Goal: Task Accomplishment & Management: Complete application form

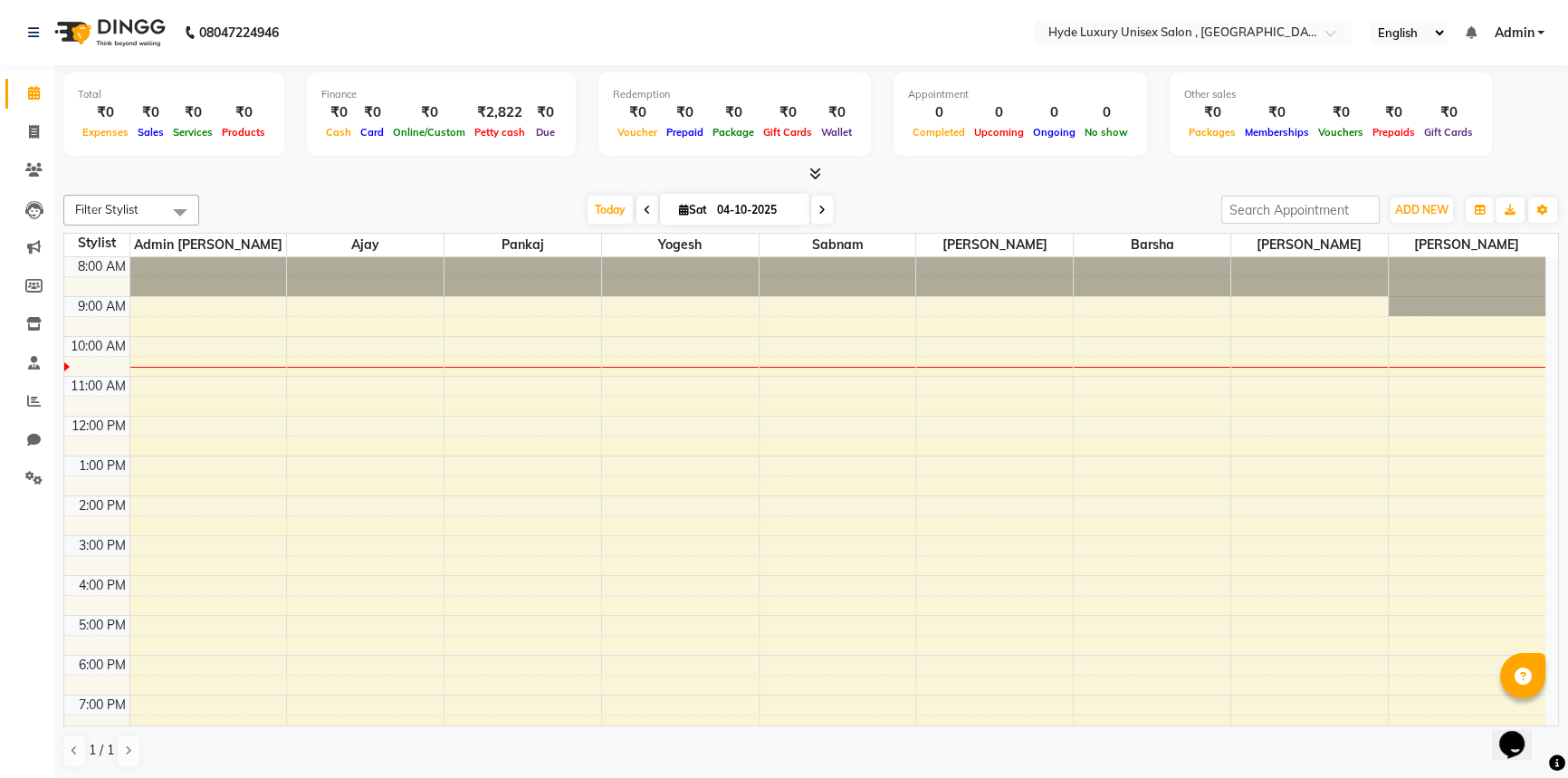
click at [418, 37] on nav "08047224946 Select Location × Hyde Luxury Unisex Salon , Rudrapur, English ENGL…" at bounding box center [784, 33] width 1568 height 65
click at [363, 18] on nav "08047224946 Select Location × Hyde Luxury Unisex Salon , Rudrapur, English ENGL…" at bounding box center [784, 33] width 1568 height 65
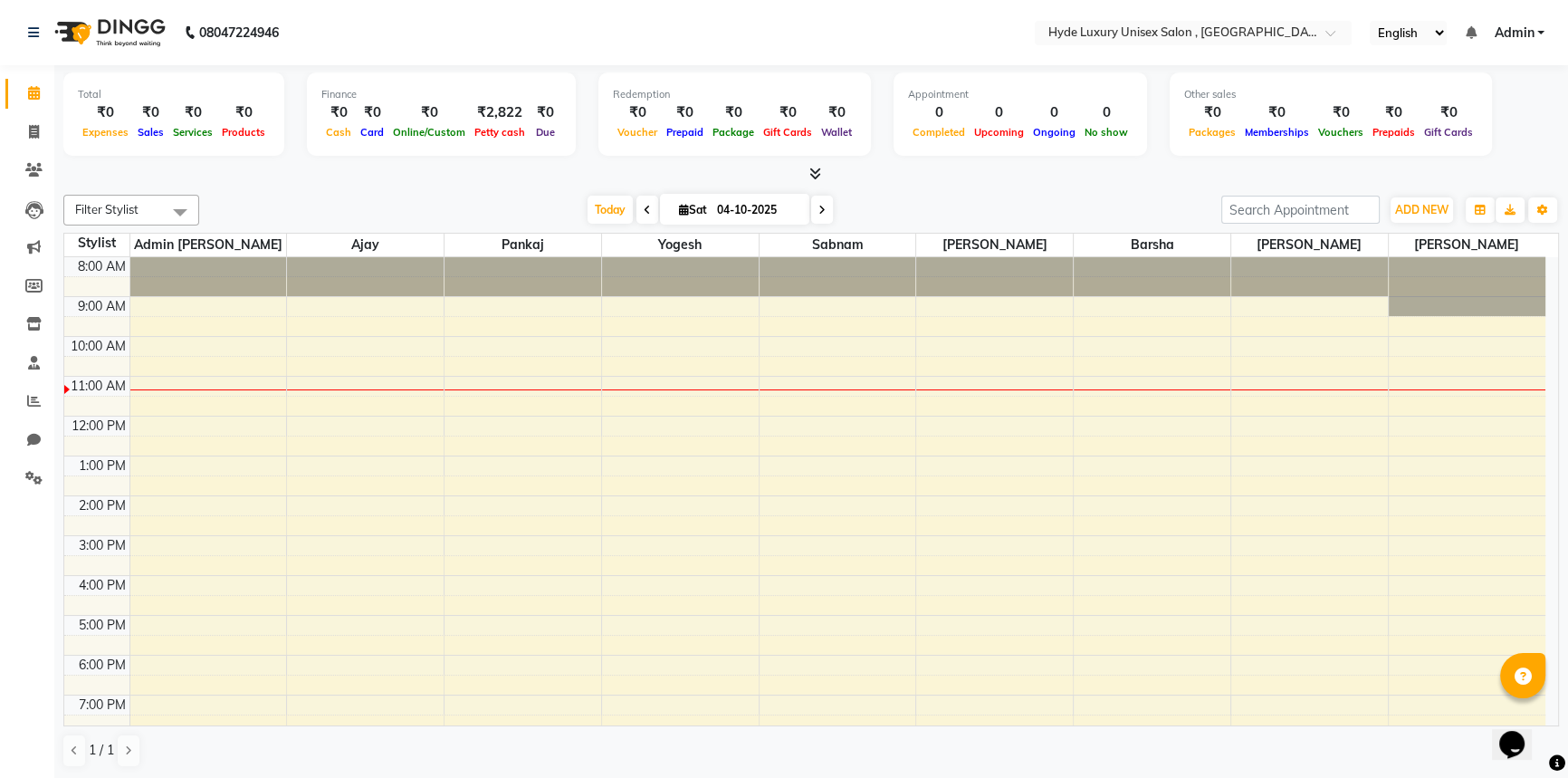
click at [456, 37] on nav "08047224946 Select Location × Hyde Luxury Unisex Salon , Rudrapur, English ENGL…" at bounding box center [784, 33] width 1568 height 65
click at [615, 15] on nav "08047224946 Select Location × Hyde Luxury Unisex Salon , Rudrapur, English ENGL…" at bounding box center [784, 33] width 1568 height 65
drag, startPoint x: 615, startPoint y: 15, endPoint x: 412, endPoint y: 44, distance: 205.1
click at [412, 44] on nav "08047224946 Select Location × Hyde Luxury Unisex Salon , Rudrapur, English ENGL…" at bounding box center [784, 33] width 1568 height 65
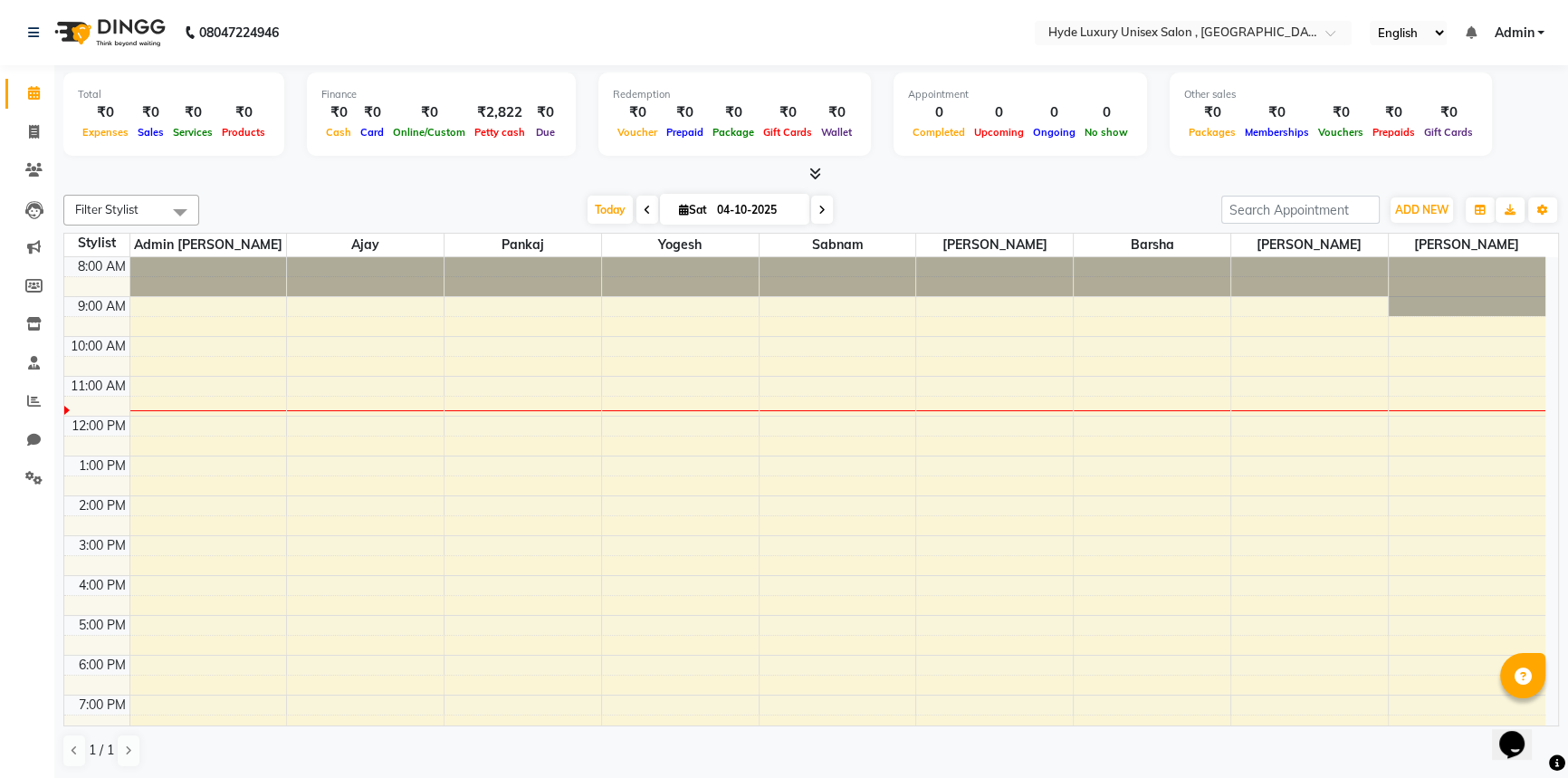
drag, startPoint x: 436, startPoint y: 534, endPoint x: 272, endPoint y: 181, distance: 389.2
click at [272, 181] on div at bounding box center [811, 173] width 1496 height 19
click at [397, 45] on nav "08047224946 Select Location × Hyde Luxury Unisex Salon , Rudrapur, English ENGL…" at bounding box center [784, 33] width 1568 height 65
click at [429, 17] on nav "08047224946 Select Location × Hyde Luxury Unisex Salon , Rudrapur, English ENGL…" at bounding box center [784, 33] width 1568 height 65
click at [461, 27] on nav "08047224946 Select Location × Hyde Luxury Unisex Salon , Rudrapur, English ENGL…" at bounding box center [784, 33] width 1568 height 65
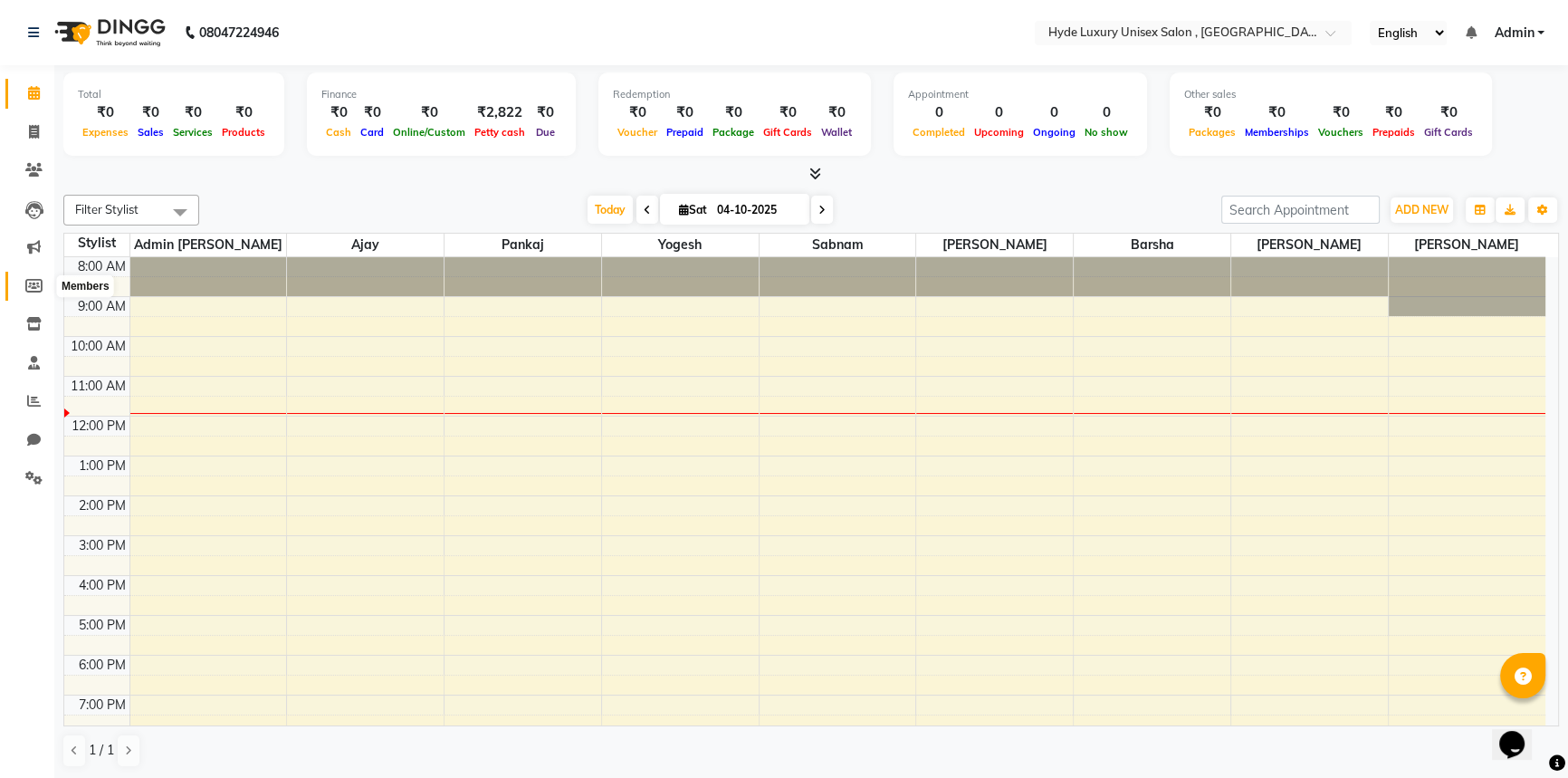
click at [31, 280] on icon at bounding box center [34, 285] width 17 height 14
select select
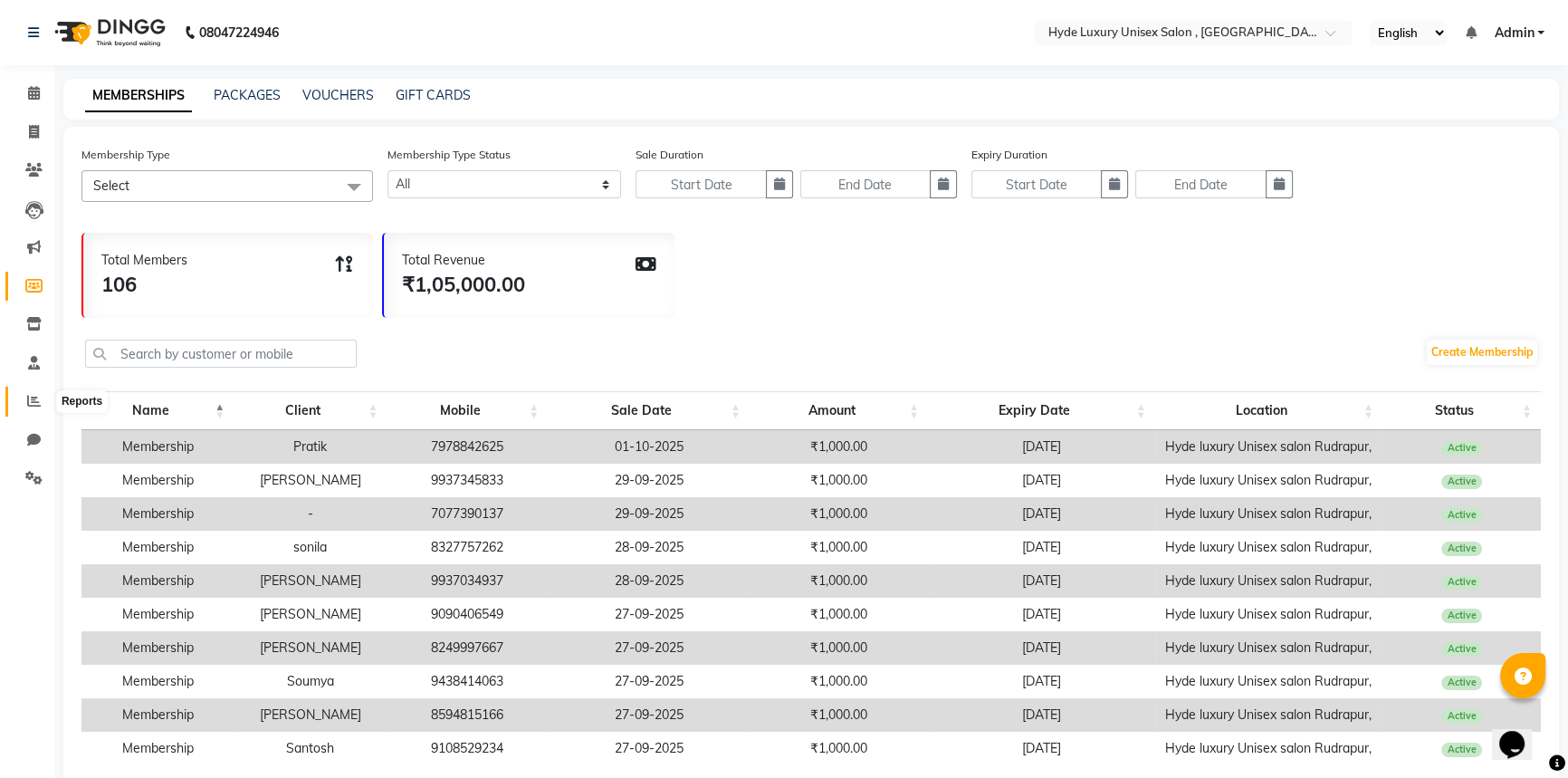
click at [36, 403] on icon at bounding box center [34, 401] width 14 height 14
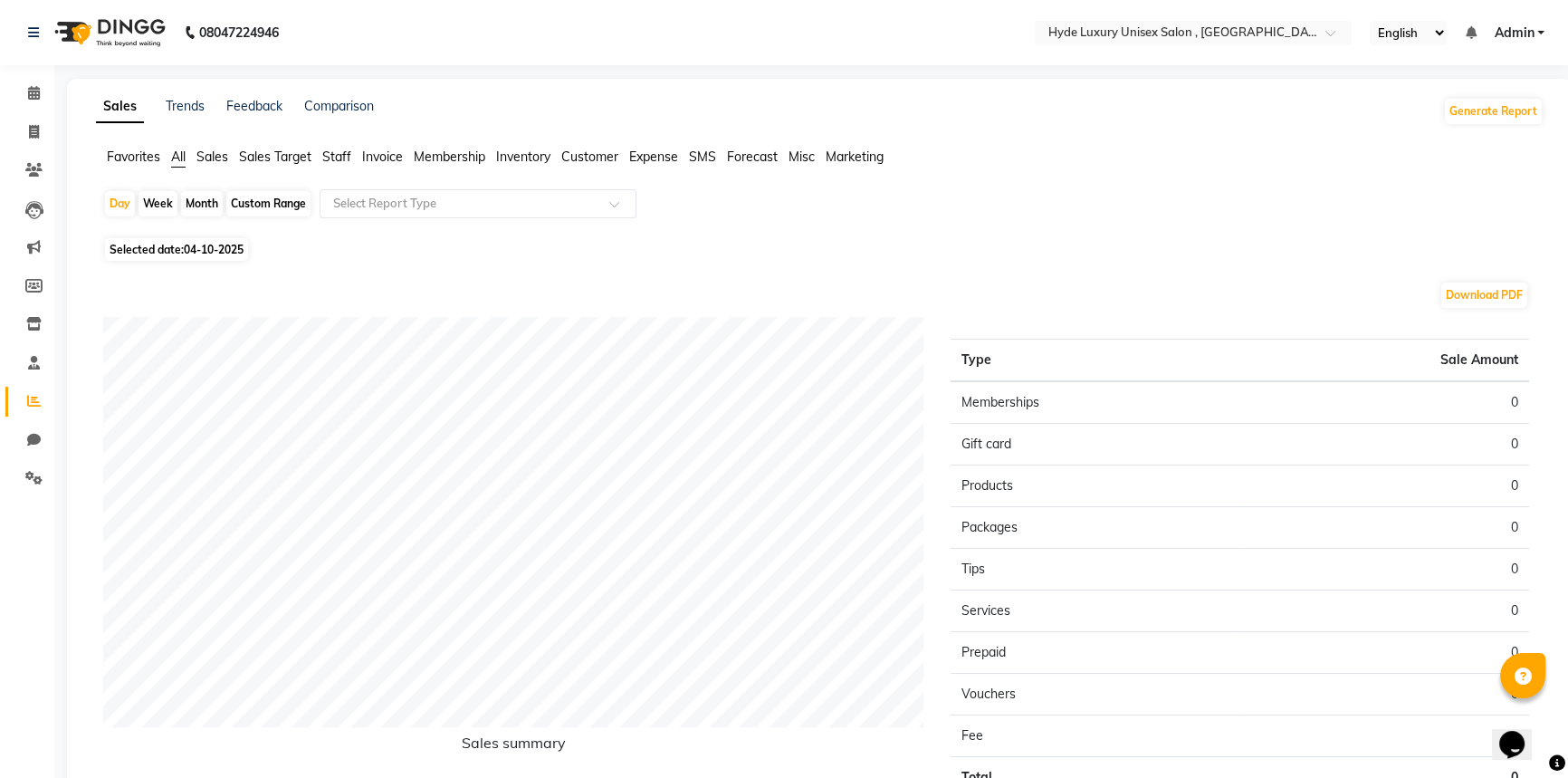
click at [203, 154] on span "Sales" at bounding box center [212, 157] width 32 height 16
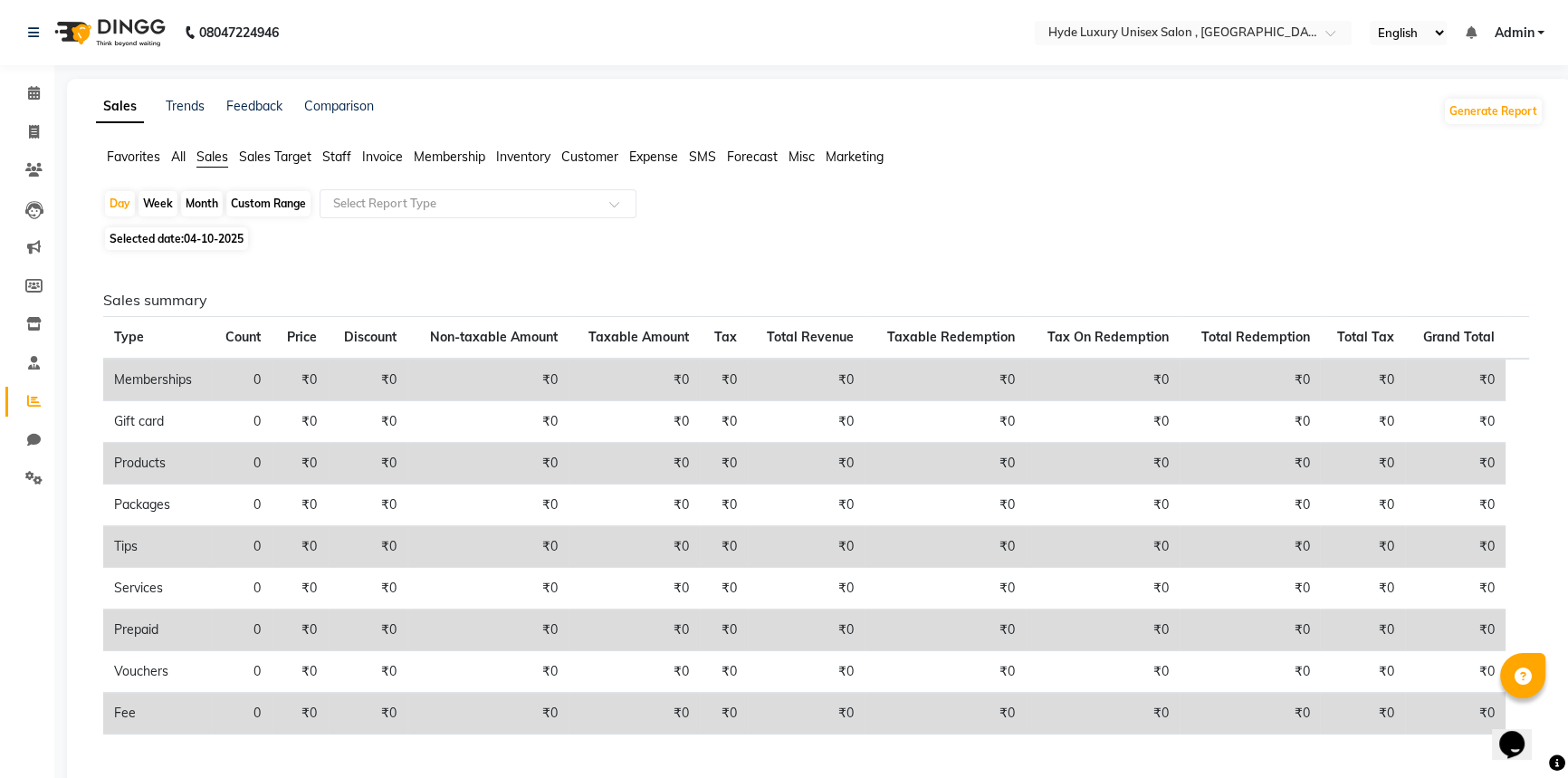
click at [253, 203] on div "Custom Range" at bounding box center [267, 204] width 84 height 26
select select "10"
select select "2025"
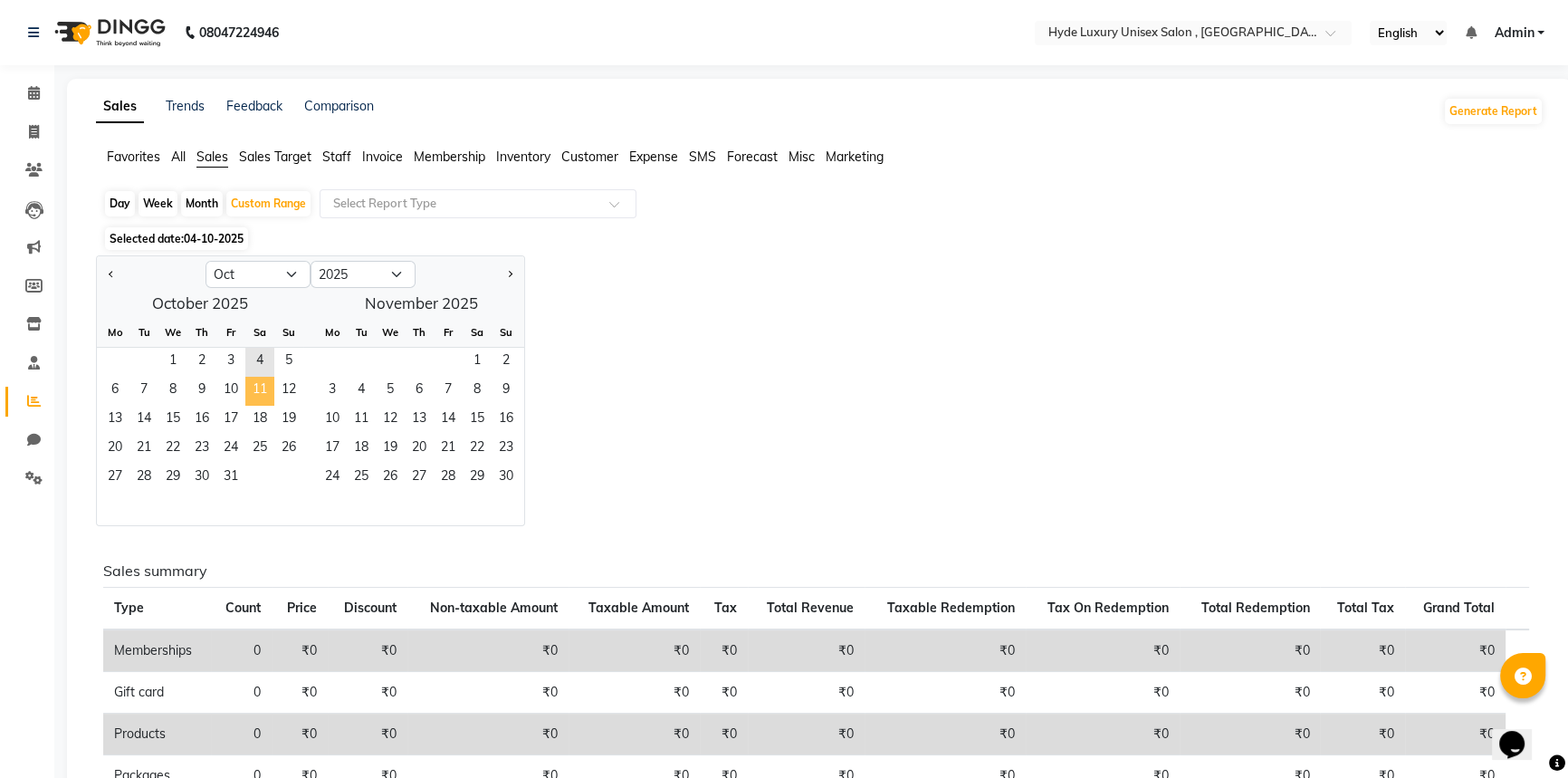
click at [261, 385] on span "11" at bounding box center [260, 390] width 29 height 29
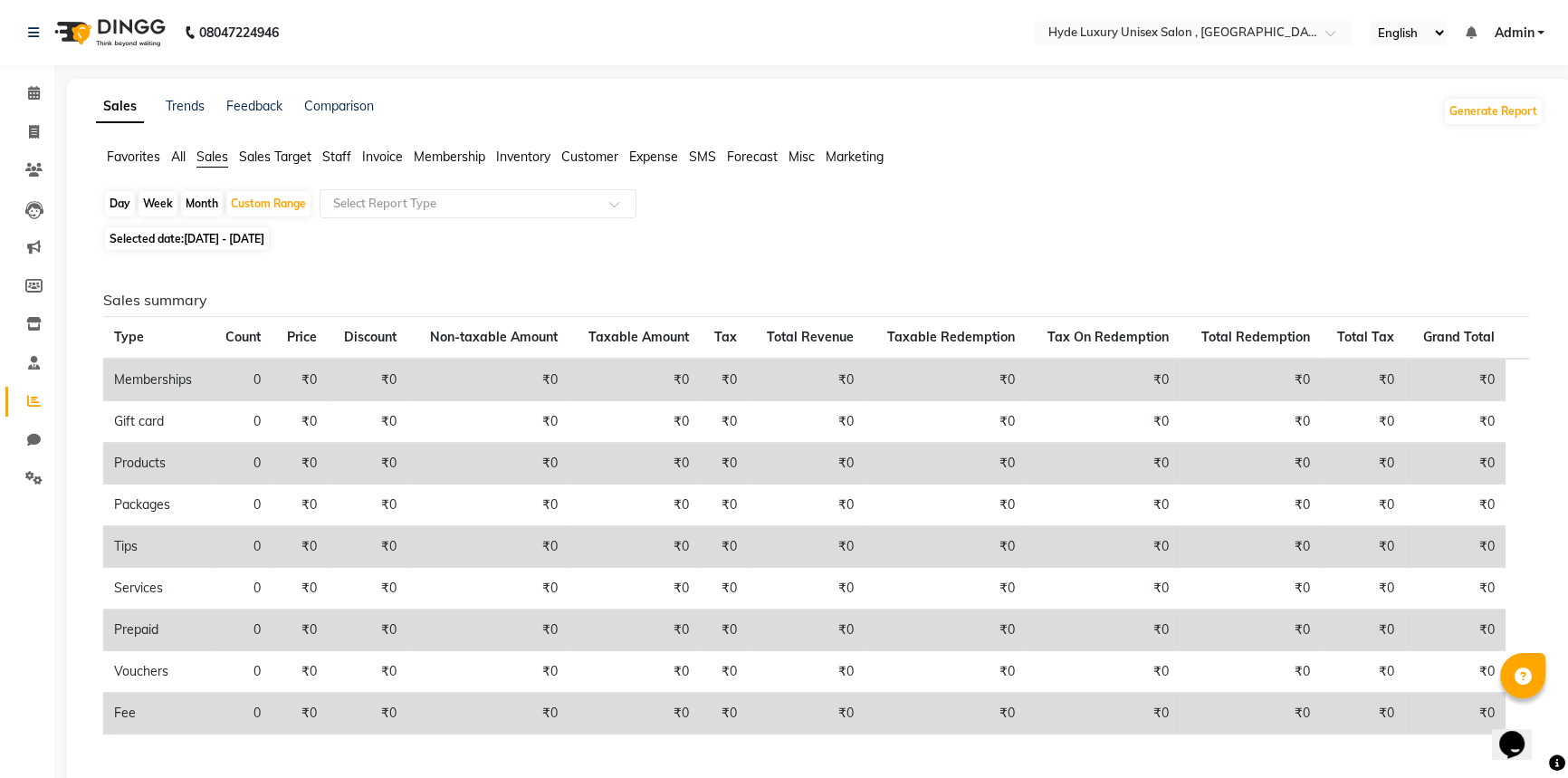
click at [264, 237] on span "[DATE] - [DATE]" at bounding box center [224, 239] width 80 height 14
select select "10"
select select "2025"
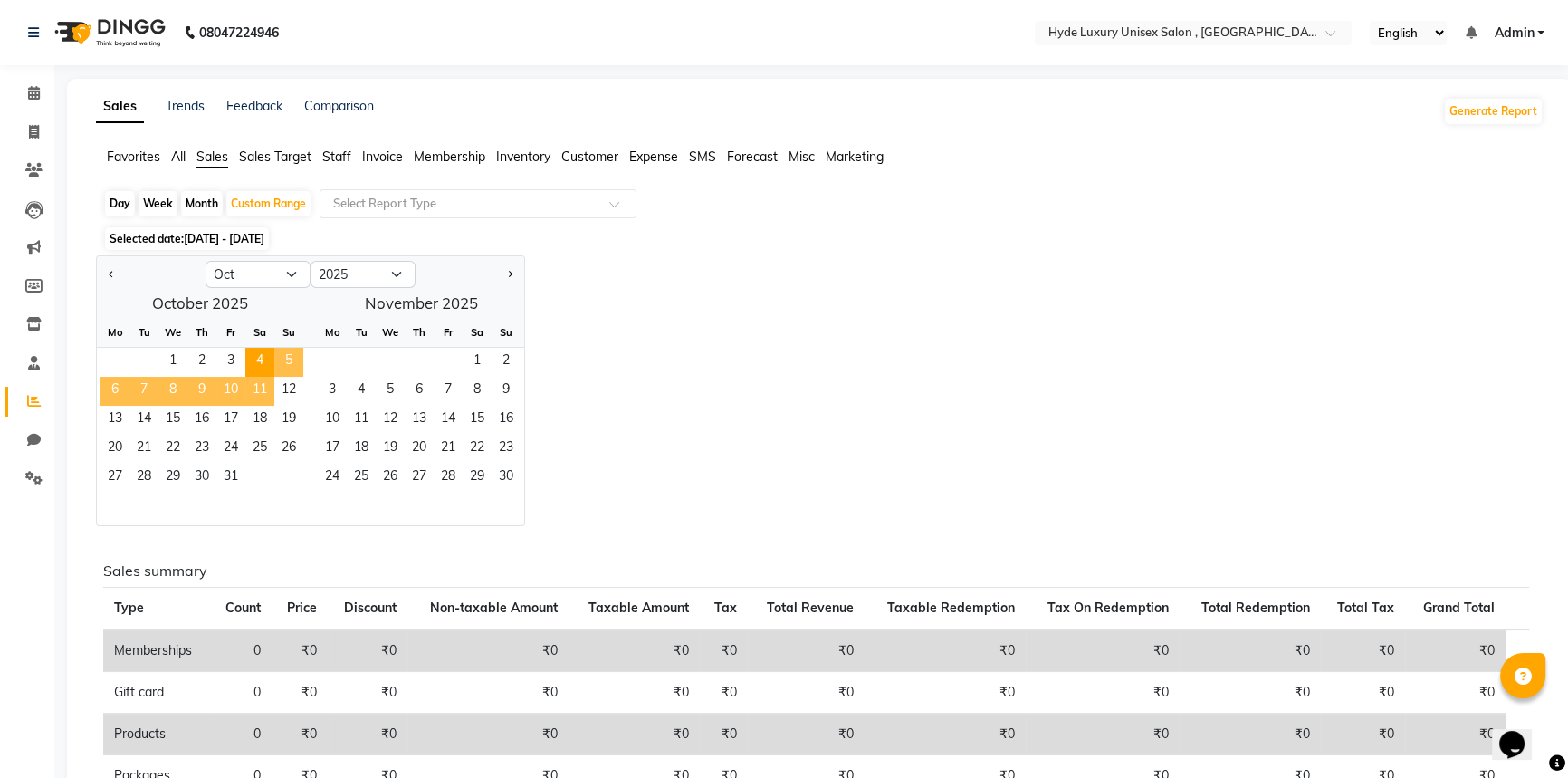
click at [259, 384] on span "11" at bounding box center [260, 390] width 29 height 29
click at [116, 274] on button "Previous month" at bounding box center [111, 274] width 15 height 29
select select "9"
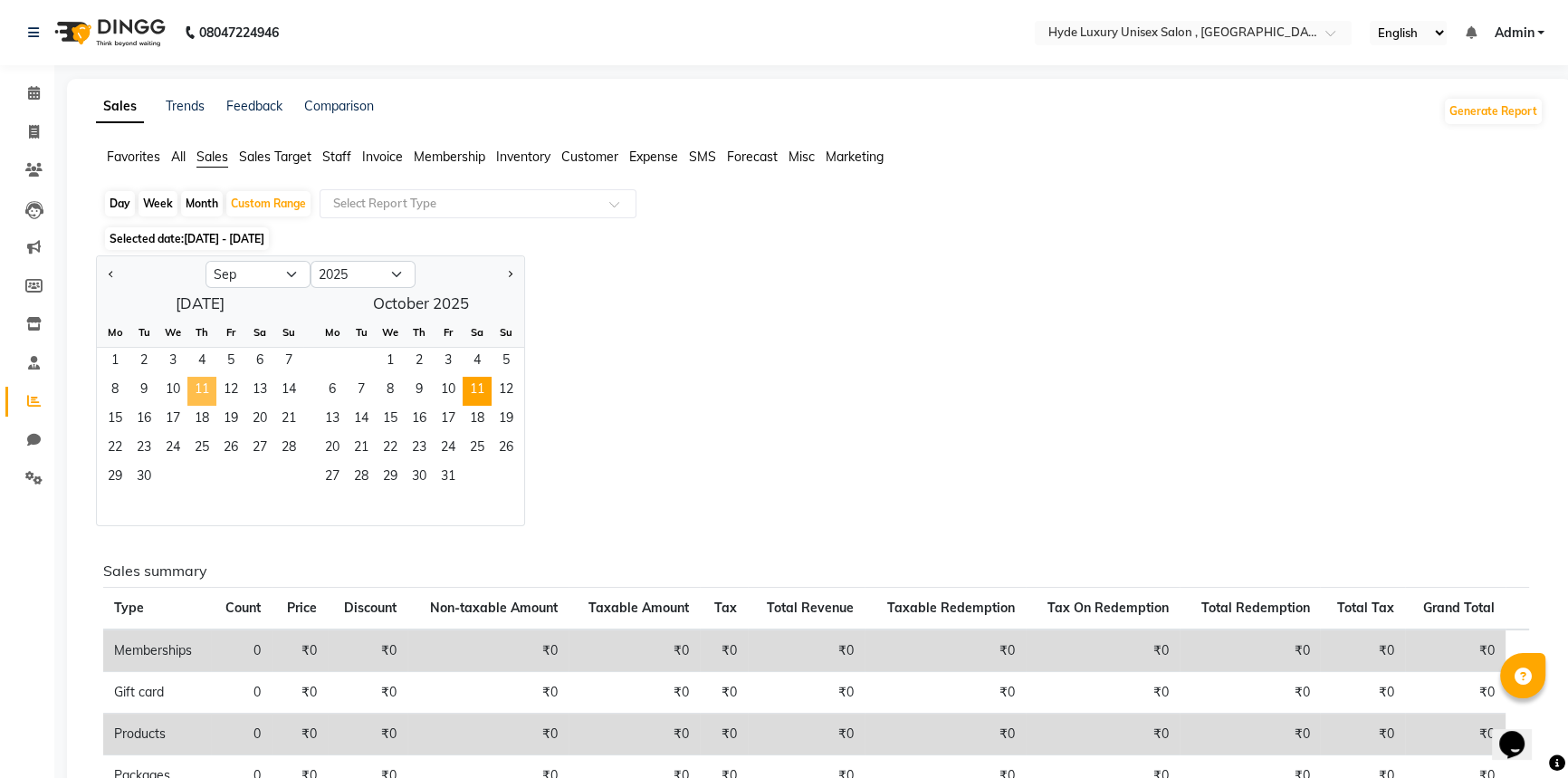
click at [197, 378] on span "11" at bounding box center [201, 390] width 29 height 29
click at [470, 355] on span "4" at bounding box center [476, 362] width 29 height 29
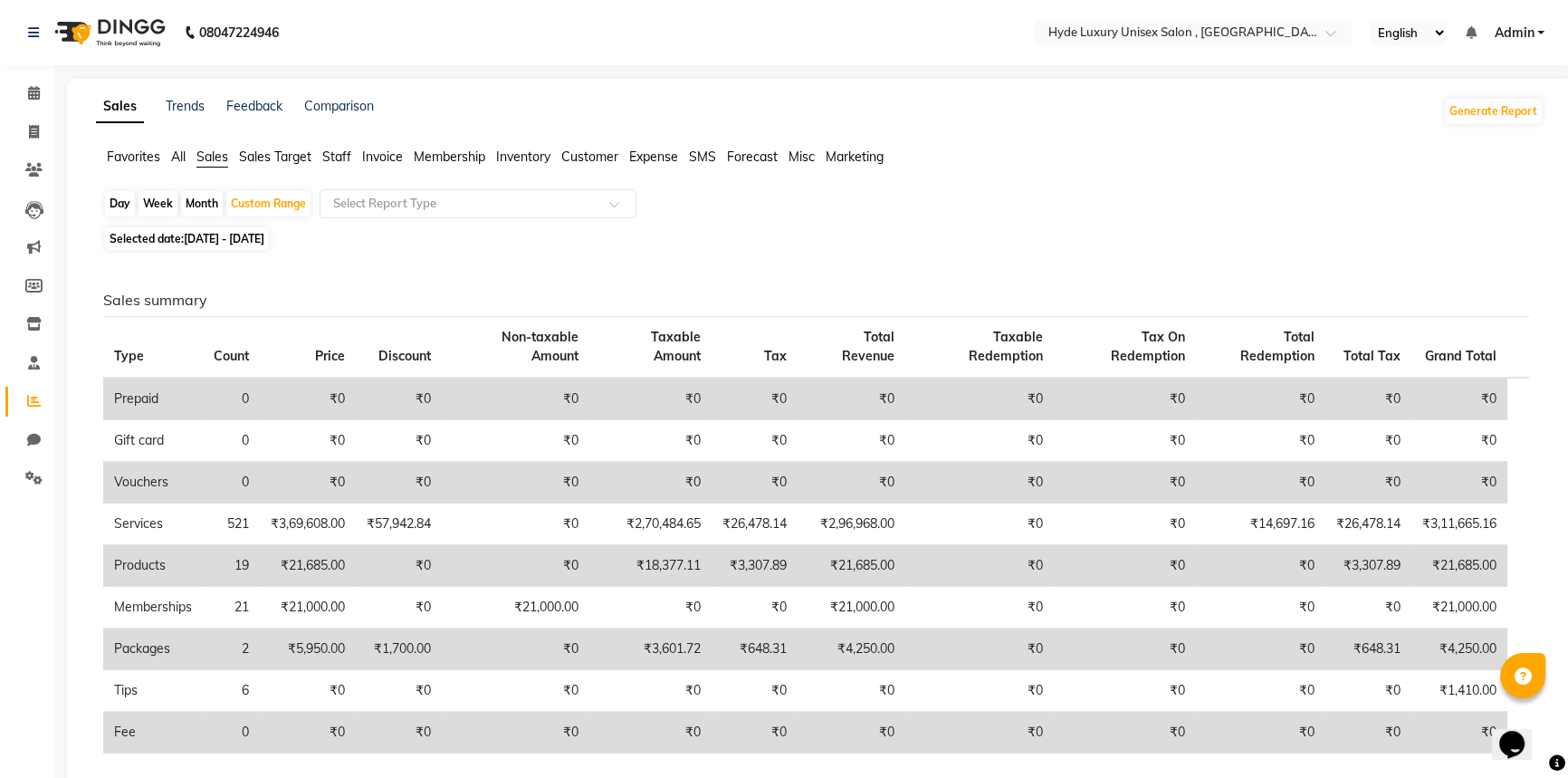
click at [403, 267] on div "Sales summary Type Count Price Discount Non-taxable Amount Taxable Amount Tax T…" at bounding box center [816, 748] width 1454 height 986
click at [354, 32] on nav "08047224946 Select Location × Hyde Luxury Unisex Salon , Rudrapur, English ENGL…" at bounding box center [784, 33] width 1568 height 65
click at [608, 197] on div at bounding box center [477, 203] width 315 height 18
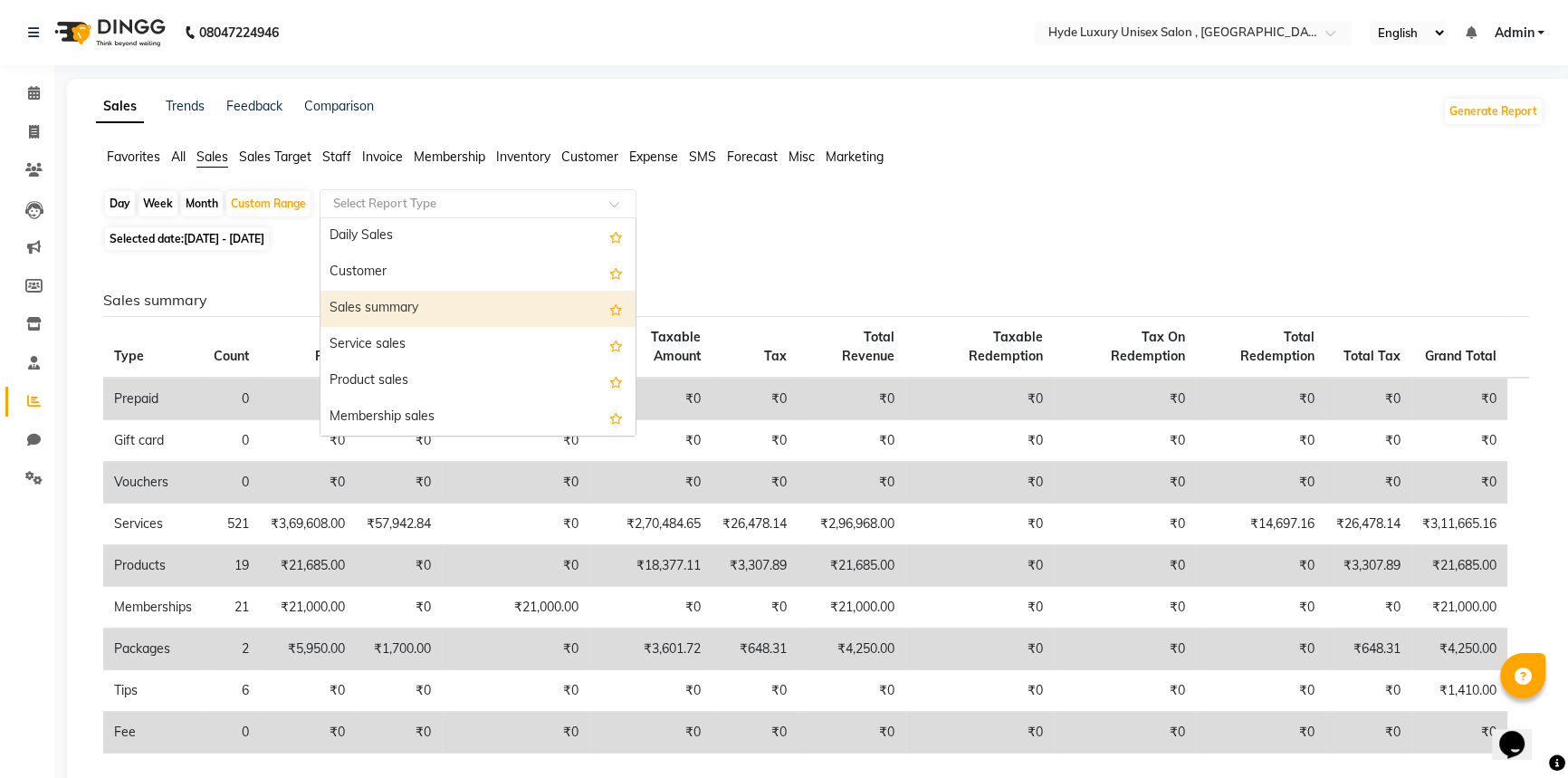
click at [418, 309] on div "Sales summary" at bounding box center [477, 308] width 315 height 37
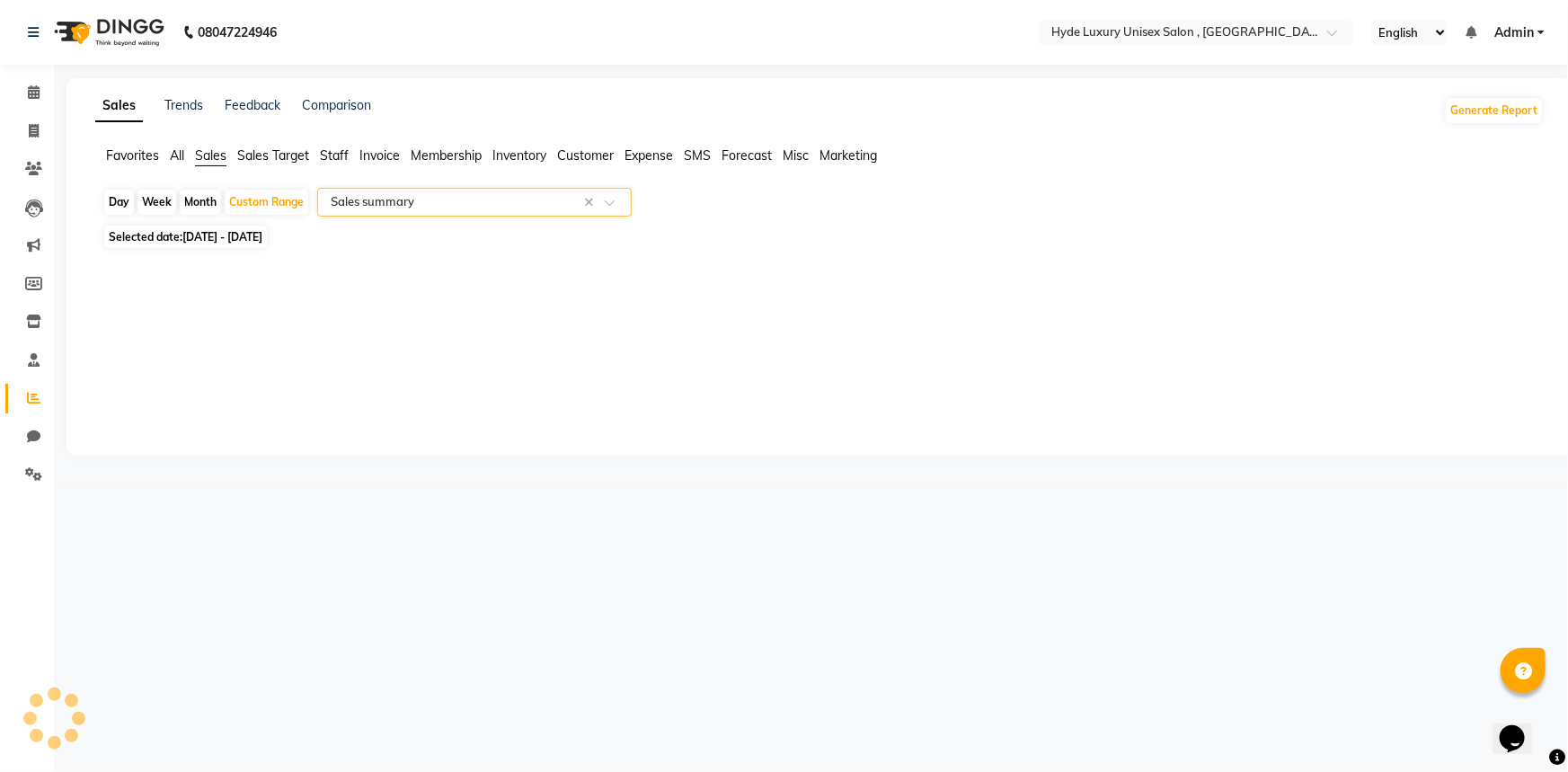
select select "full_report"
select select "csv"
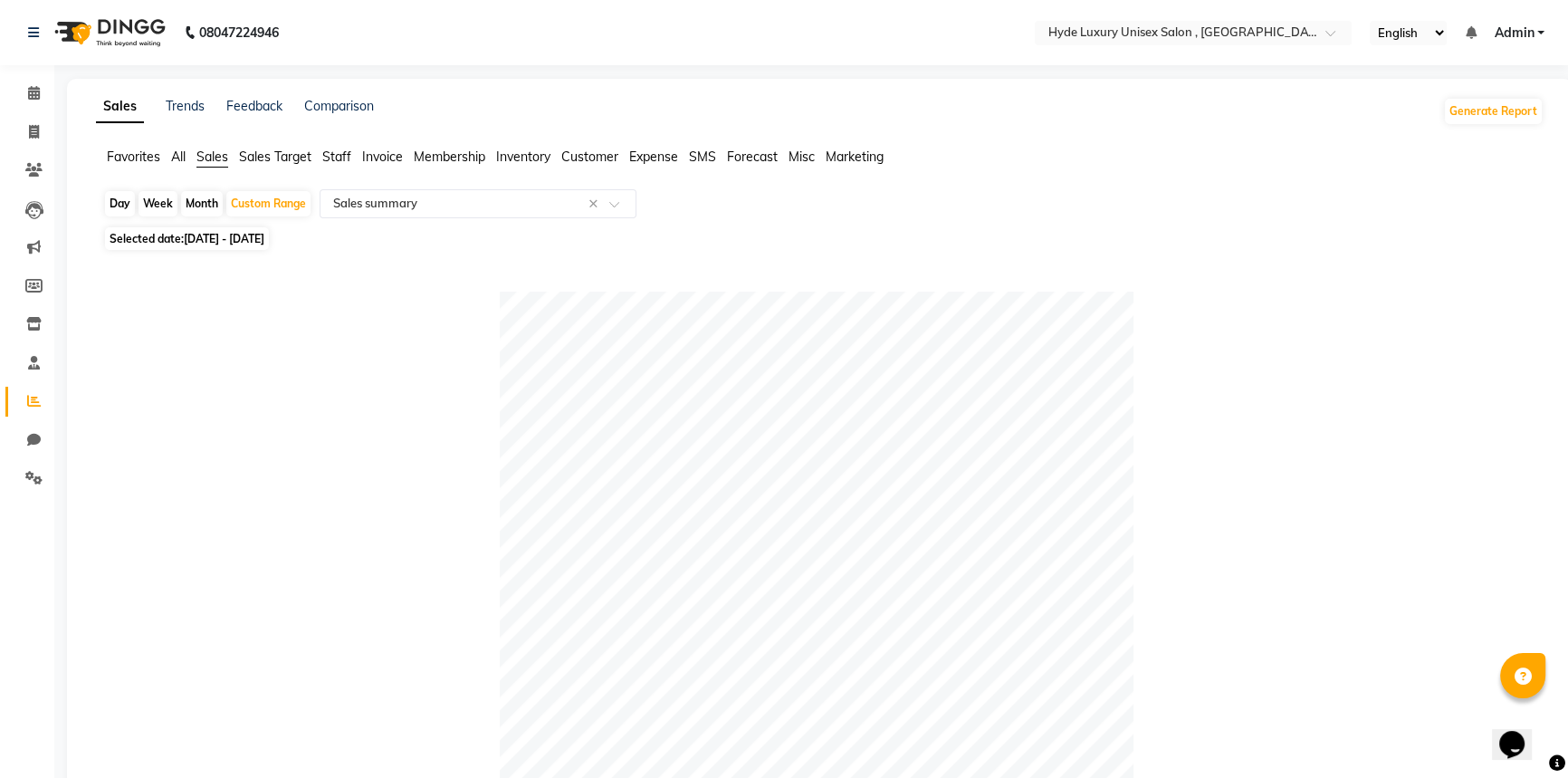
click at [340, 154] on span "Staff" at bounding box center [336, 157] width 29 height 16
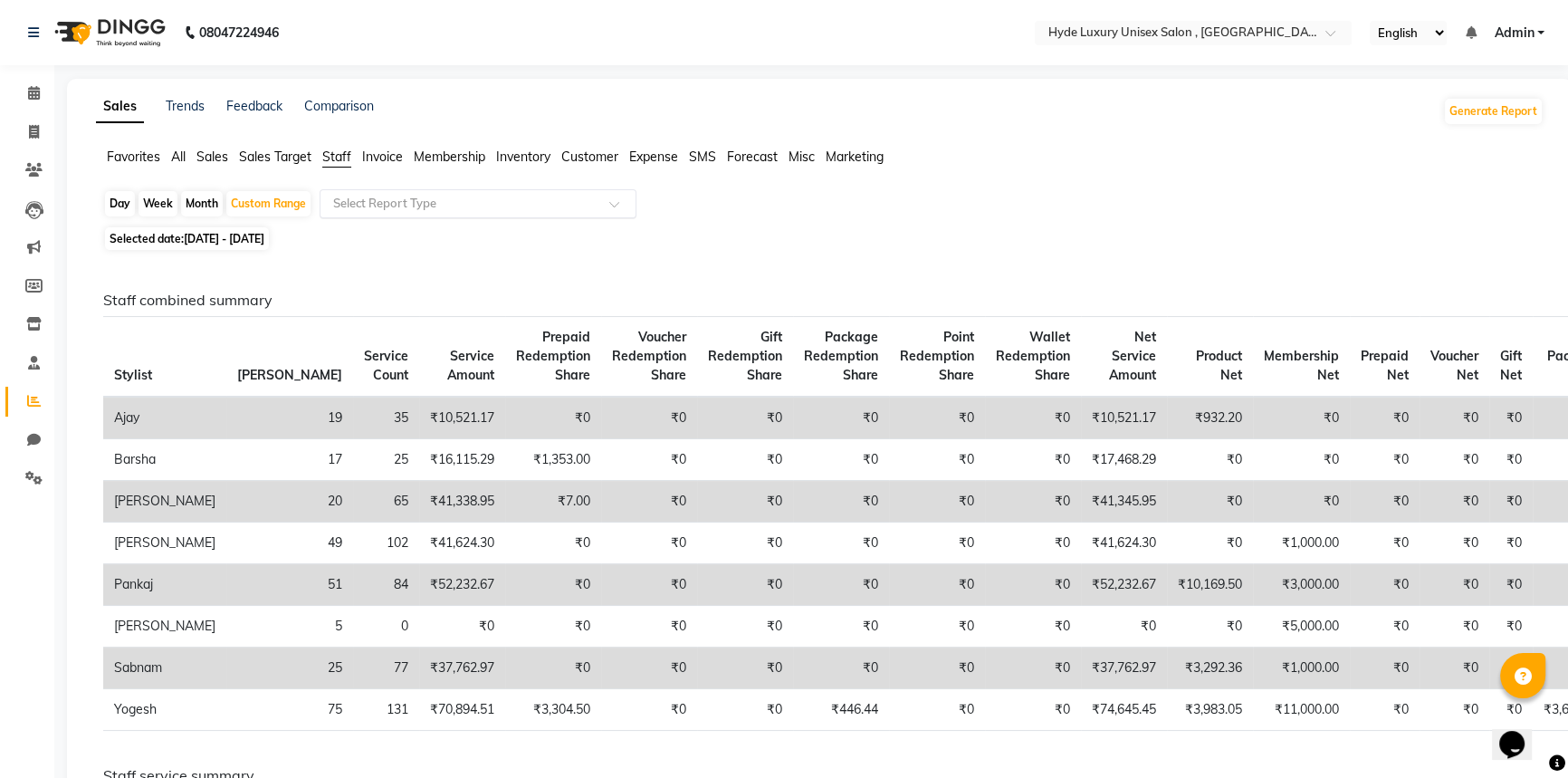
click at [363, 201] on input "text" at bounding box center [460, 203] width 261 height 18
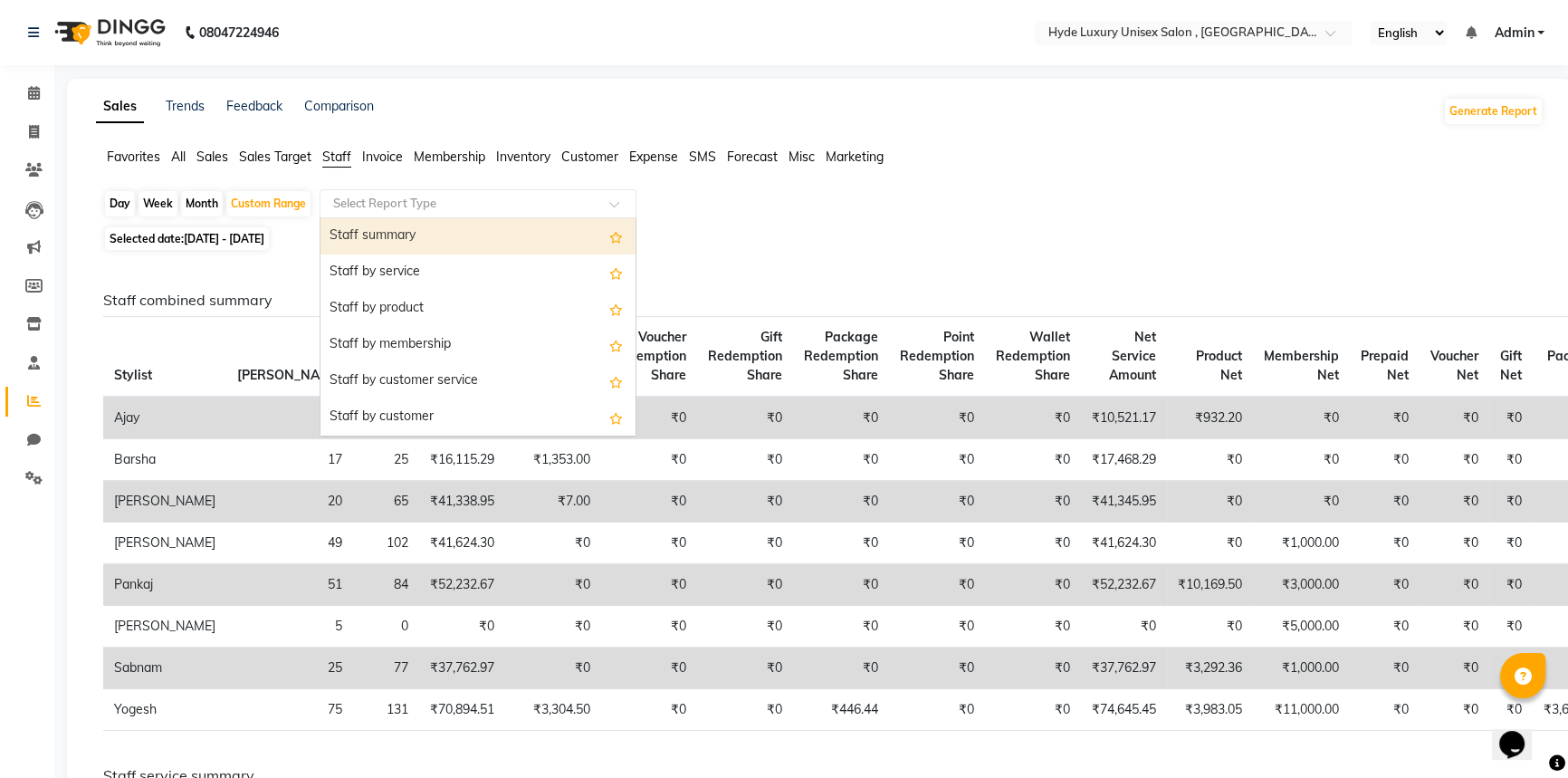
click at [369, 226] on div "Staff summary" at bounding box center [477, 236] width 315 height 37
select select "full_report"
select select "csv"
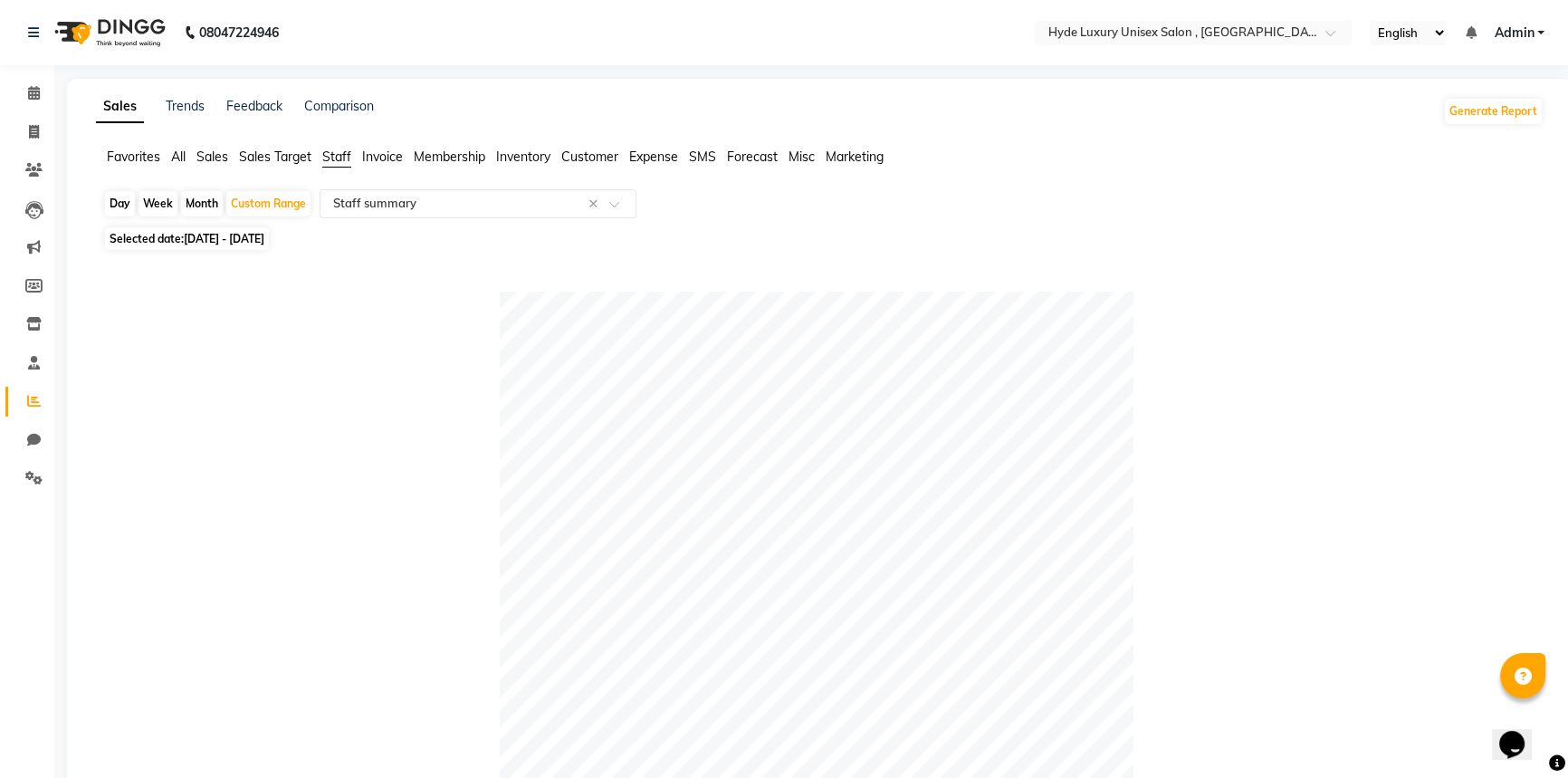
click at [219, 162] on span "Sales" at bounding box center [212, 157] width 32 height 16
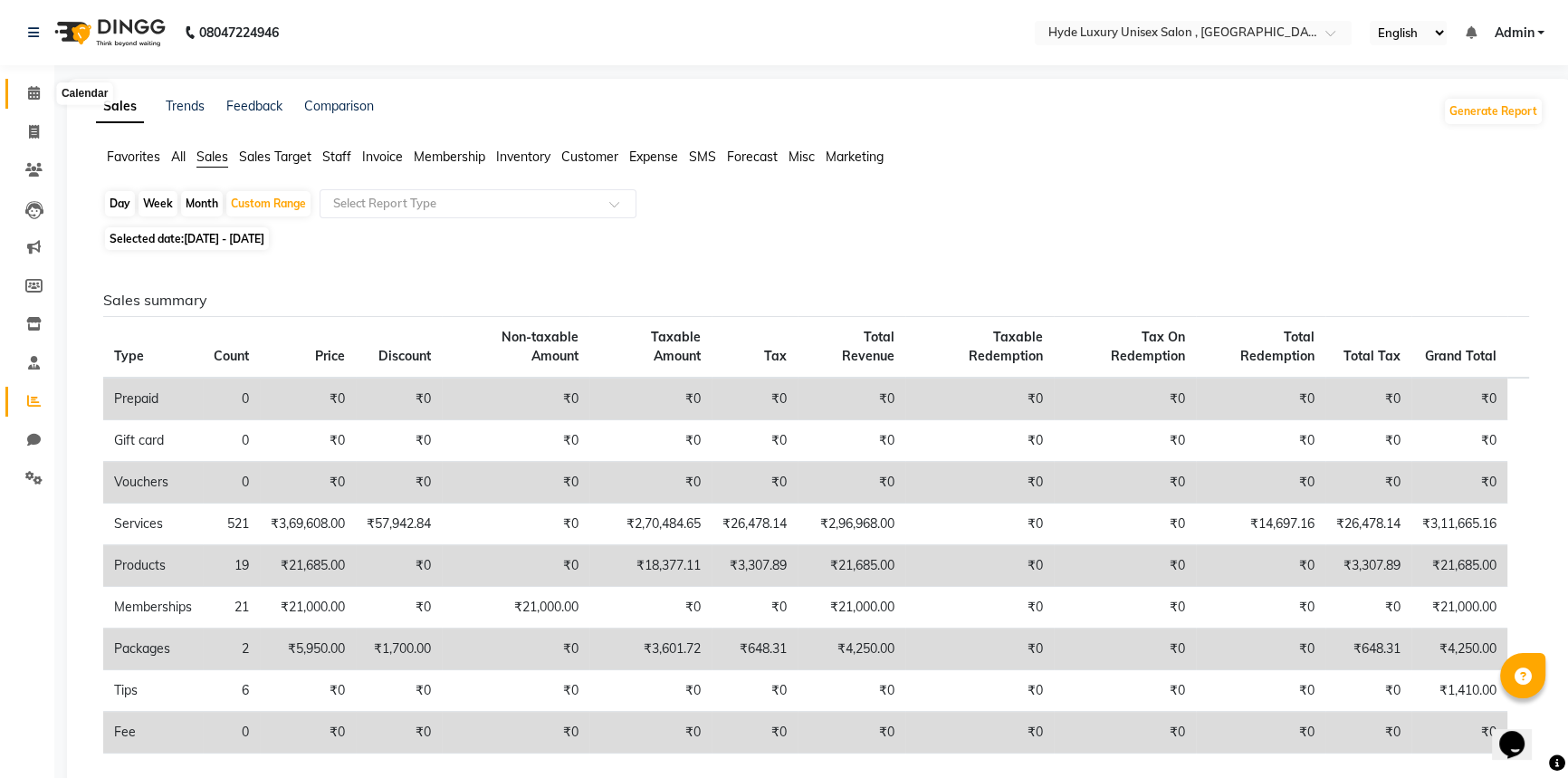
click at [32, 91] on icon at bounding box center [34, 93] width 12 height 14
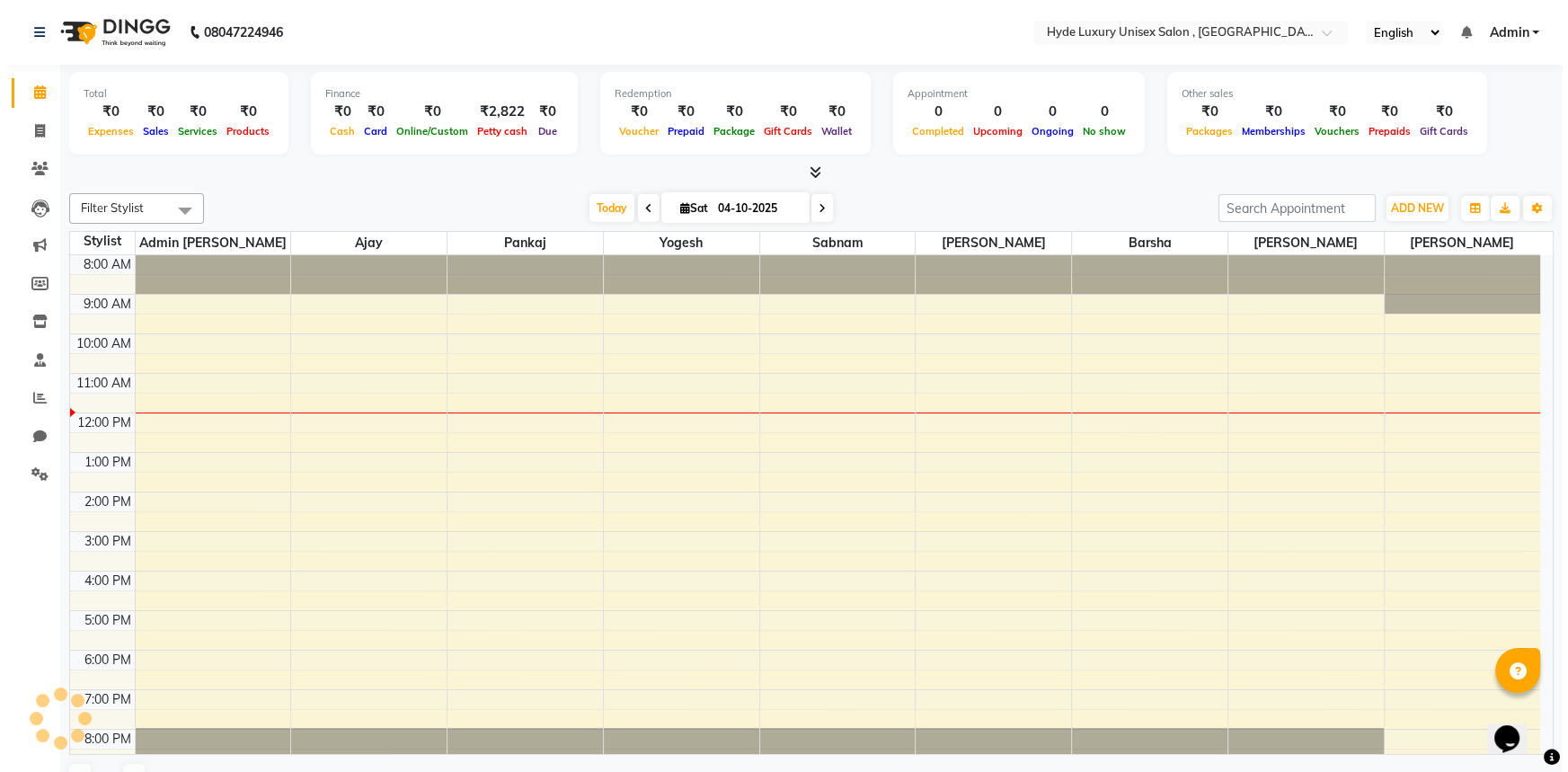
scroll to position [51, 0]
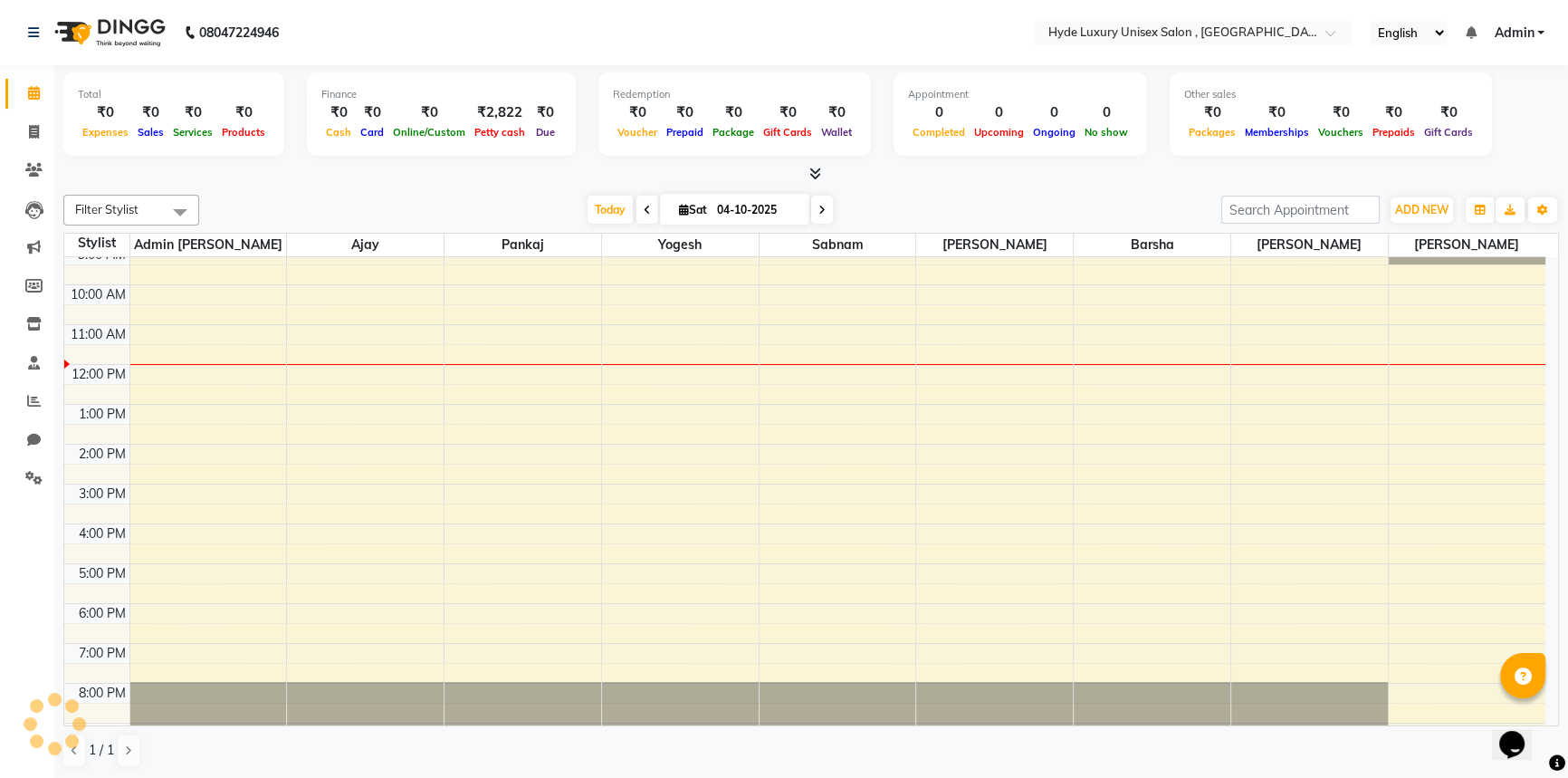
click at [430, 196] on div "[DATE] [DATE]" at bounding box center [709, 209] width 1003 height 27
click at [425, 18] on nav "08047224946 Select Location × Hyde Luxury Unisex Salon , Rudrapur, English ENGL…" at bounding box center [784, 33] width 1568 height 65
click at [449, 46] on nav "08047224946 Select Location × Hyde Luxury Unisex Salon , Rudrapur, English ENGL…" at bounding box center [784, 33] width 1568 height 65
click at [381, 167] on div at bounding box center [811, 173] width 1496 height 19
click at [36, 132] on icon at bounding box center [34, 132] width 10 height 14
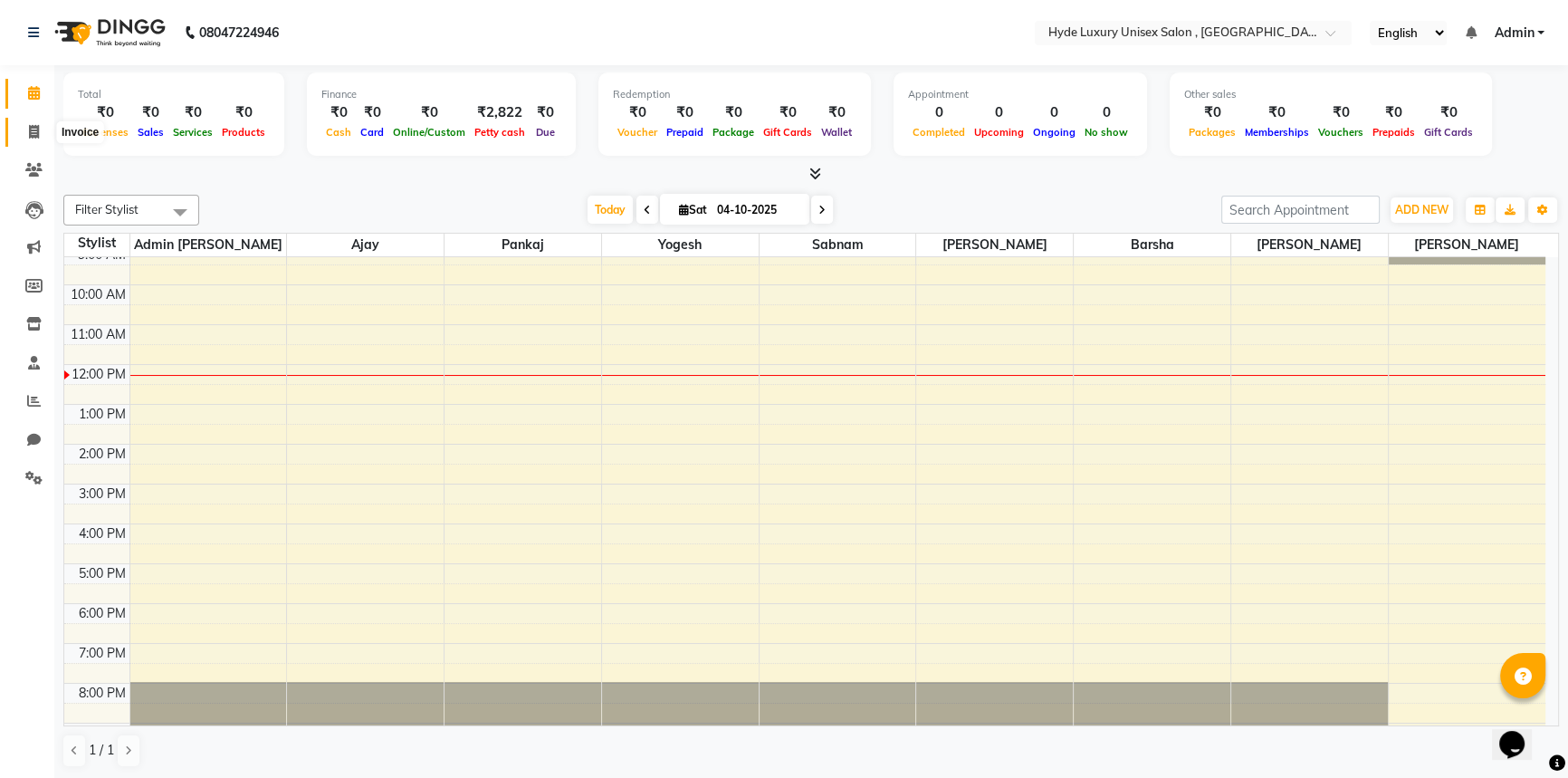
select select "service"
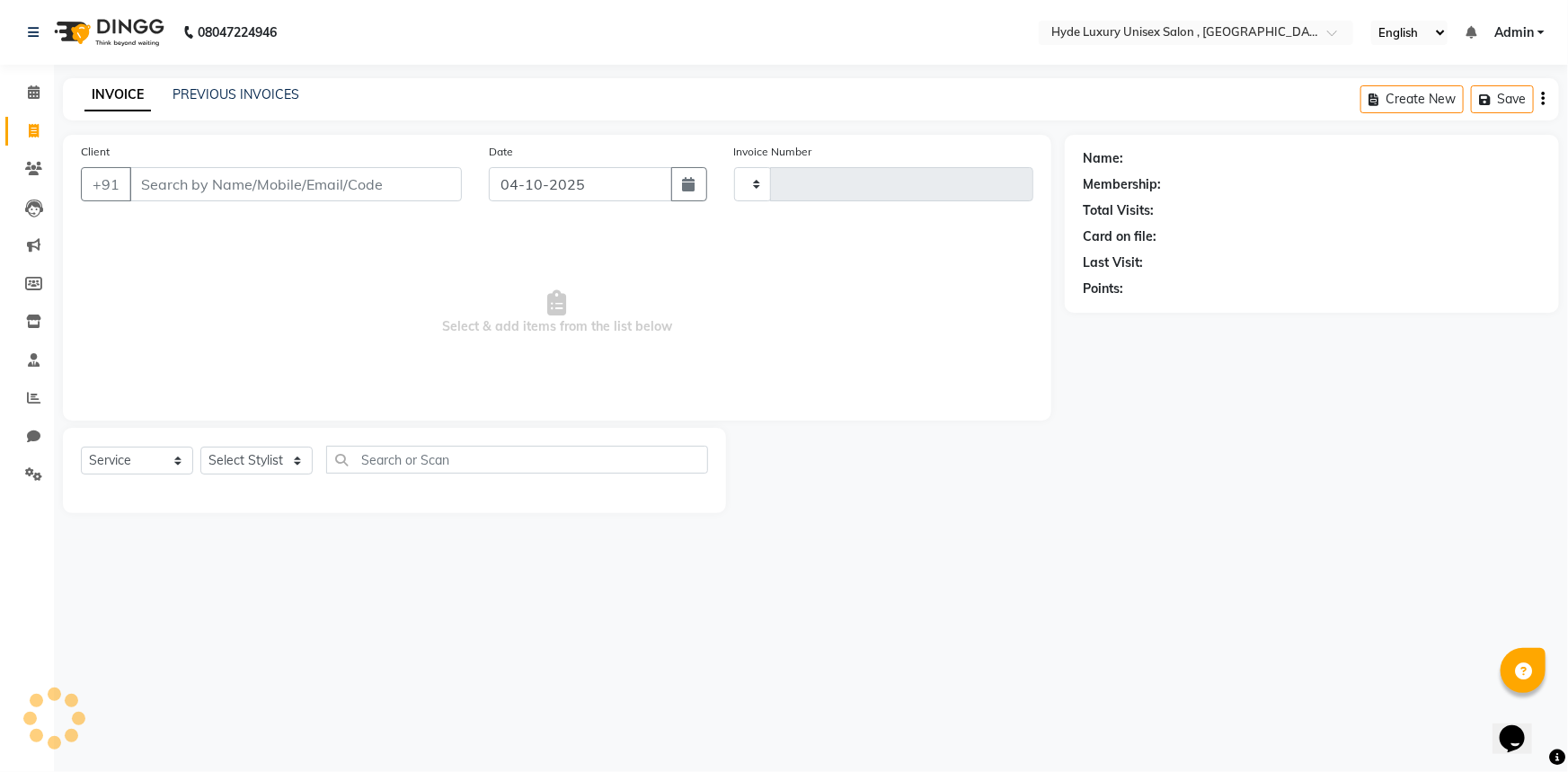
type input "1203"
select select "8189"
click at [242, 464] on select "Select Stylist Admin [PERSON_NAME] [PERSON_NAME] [PERSON_NAME] [PERSON_NAME] [P…" at bounding box center [257, 460] width 112 height 28
select select "90316"
click at [201, 446] on select "Select Stylist Admin [PERSON_NAME] [PERSON_NAME] [PERSON_NAME] [PERSON_NAME] [P…" at bounding box center [257, 460] width 112 height 28
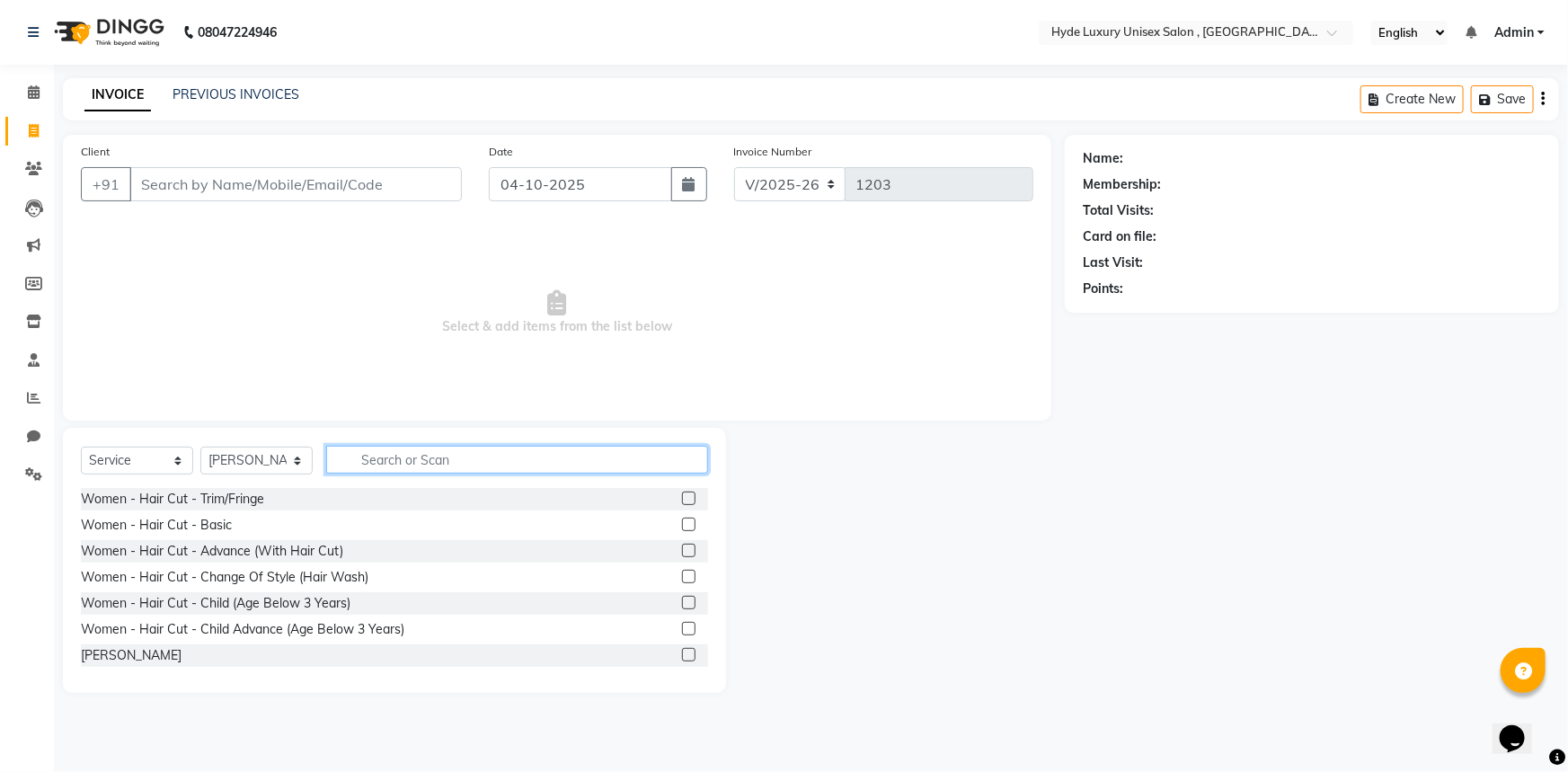
click at [416, 453] on input "text" at bounding box center [517, 459] width 381 height 28
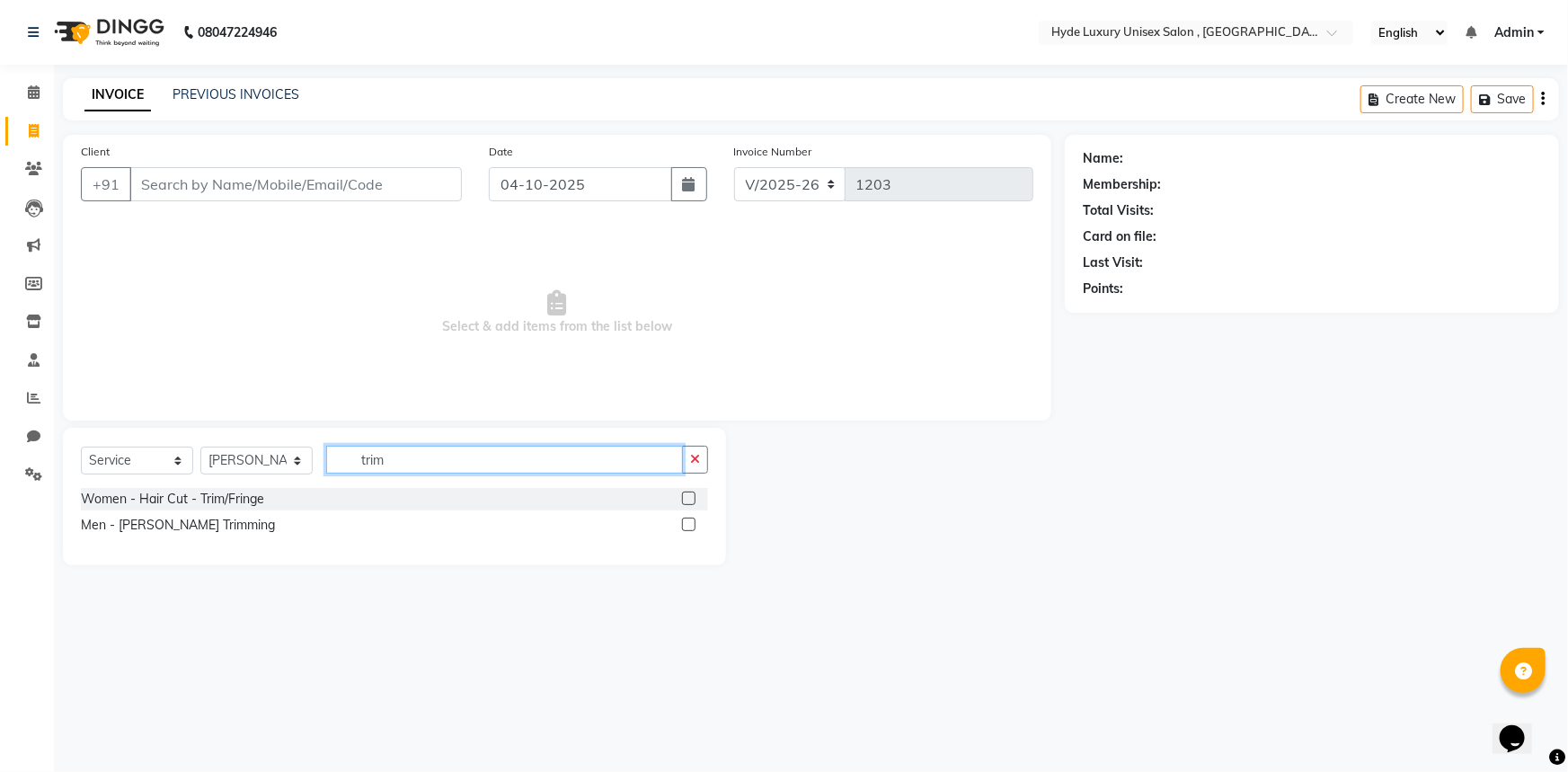
type input "trim"
click at [689, 529] on label at bounding box center [689, 524] width 14 height 14
click at [689, 529] on input "checkbox" at bounding box center [688, 525] width 12 height 12
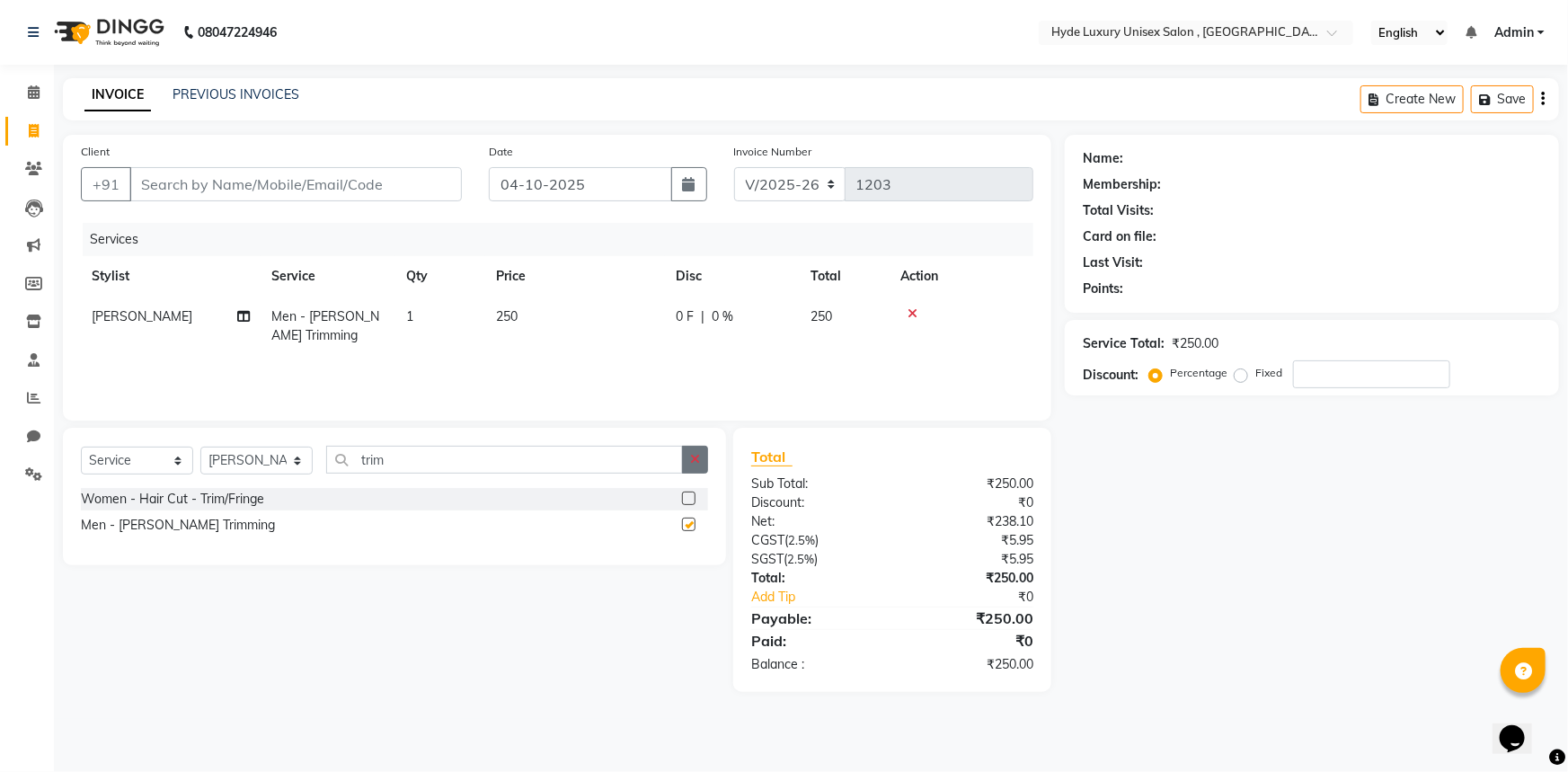
checkbox input "false"
click at [695, 457] on icon "button" at bounding box center [695, 459] width 10 height 13
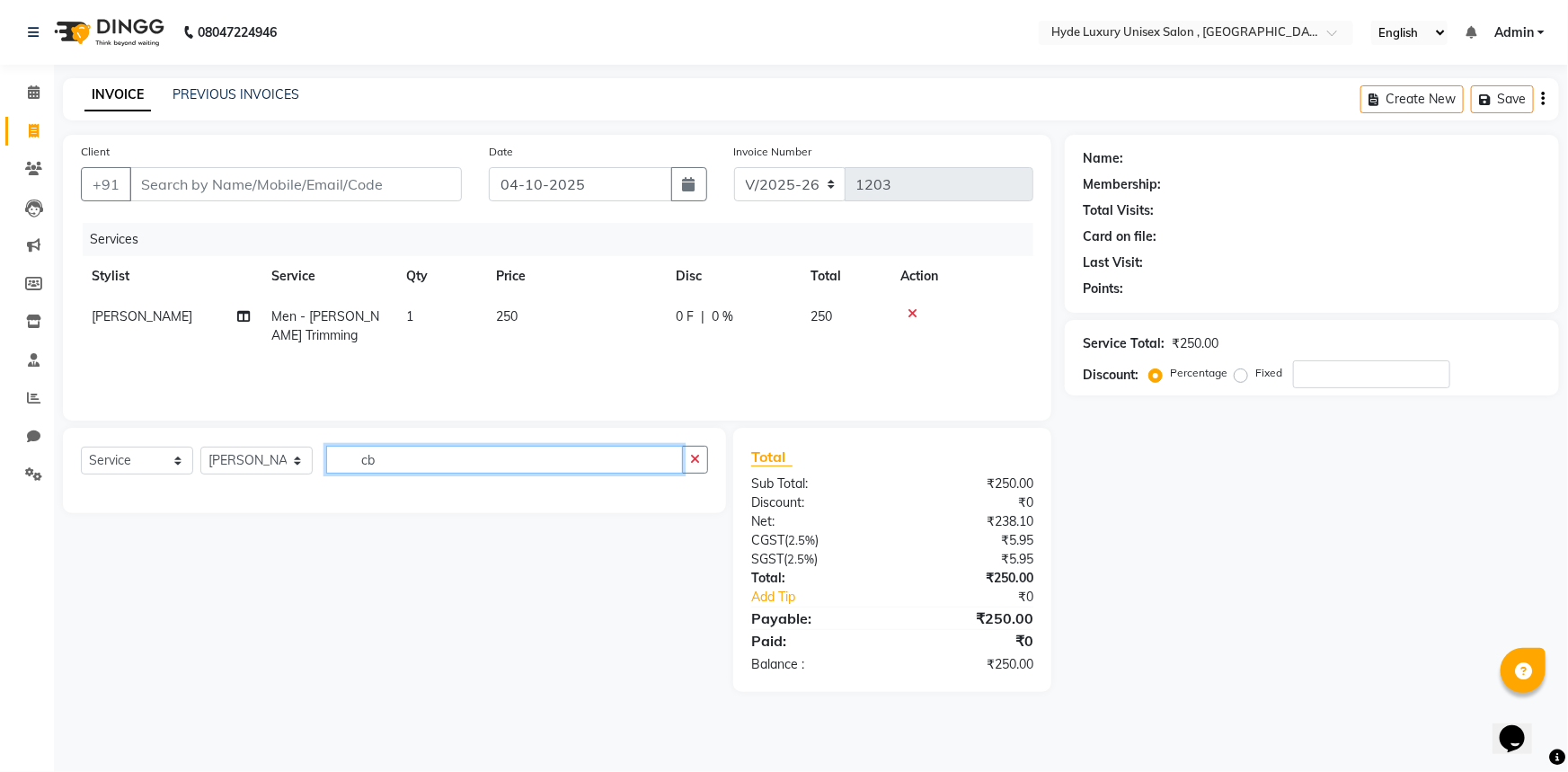
type input "c"
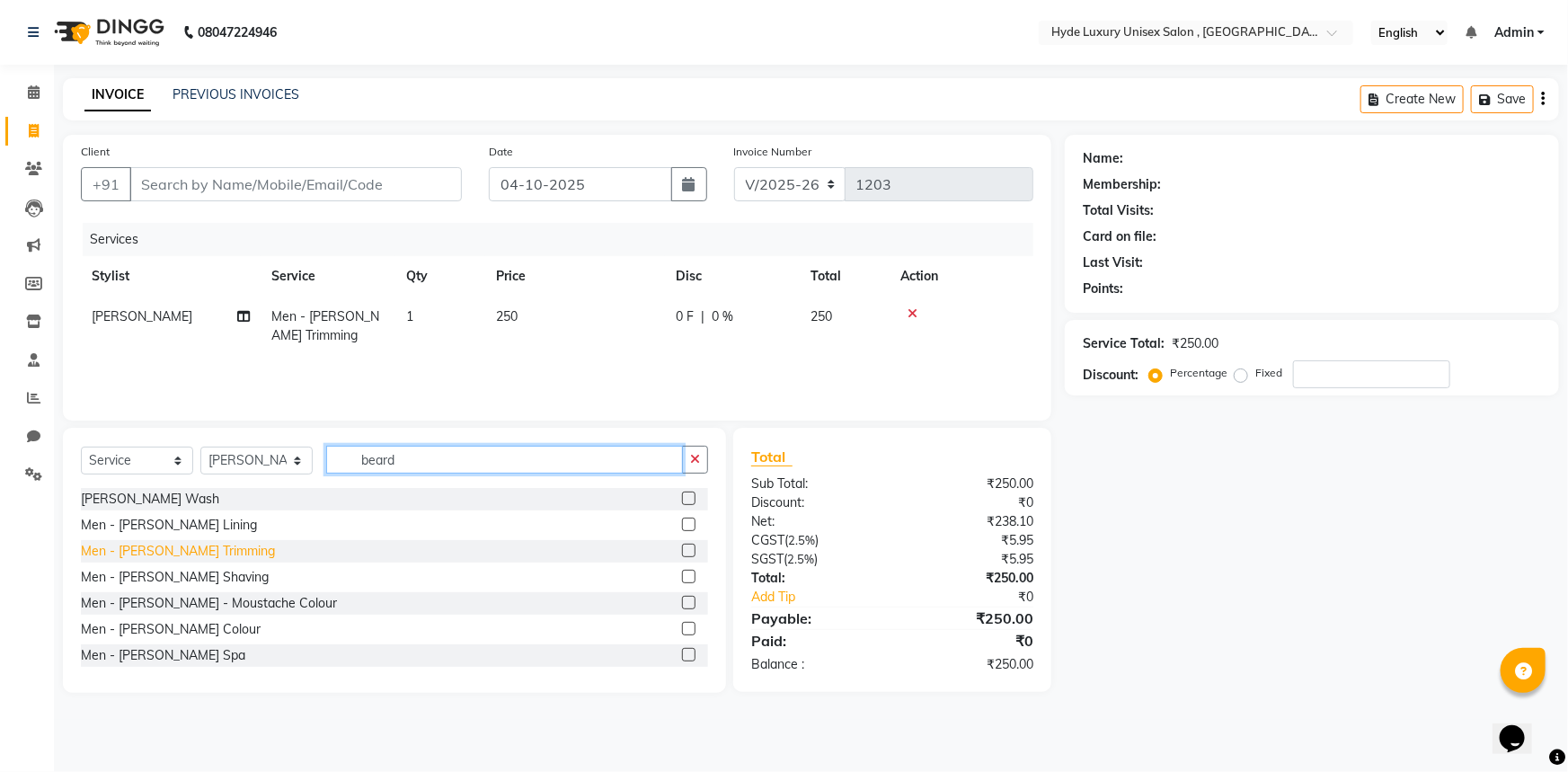
scroll to position [2, 0]
type input "beard"
click at [682, 626] on label at bounding box center [689, 627] width 14 height 14
click at [682, 626] on input "checkbox" at bounding box center [688, 627] width 12 height 12
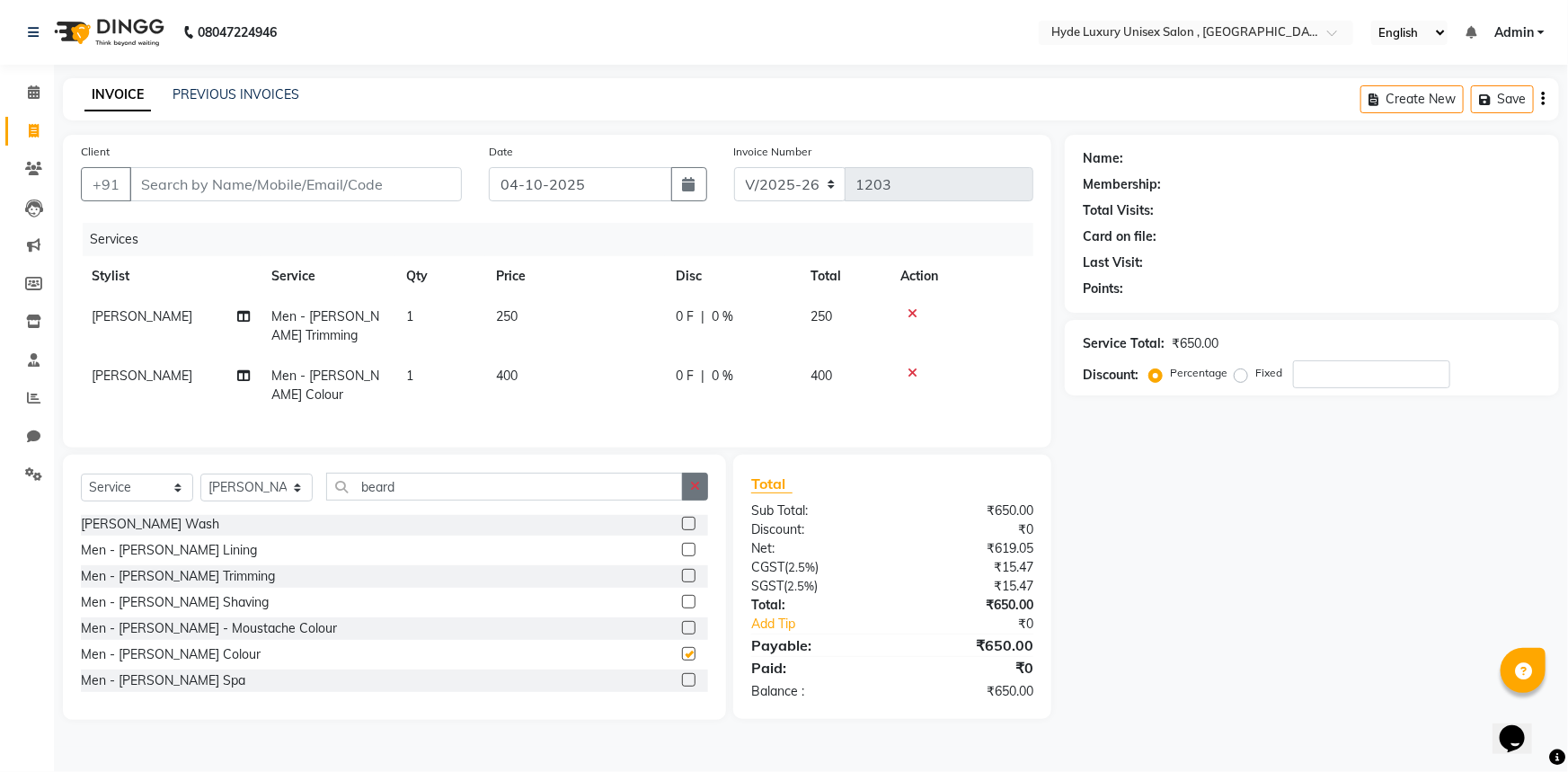
checkbox input "false"
click at [684, 495] on button "button" at bounding box center [695, 487] width 27 height 28
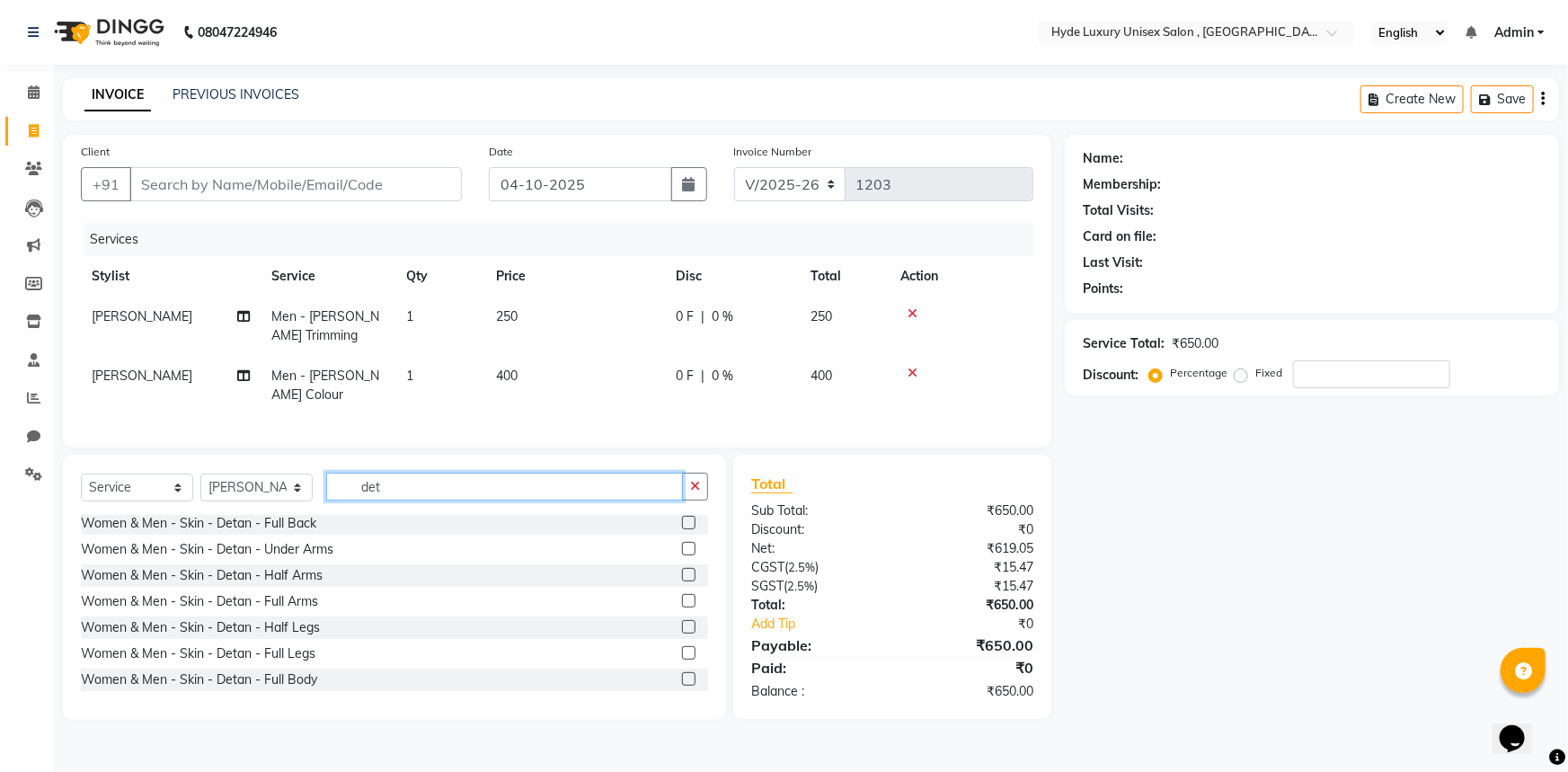
scroll to position [54, 0]
type input "deta"
click at [682, 530] on label at bounding box center [689, 523] width 14 height 14
click at [682, 530] on input "checkbox" at bounding box center [688, 524] width 12 height 12
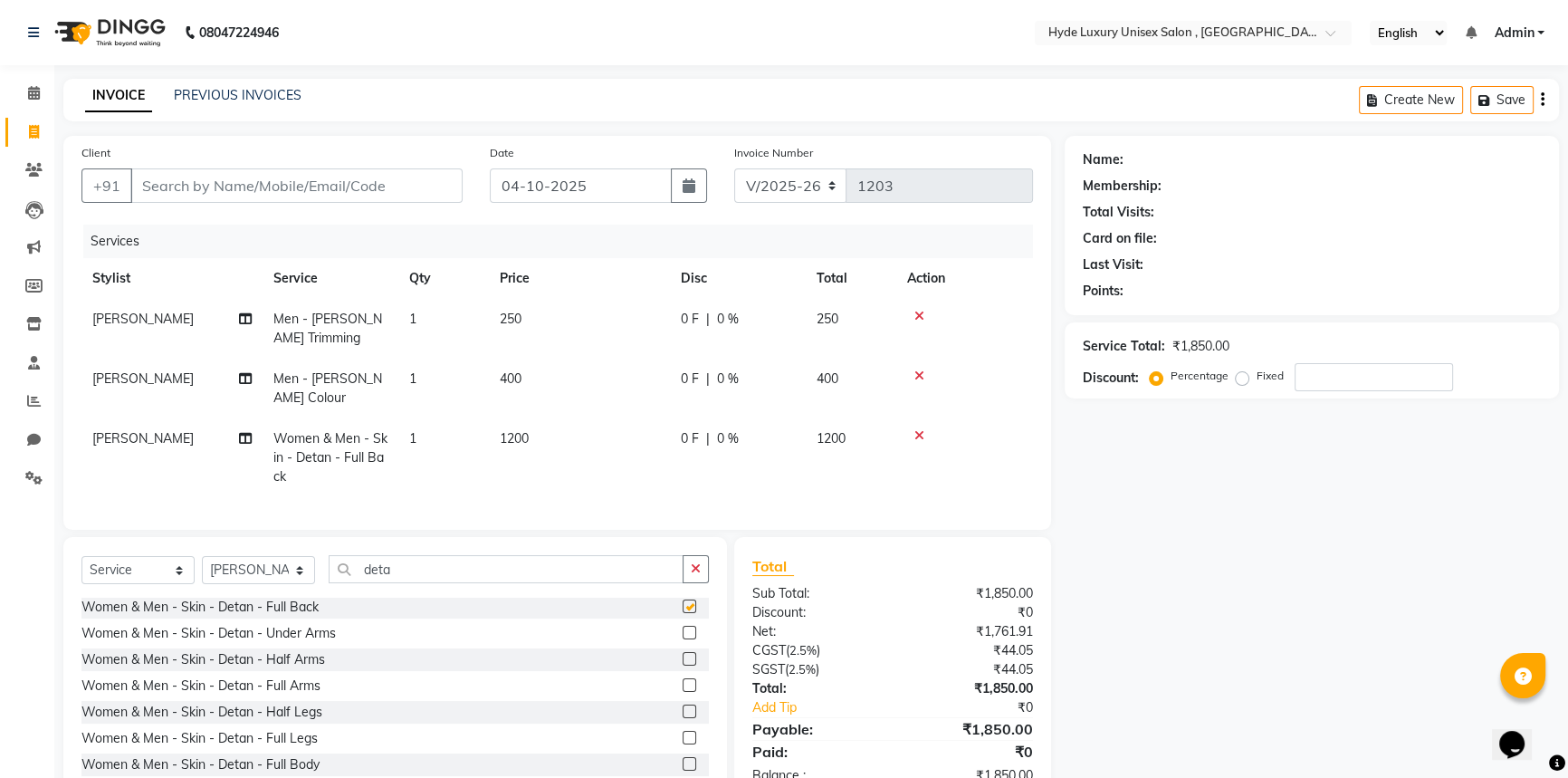
checkbox input "false"
click at [919, 433] on icon at bounding box center [919, 435] width 10 height 13
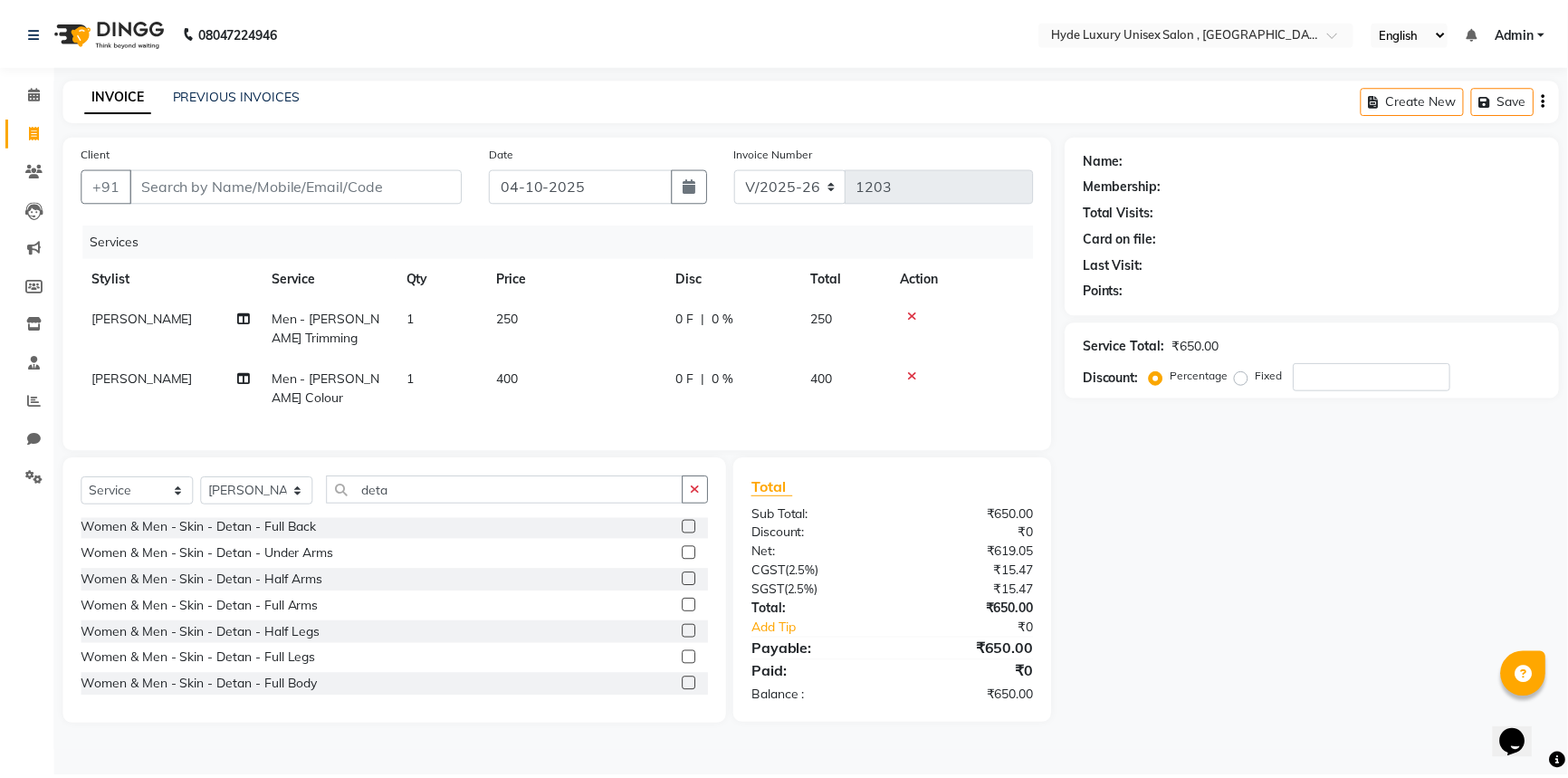
scroll to position [0, 0]
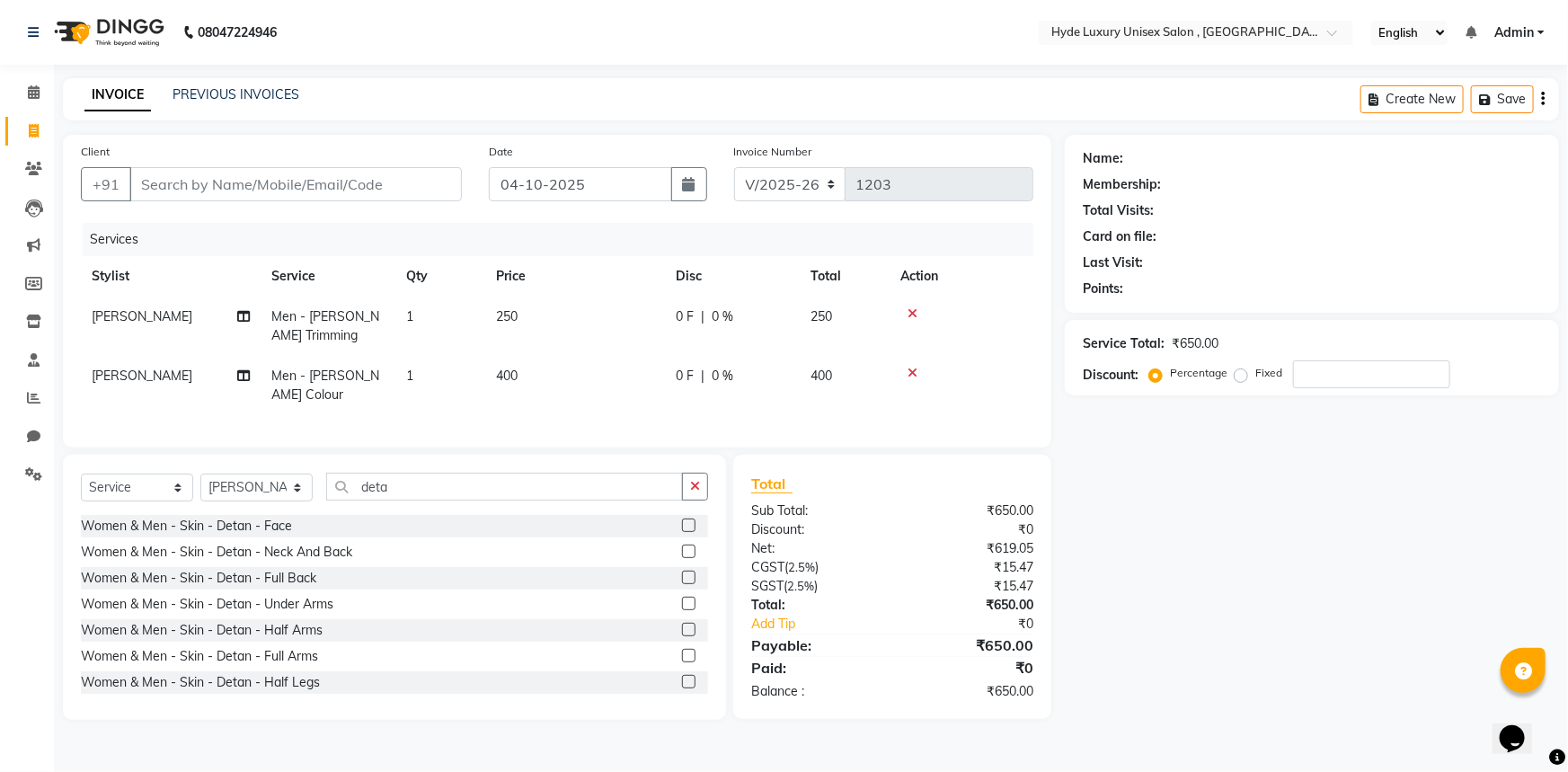
click at [682, 532] on label at bounding box center [689, 525] width 14 height 14
click at [682, 532] on input "checkbox" at bounding box center [688, 526] width 12 height 12
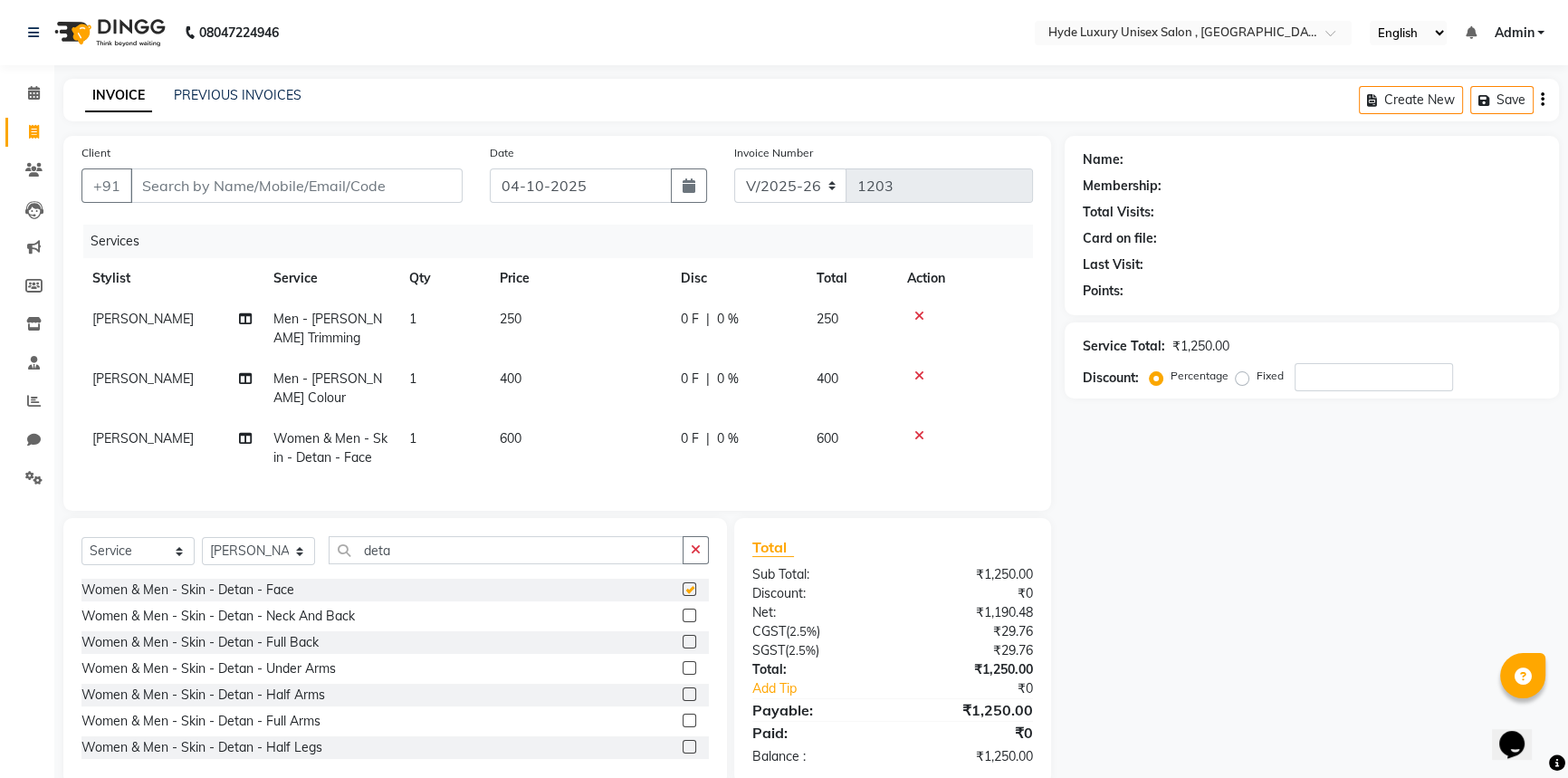
checkbox input "false"
click at [1164, 552] on div "Name: Membership: Total Visits: Card on file: Last Visit: Points: Service Total…" at bounding box center [1318, 460] width 508 height 649
click at [462, 29] on nav "08047224946 Select Location × Hyde Luxury Unisex Salon , Rudrapur, English ENGL…" at bounding box center [784, 33] width 1568 height 65
click at [372, 27] on nav "08047224946 Select Location × Hyde Luxury Unisex Salon , Rudrapur, English ENGL…" at bounding box center [784, 33] width 1568 height 65
click at [363, 37] on nav "08047224946 Select Location × Hyde Luxury Unisex Salon , Rudrapur, English ENGL…" at bounding box center [784, 33] width 1568 height 65
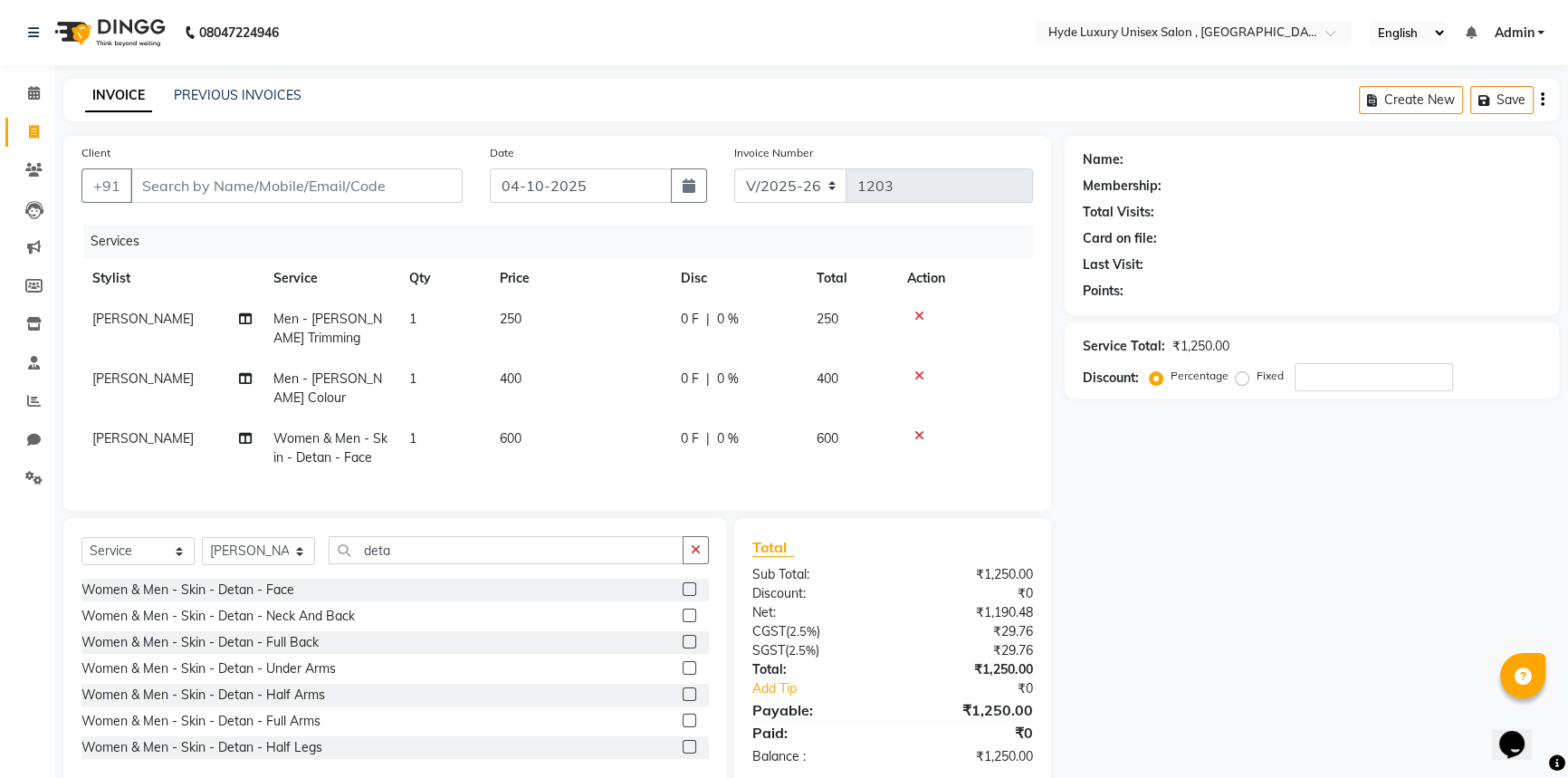
click at [924, 316] on div at bounding box center [965, 316] width 115 height 13
click at [919, 316] on icon at bounding box center [919, 316] width 10 height 13
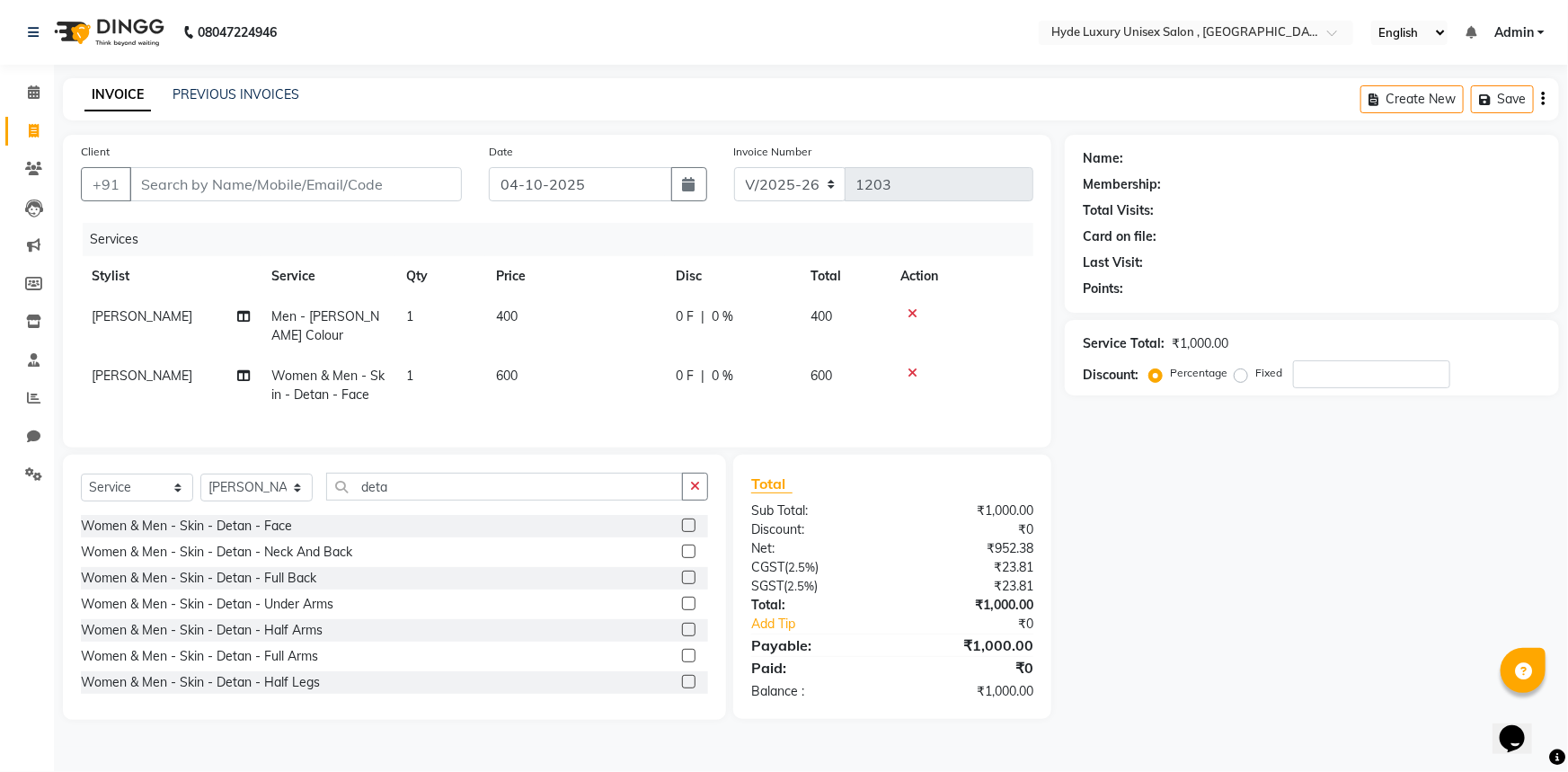
click at [914, 313] on icon at bounding box center [912, 314] width 10 height 13
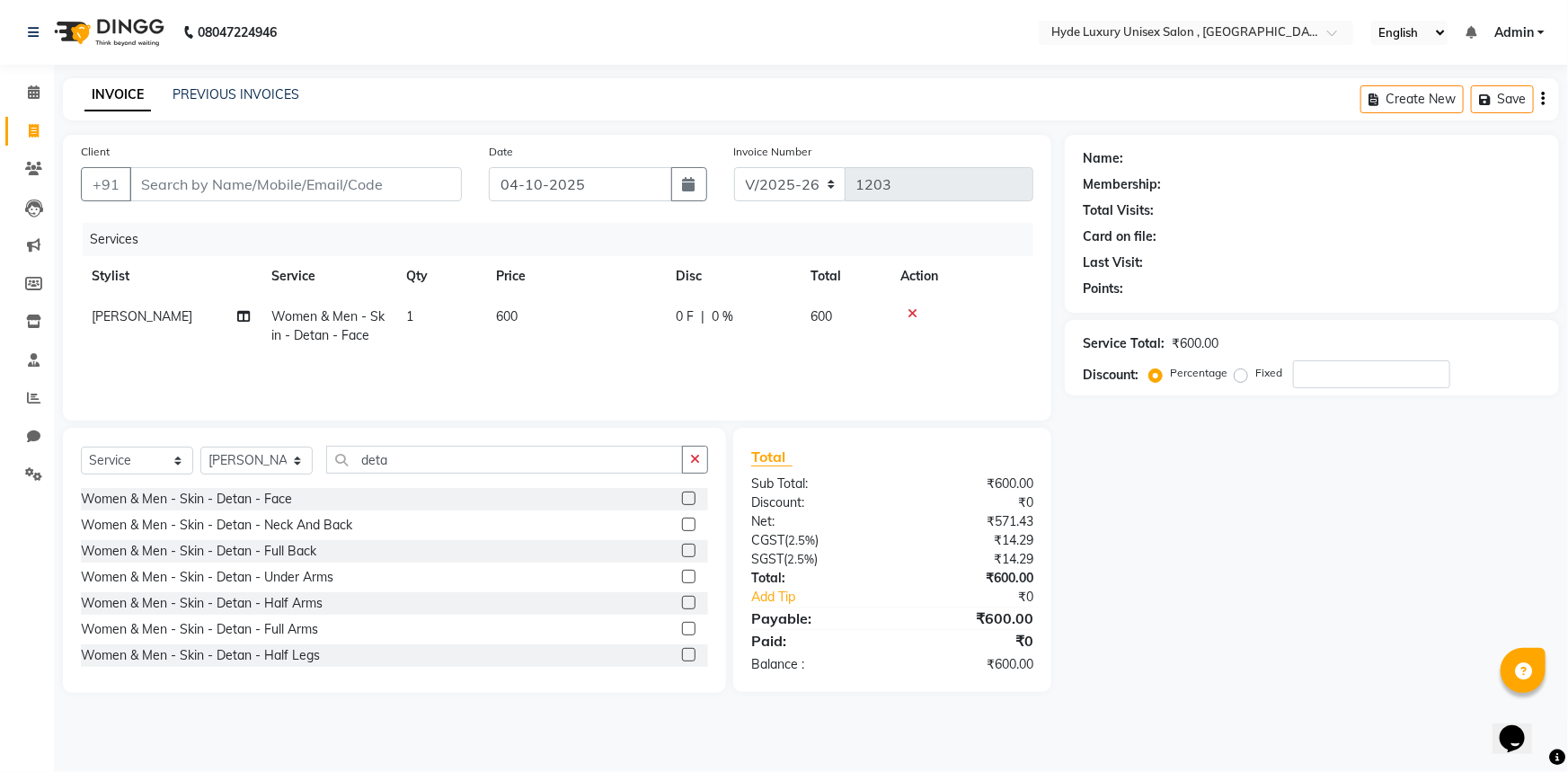
click at [914, 317] on icon at bounding box center [912, 314] width 10 height 13
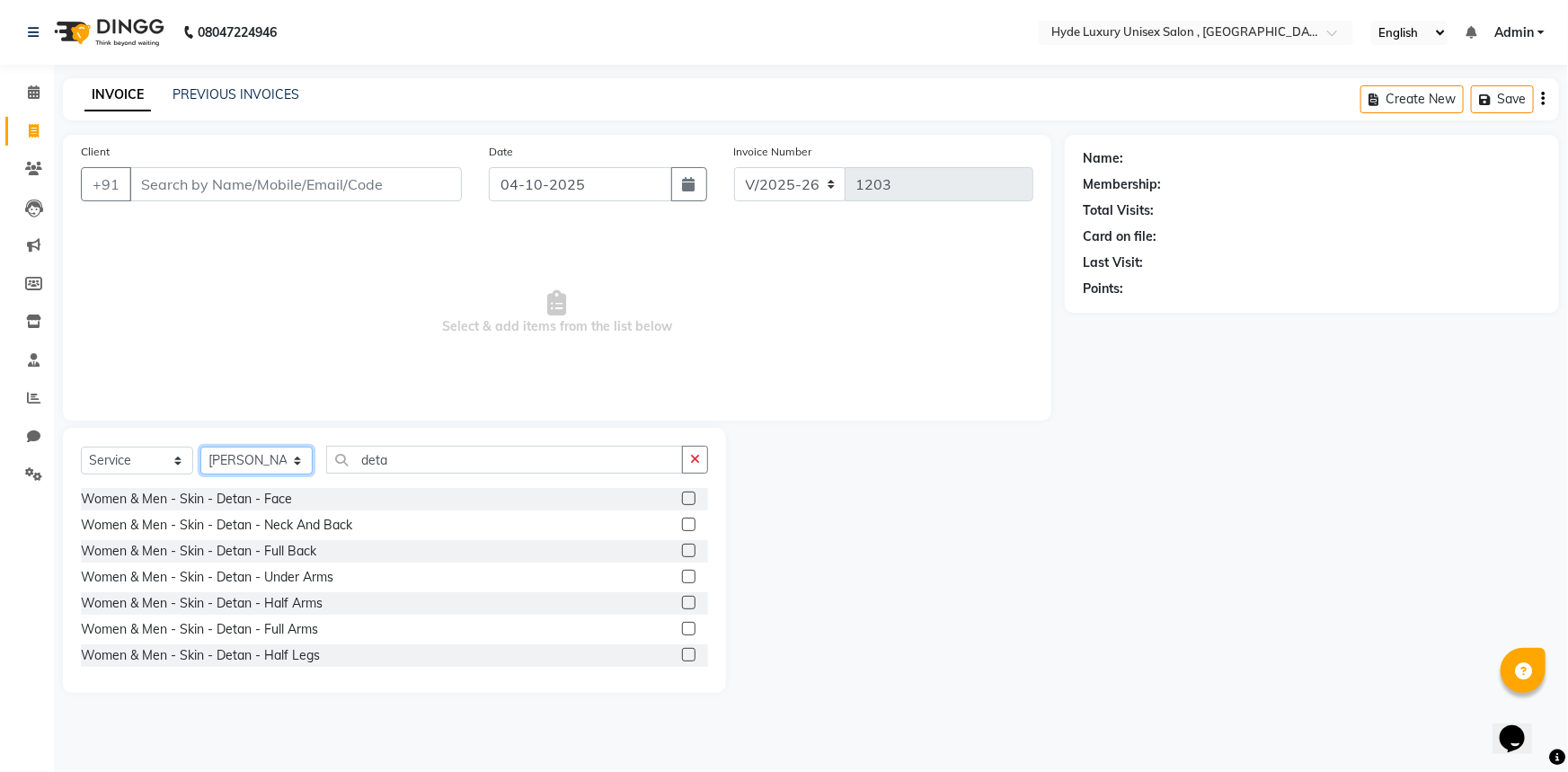
click at [246, 466] on select "Select Stylist Admin [PERSON_NAME] [PERSON_NAME] [PERSON_NAME] [PERSON_NAME] [P…" at bounding box center [257, 460] width 112 height 28
select select "79829"
click at [201, 446] on select "Select Stylist Admin [PERSON_NAME] [PERSON_NAME] [PERSON_NAME] [PERSON_NAME] [P…" at bounding box center [257, 460] width 112 height 28
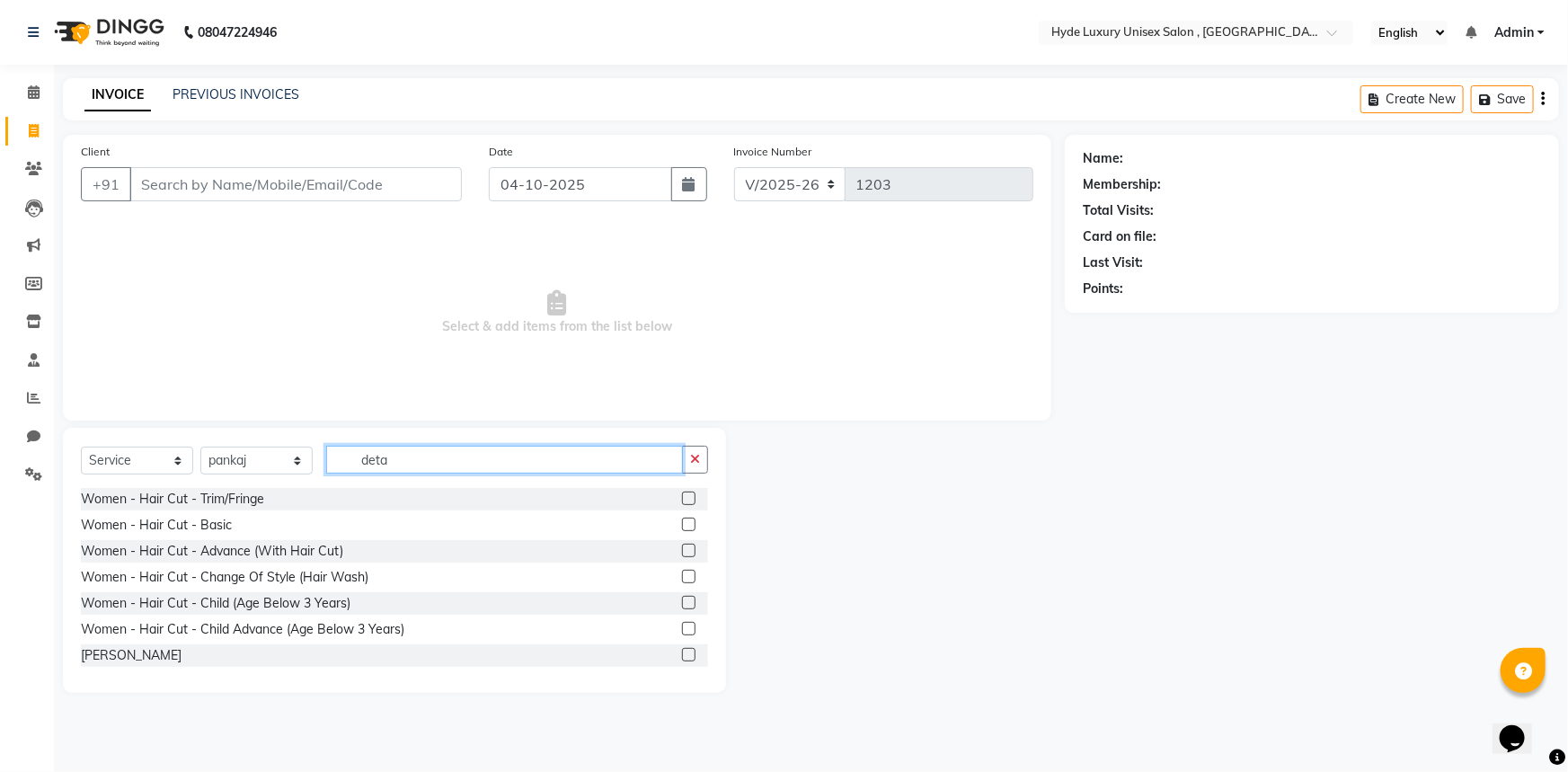
click at [420, 457] on input "deta" at bounding box center [504, 459] width 357 height 28
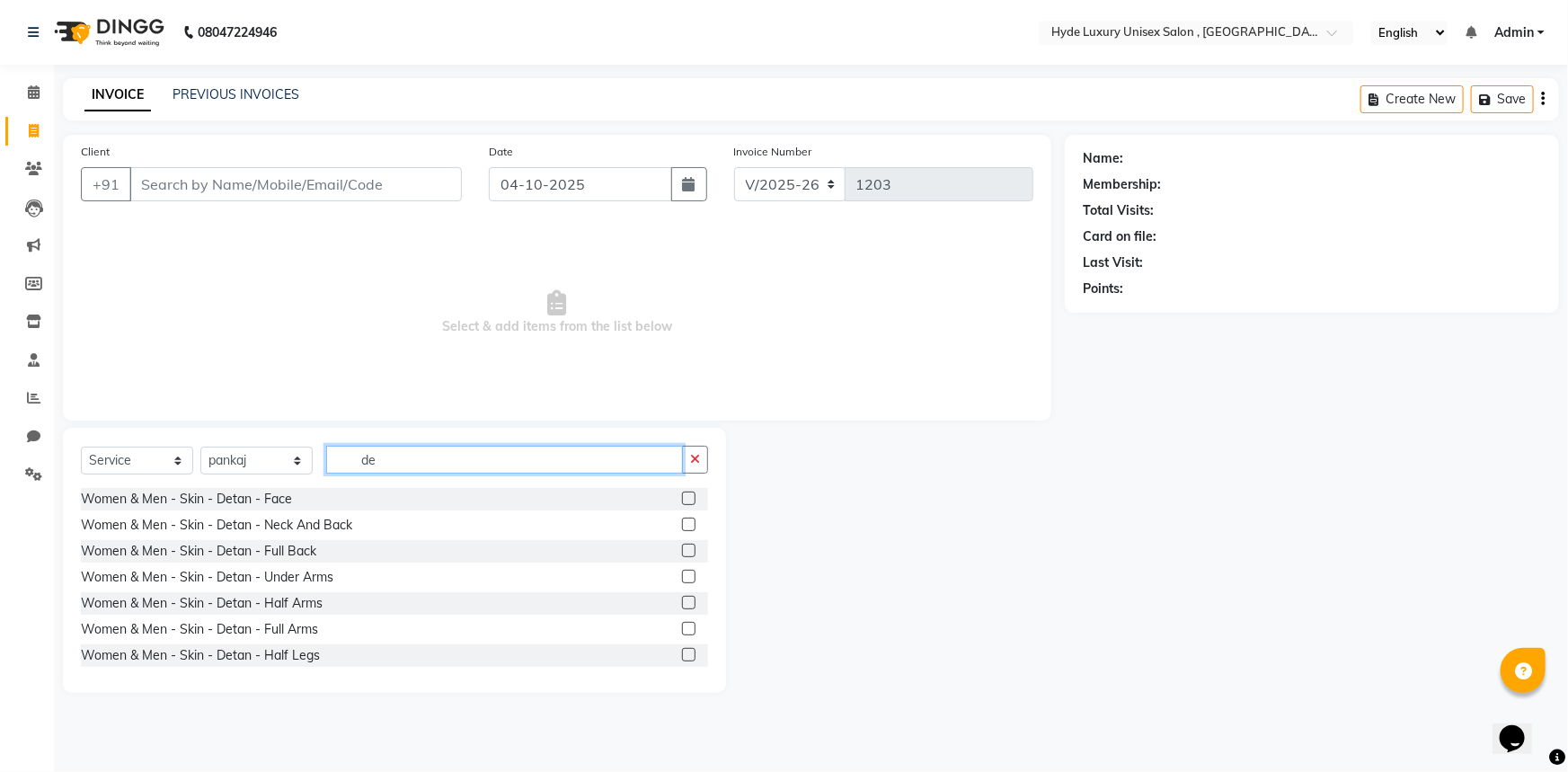
type input "d"
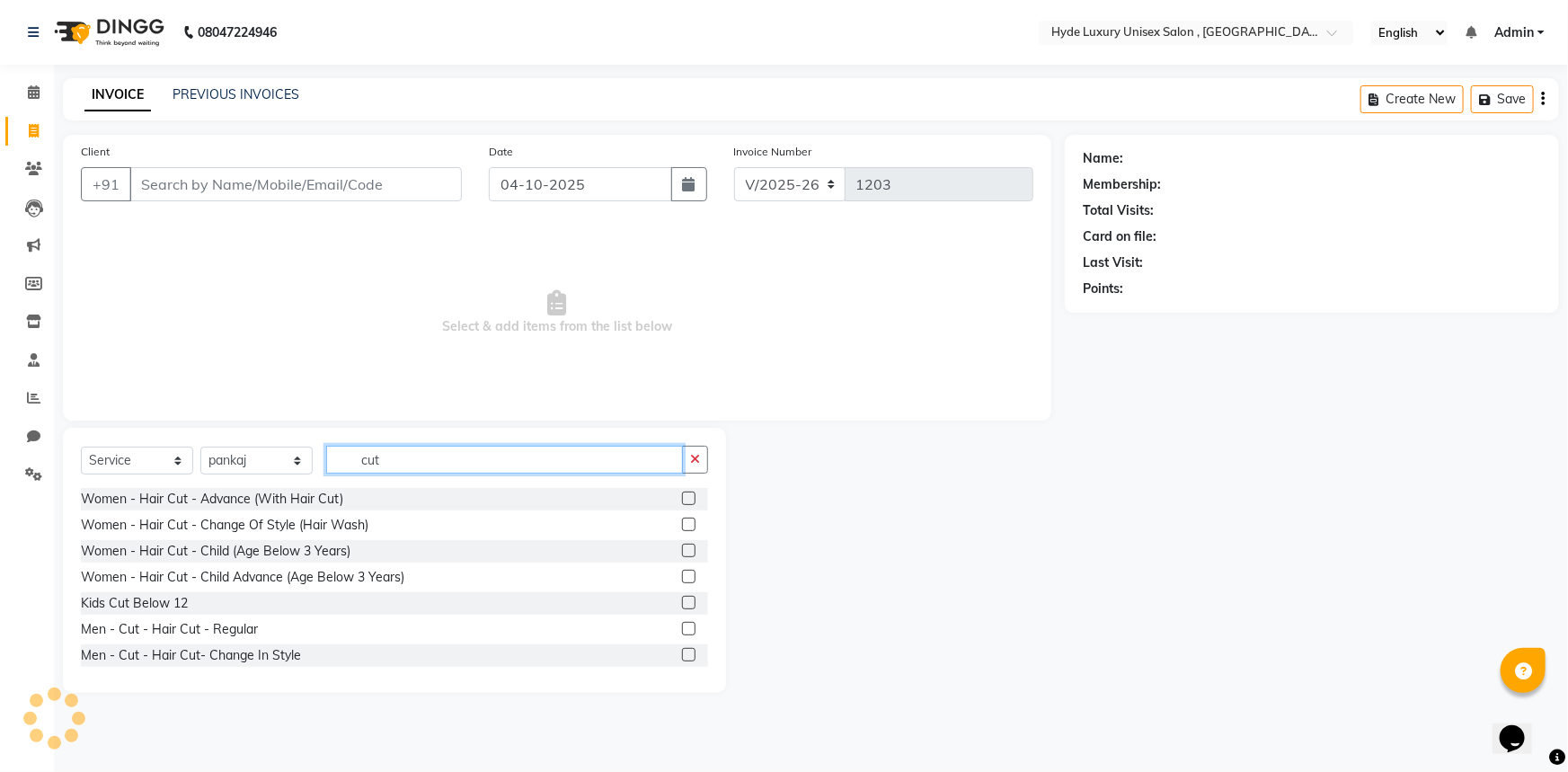
scroll to position [107, 0]
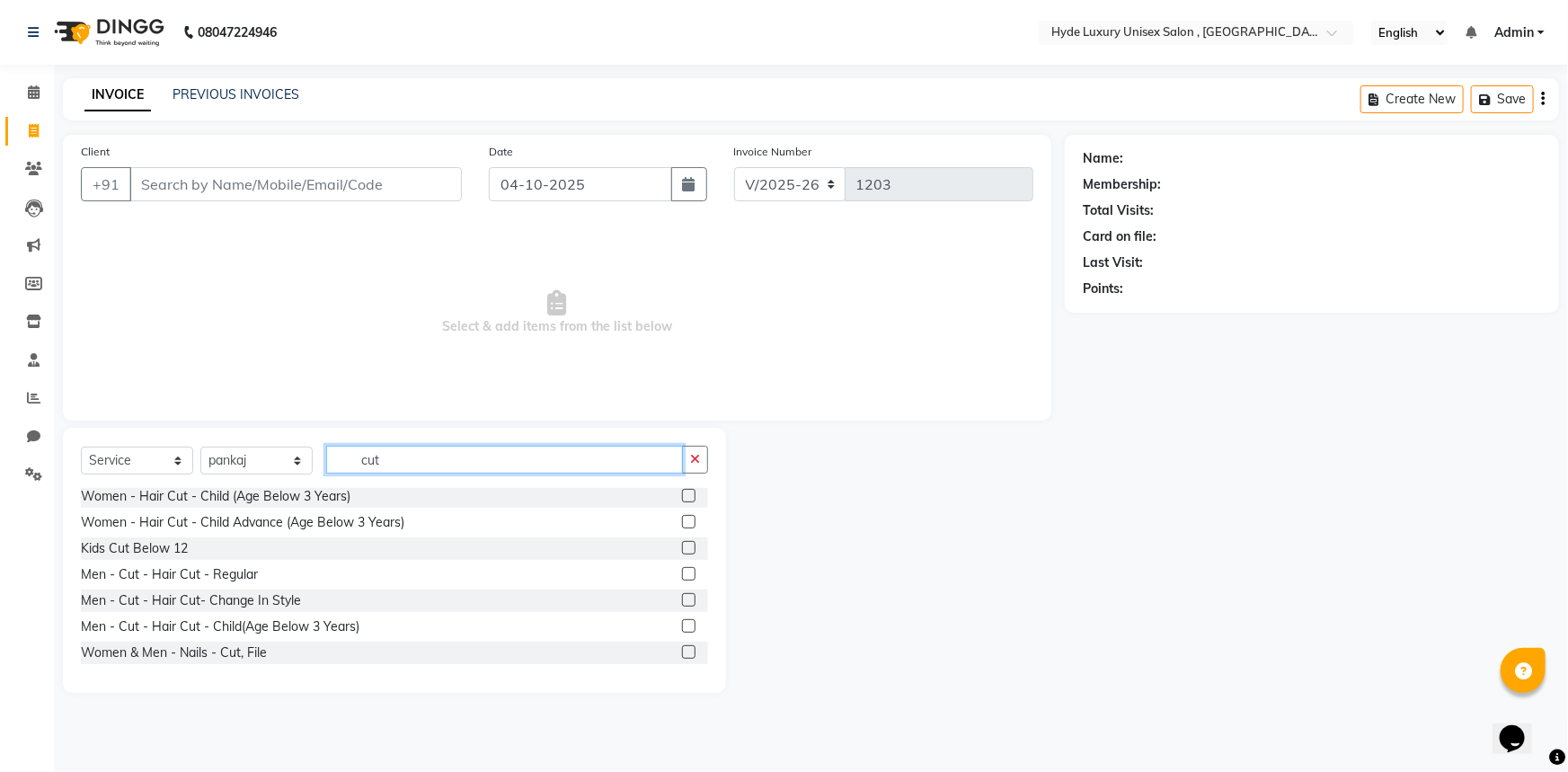
type input "cut"
click at [682, 574] on label at bounding box center [689, 574] width 14 height 14
click at [682, 574] on input "checkbox" at bounding box center [688, 574] width 12 height 12
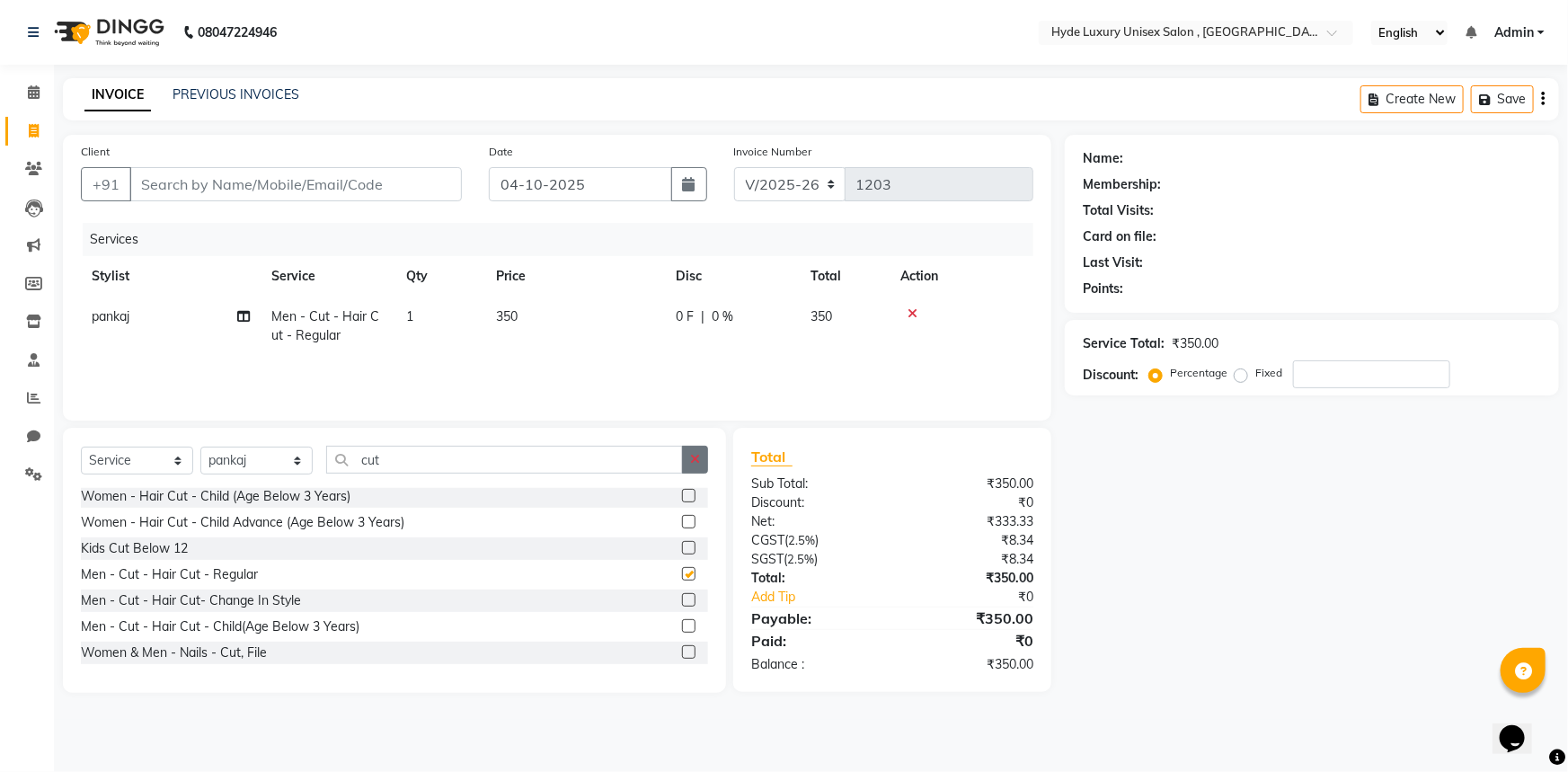
checkbox input "false"
click at [692, 459] on icon "button" at bounding box center [695, 459] width 10 height 13
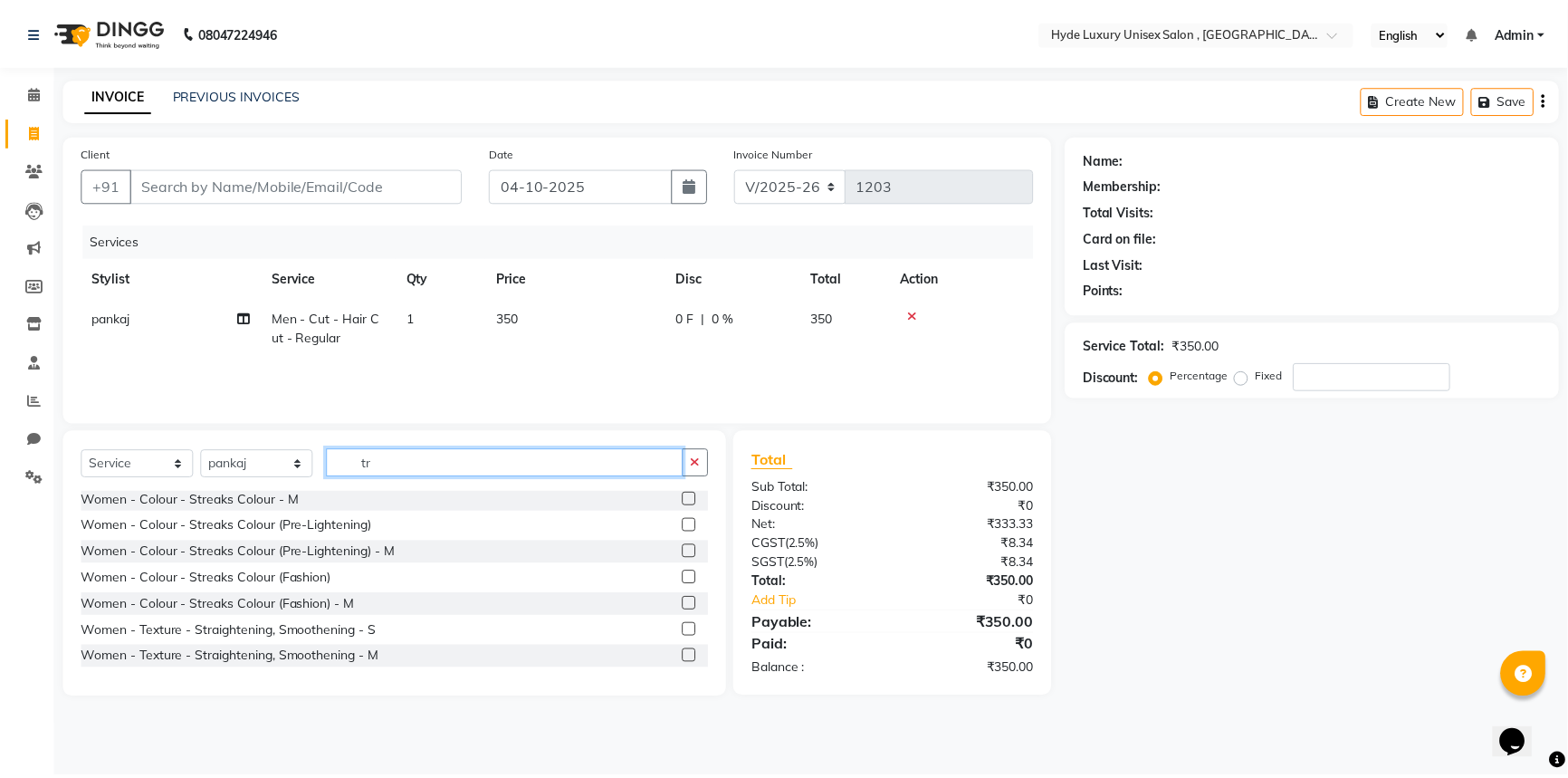
scroll to position [0, 0]
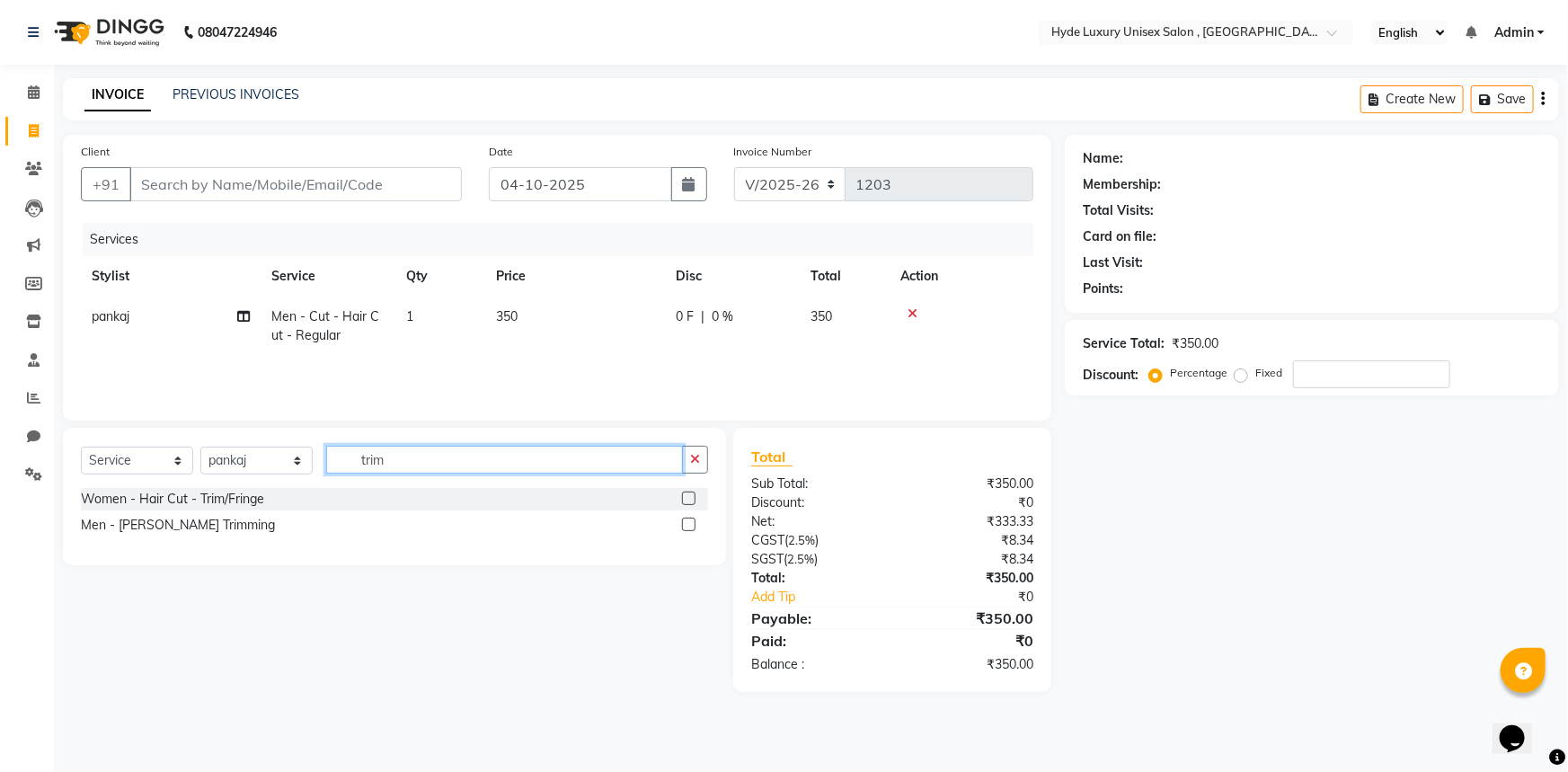
type input "trim"
click at [688, 525] on label at bounding box center [689, 524] width 14 height 14
click at [688, 525] on input "checkbox" at bounding box center [688, 525] width 12 height 12
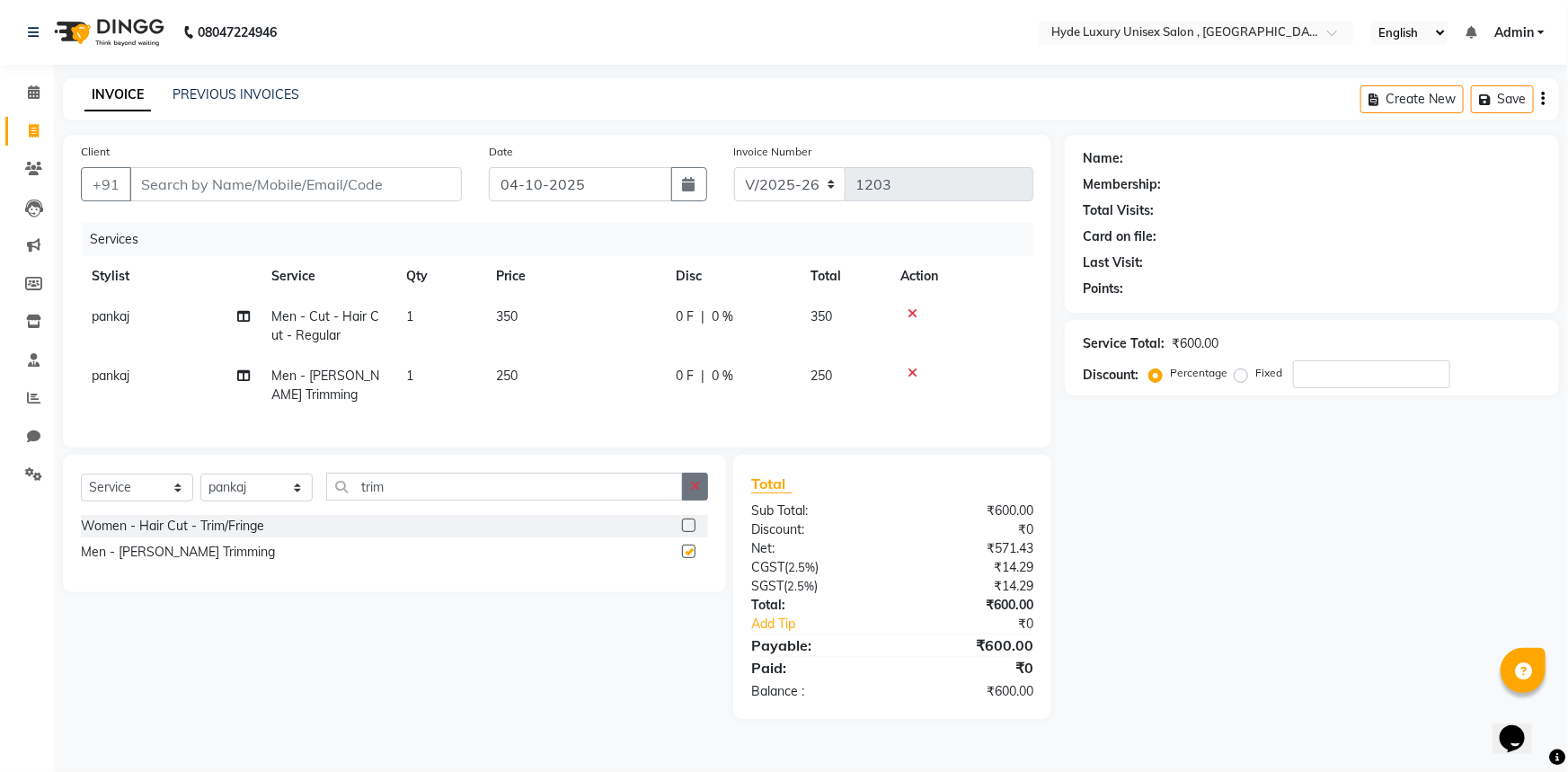
checkbox input "false"
click at [699, 490] on button "button" at bounding box center [695, 487] width 27 height 28
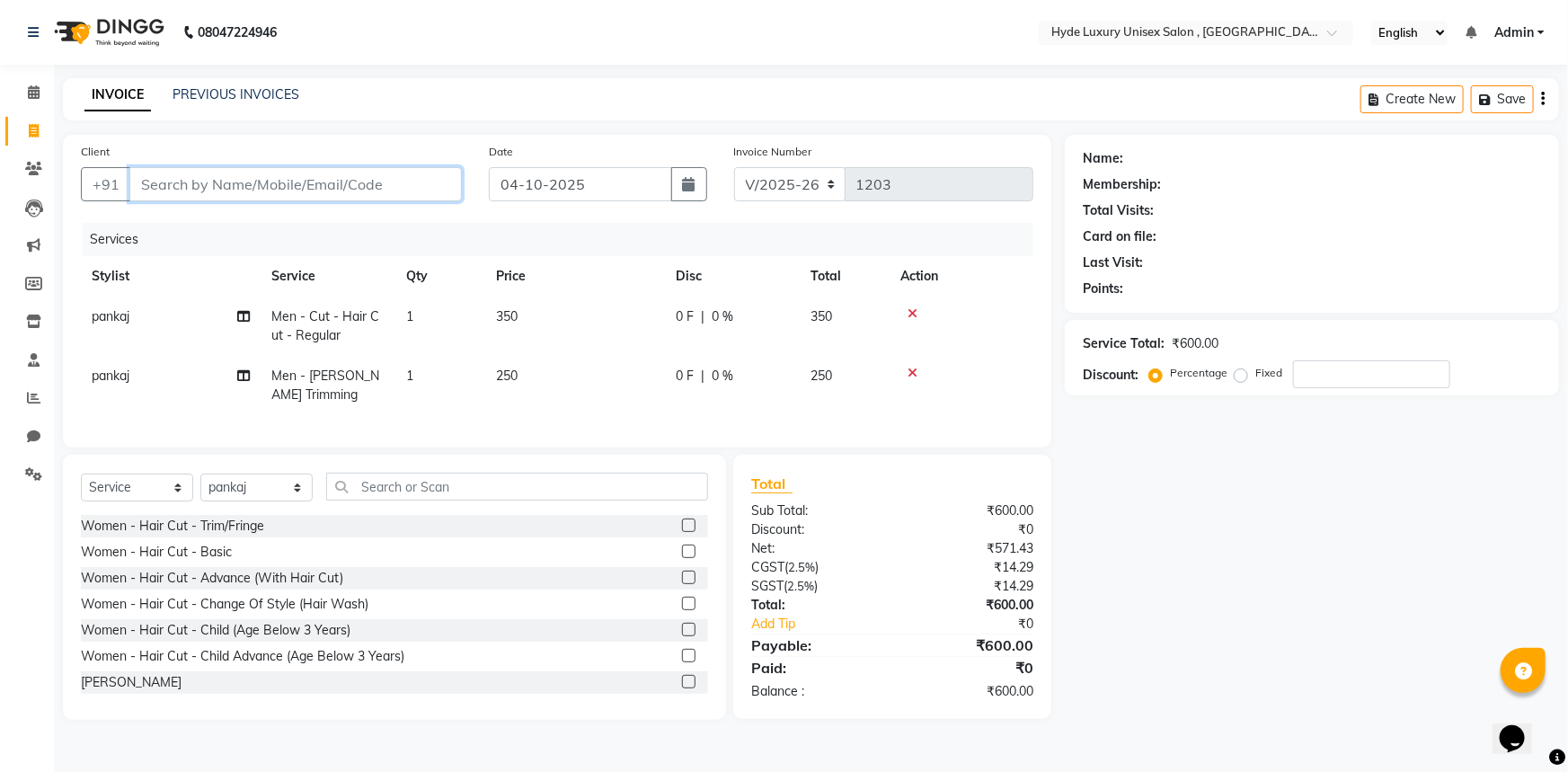
click at [298, 189] on input "Client" at bounding box center [296, 184] width 332 height 34
type input "7"
type input "0"
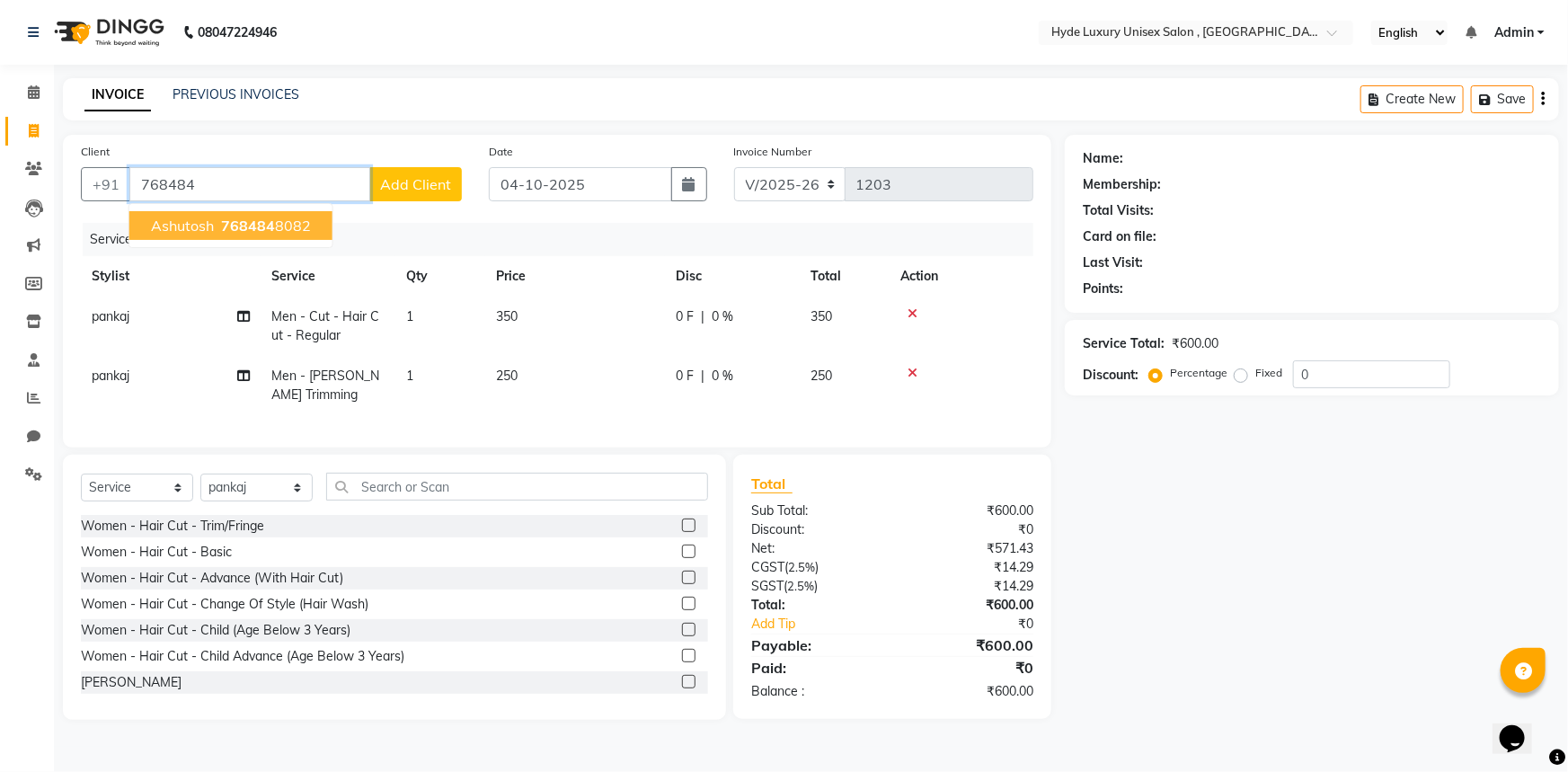
click at [291, 234] on ngb-highlight "768484 8082" at bounding box center [263, 225] width 93 height 18
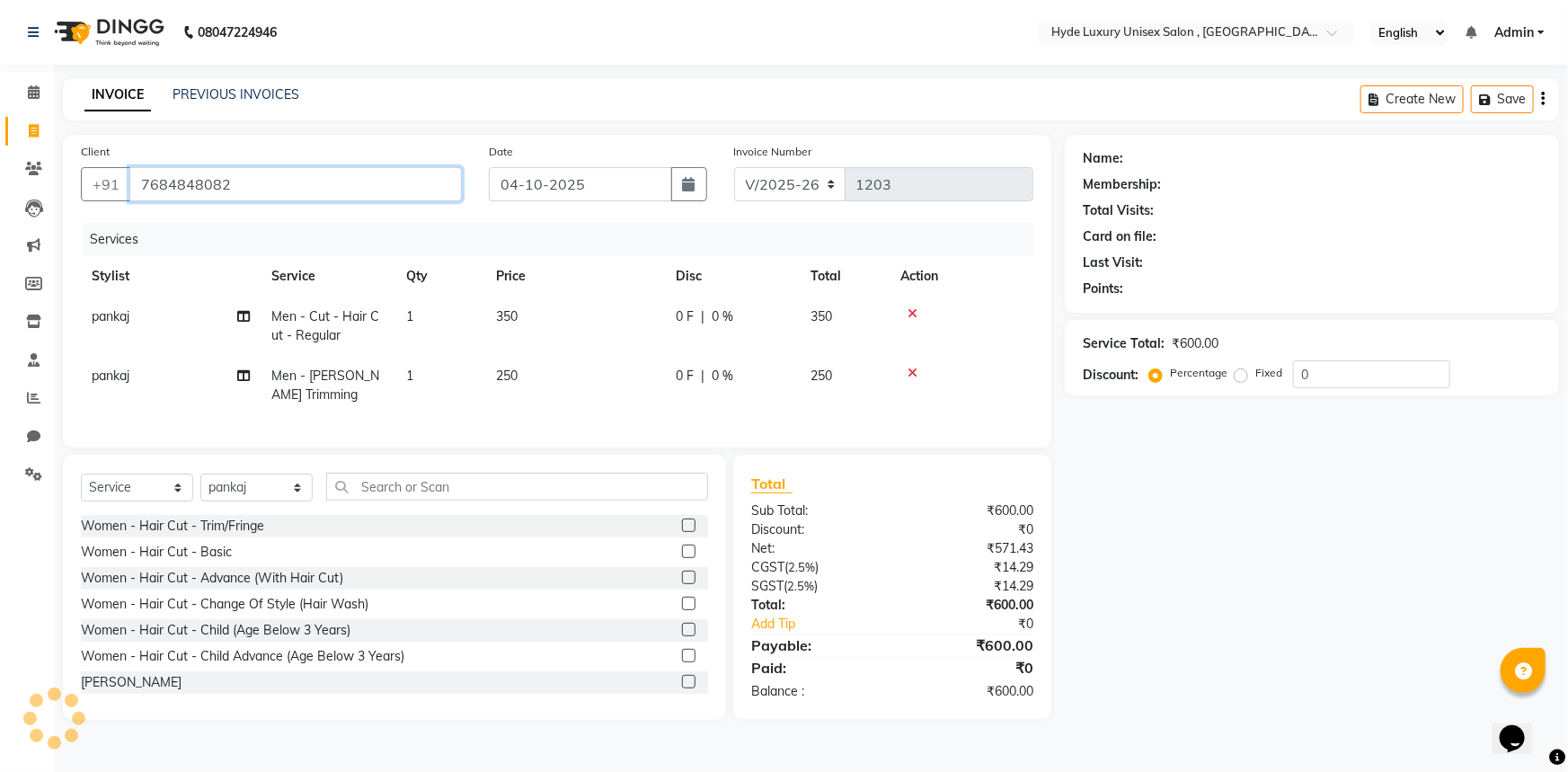
type input "7684848082"
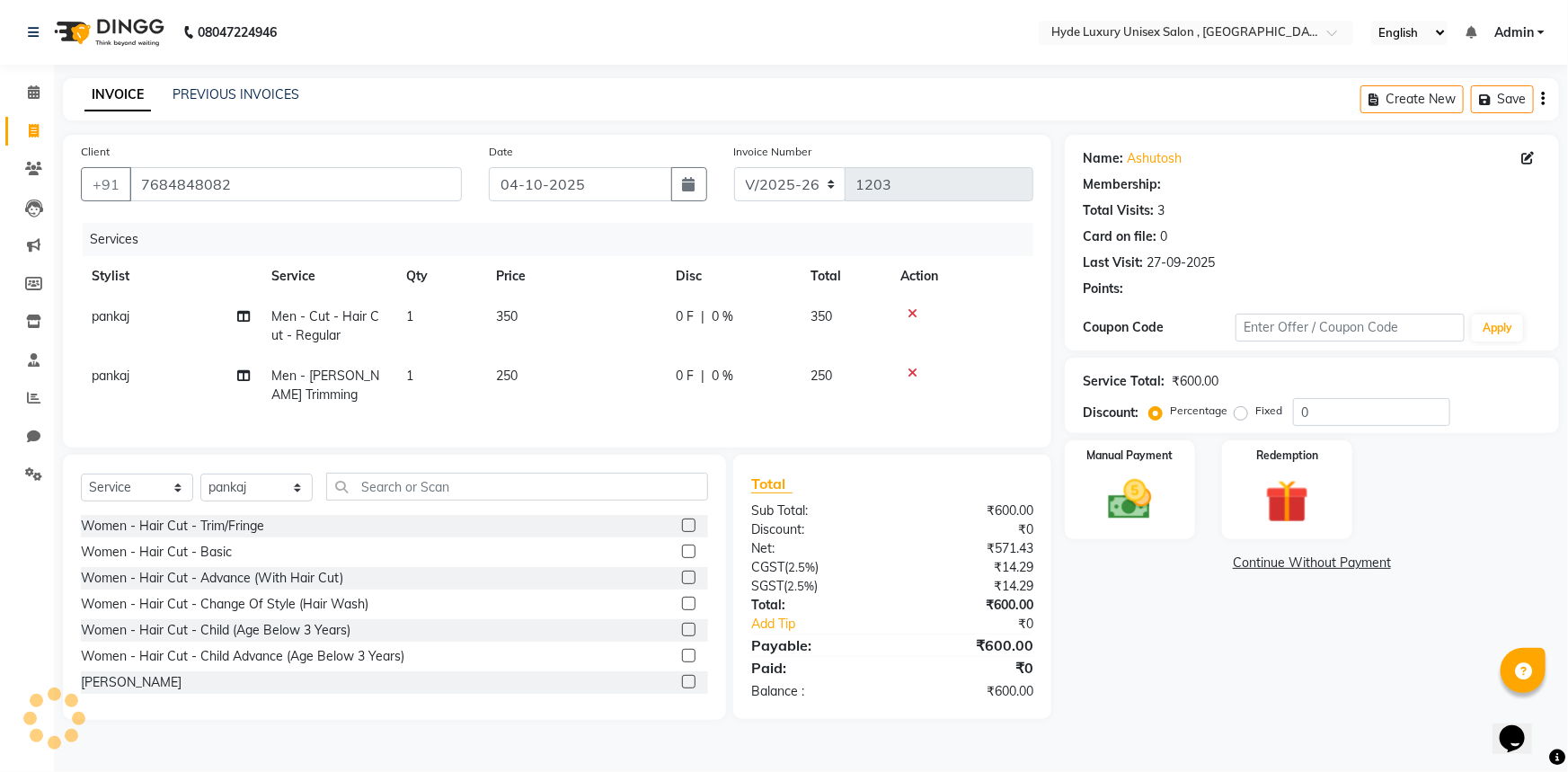
select select "1: Object"
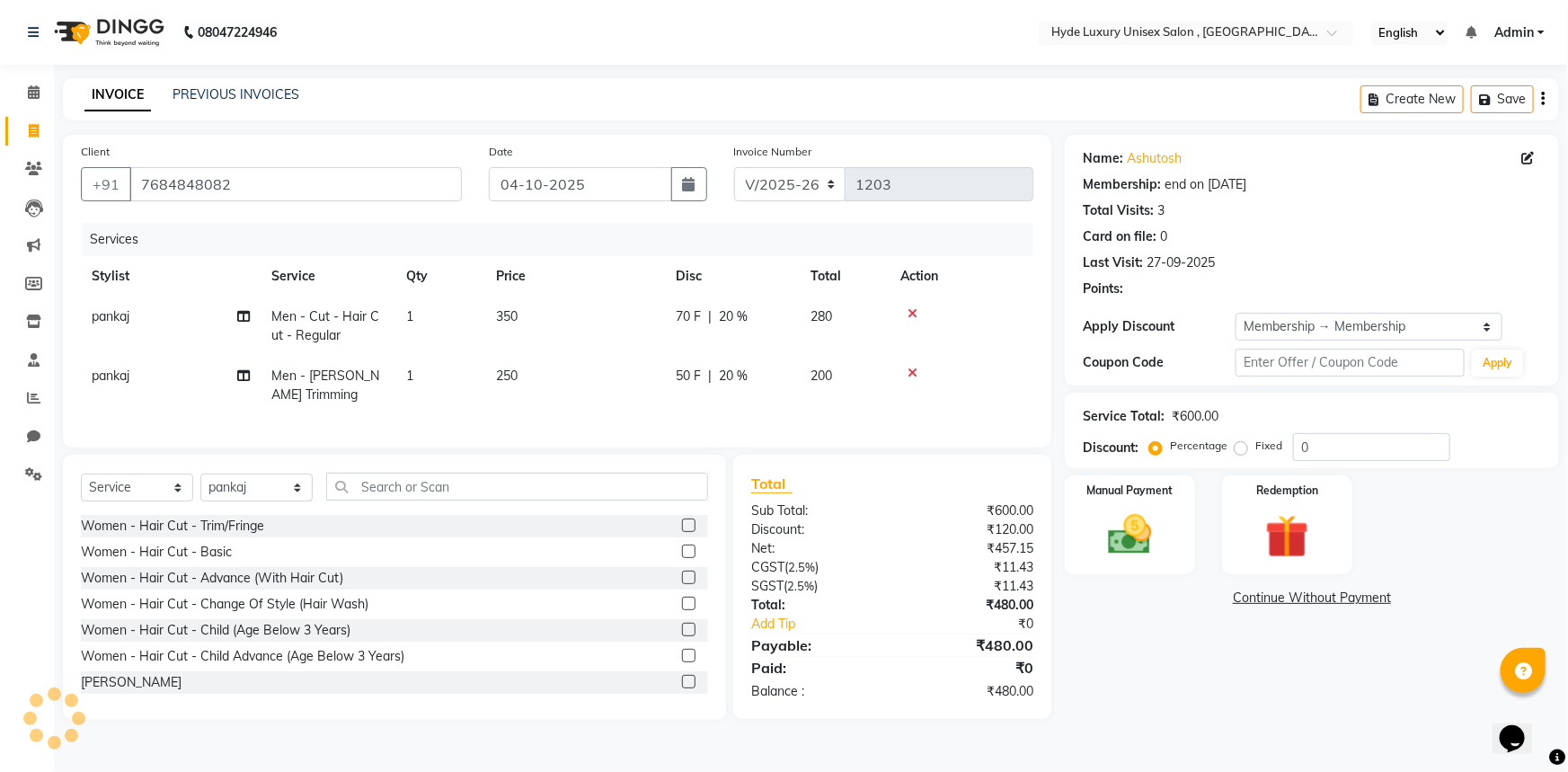
type input "20"
click at [777, 633] on link "Add Tip" at bounding box center [827, 624] width 180 height 19
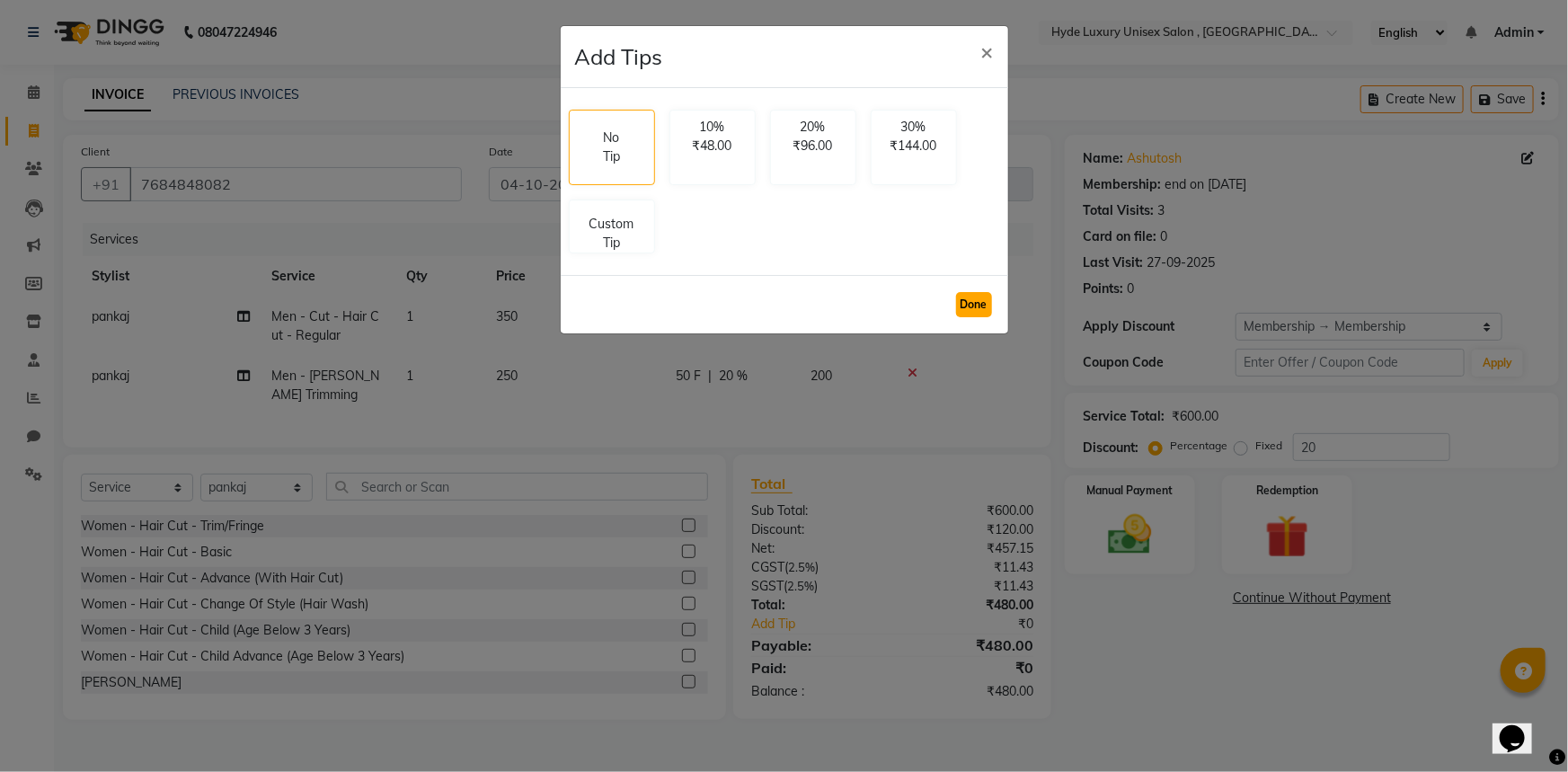
click at [971, 303] on button "Done" at bounding box center [973, 305] width 36 height 26
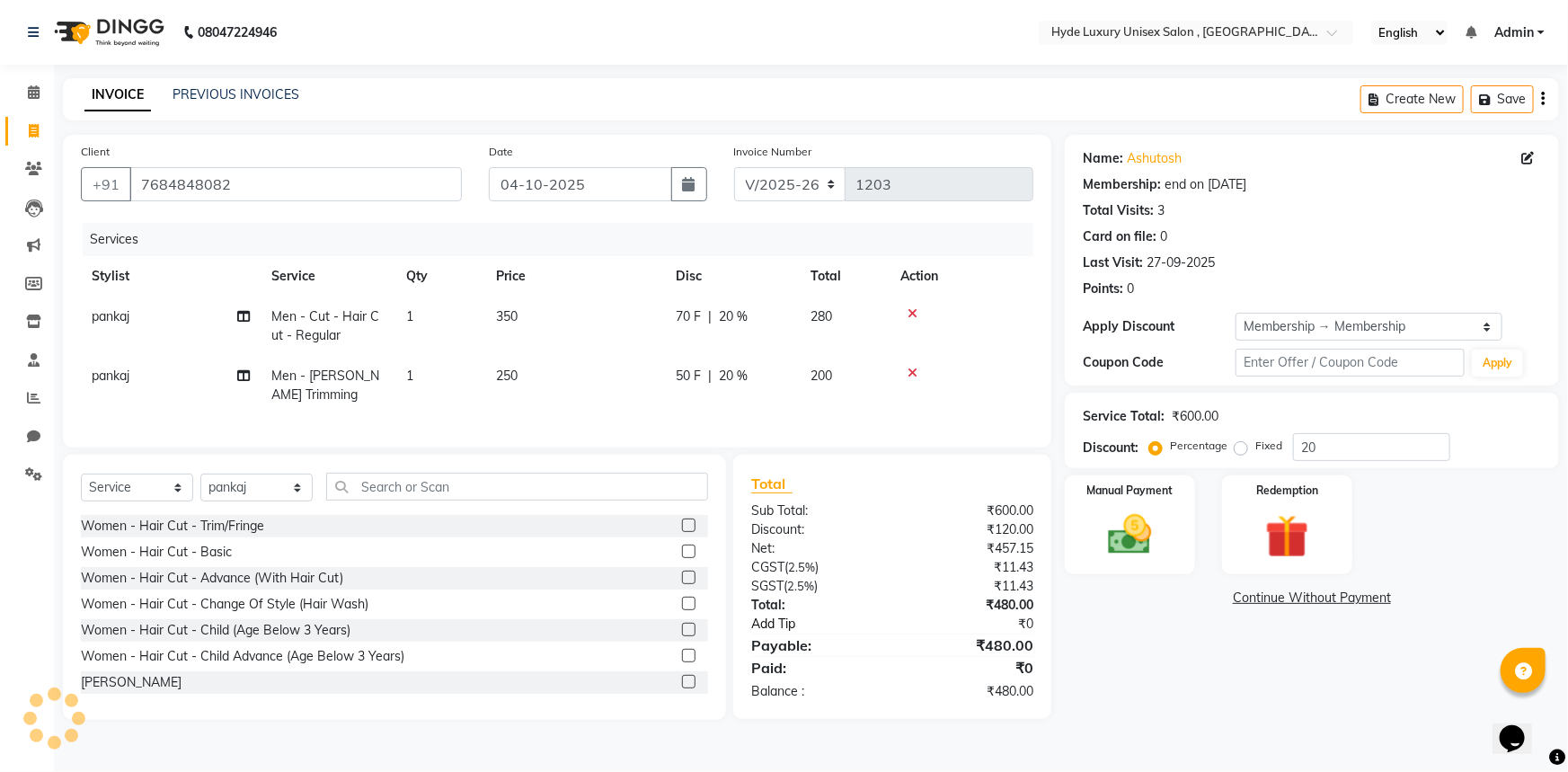
click at [773, 630] on link "Add Tip" at bounding box center [827, 624] width 180 height 19
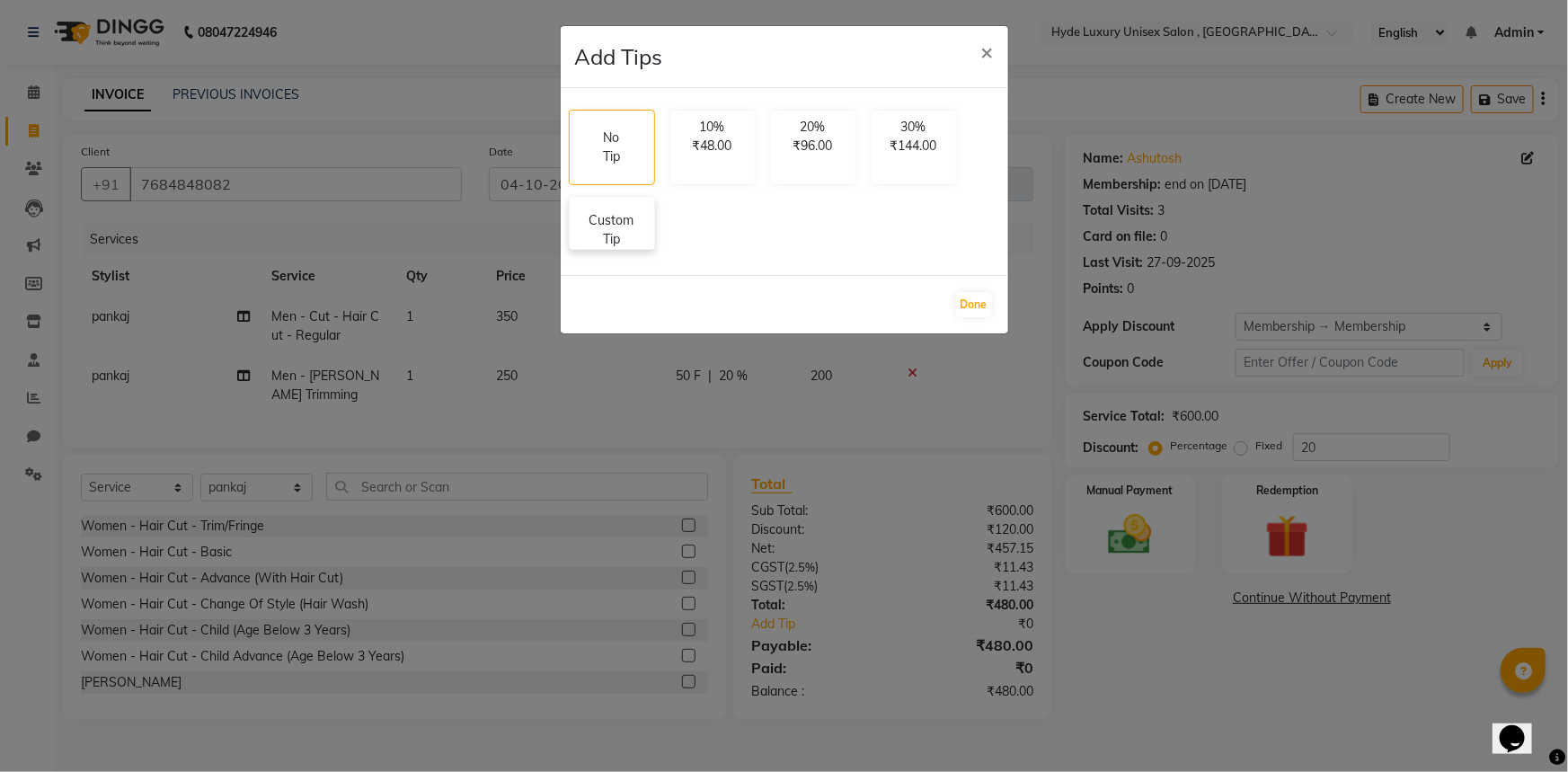
click at [609, 223] on p "Custom Tip" at bounding box center [611, 230] width 63 height 37
select select "79829"
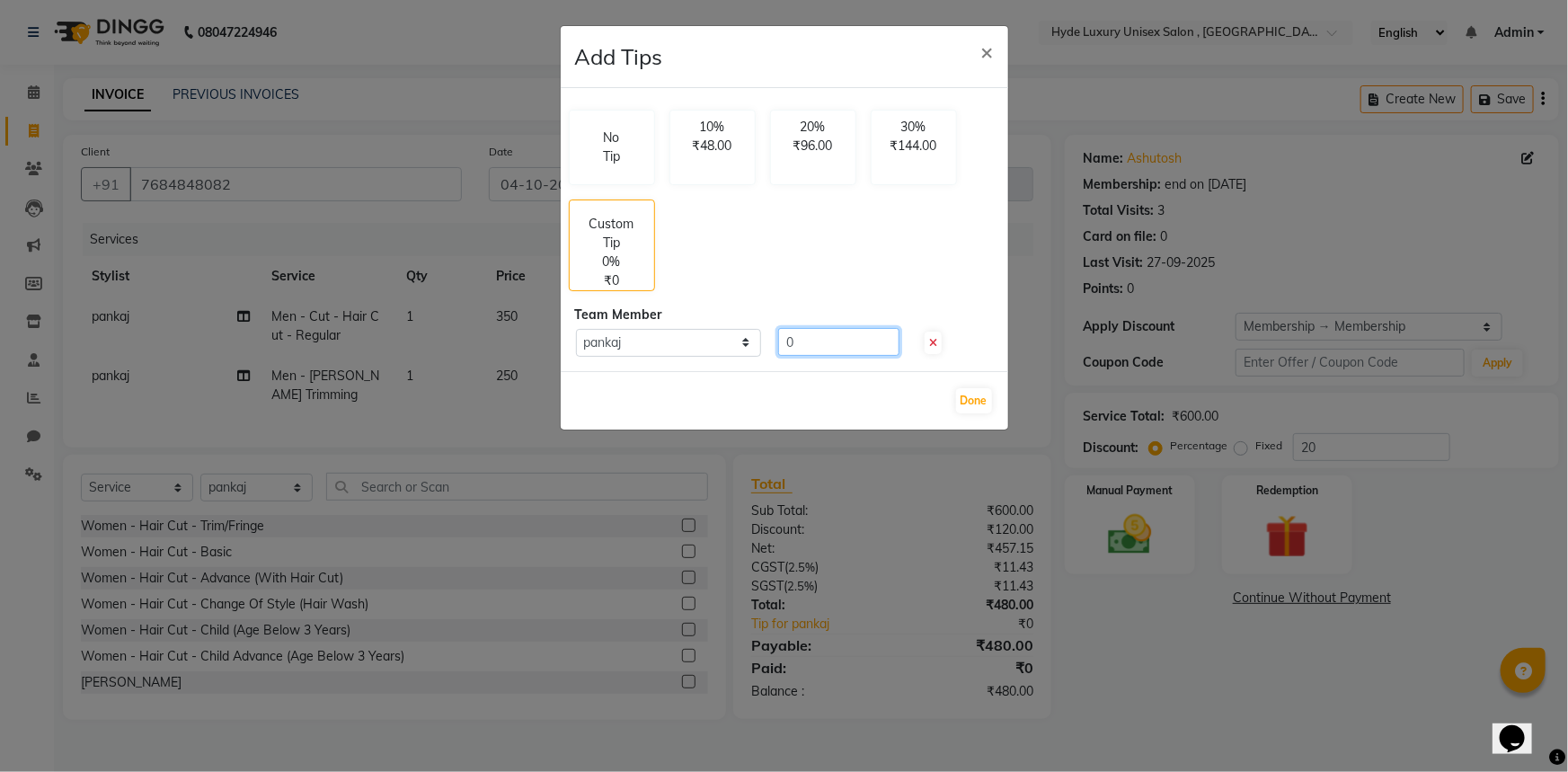
click at [860, 346] on input "0" at bounding box center [838, 342] width 121 height 28
type input "500"
click at [981, 401] on button "Done" at bounding box center [973, 401] width 36 height 26
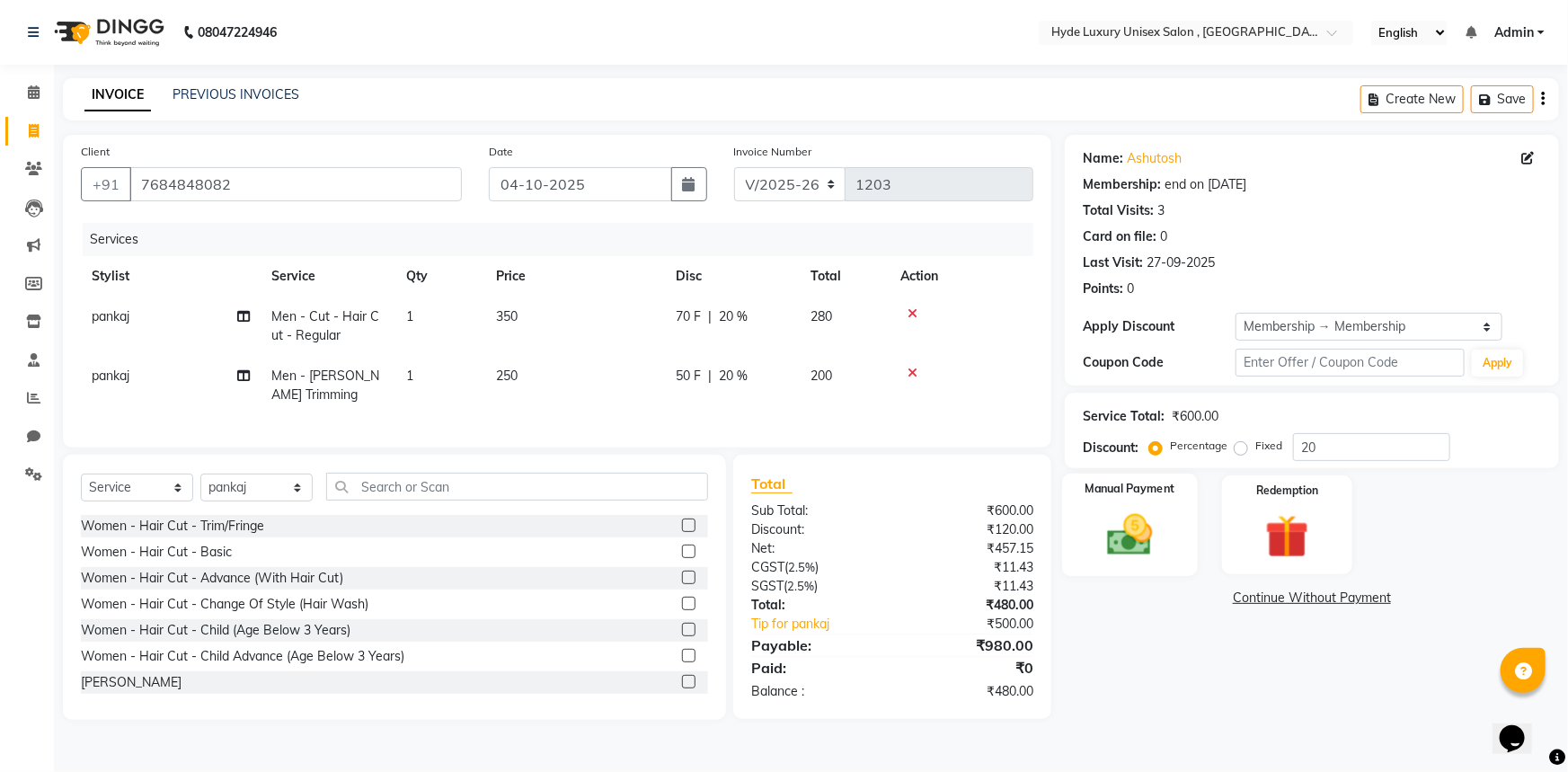
click at [1136, 540] on img at bounding box center [1130, 534] width 74 height 52
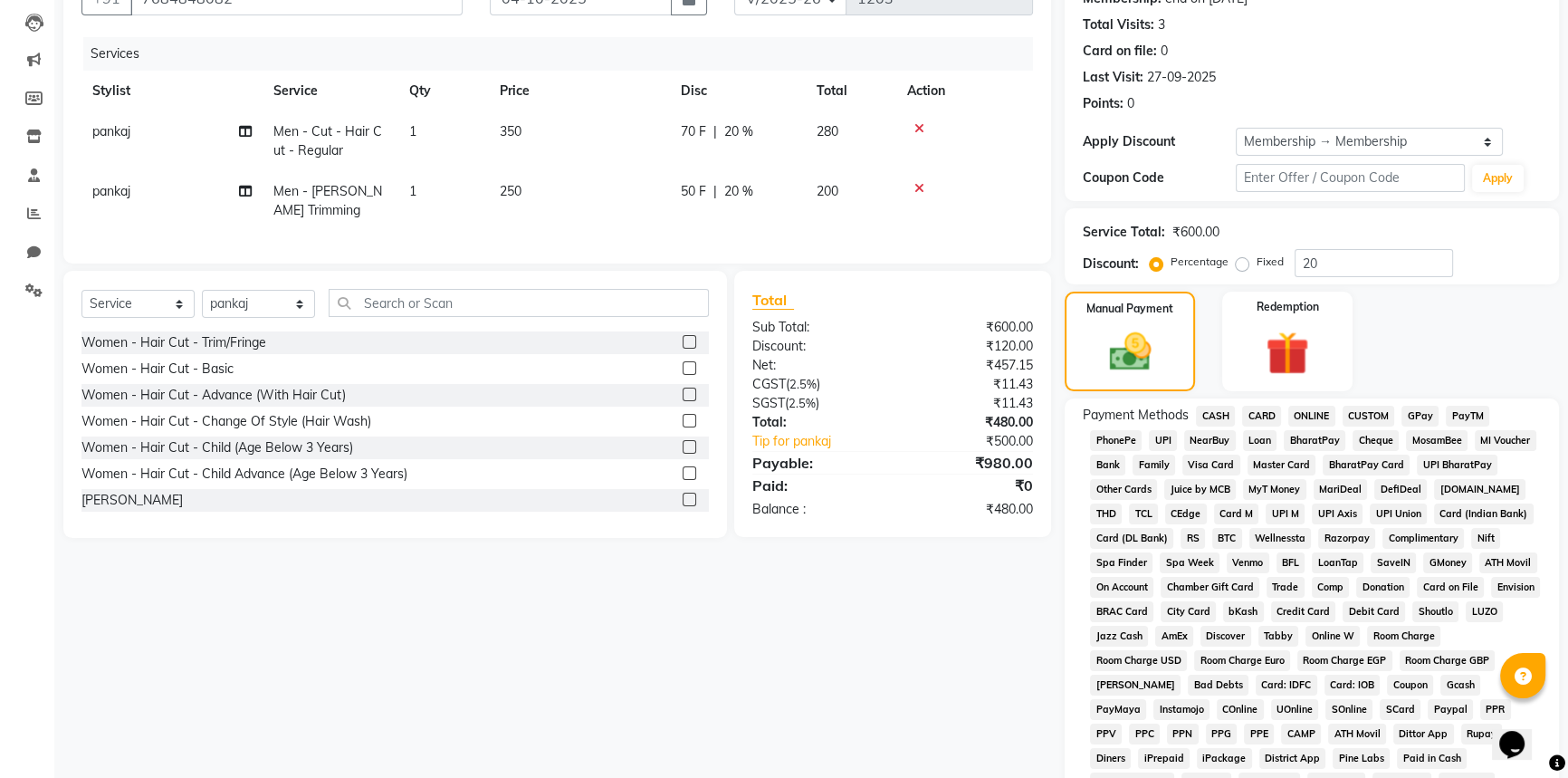
scroll to position [371, 0]
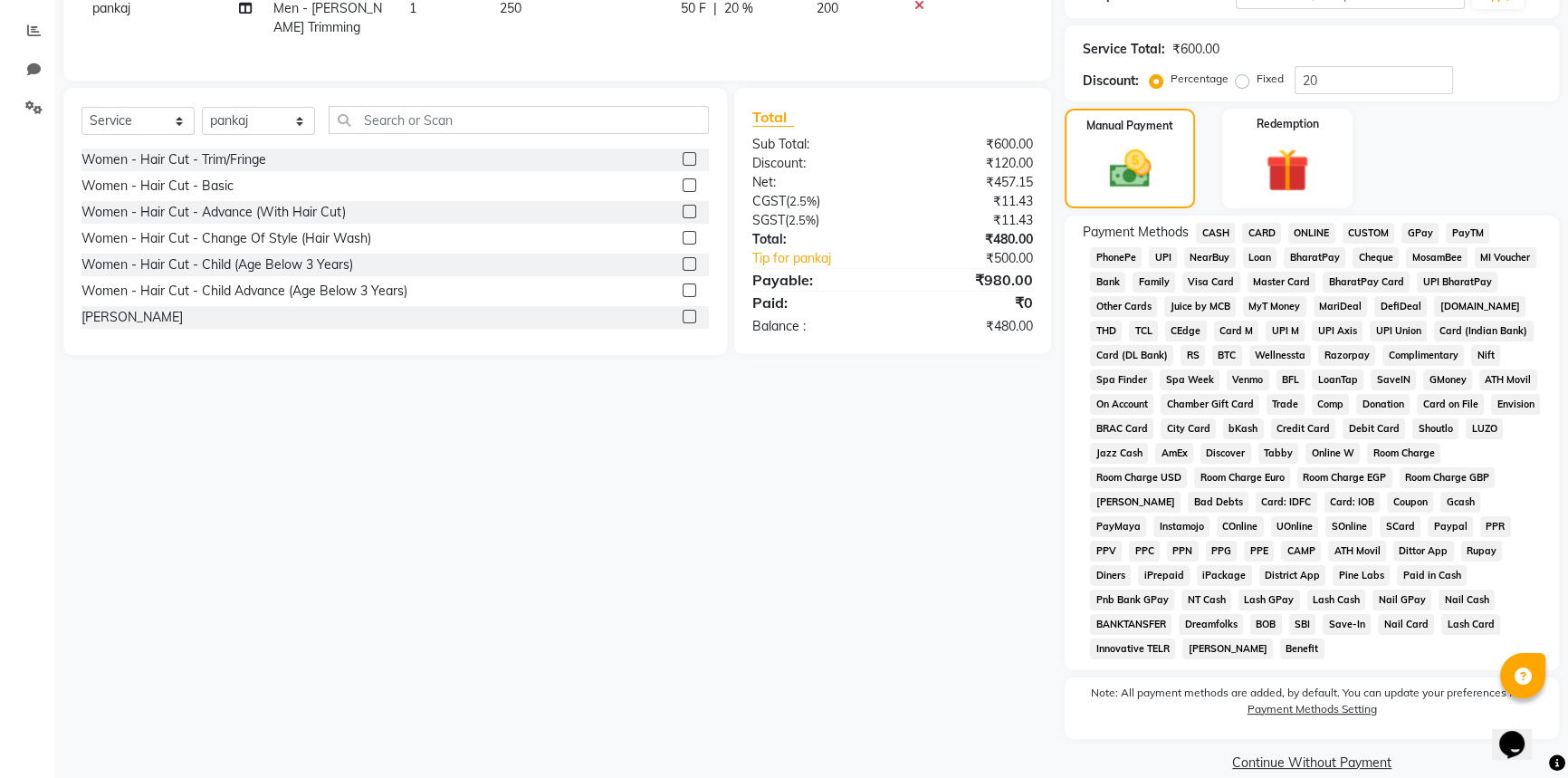
click at [1420, 226] on span "GPay" at bounding box center [1419, 233] width 37 height 21
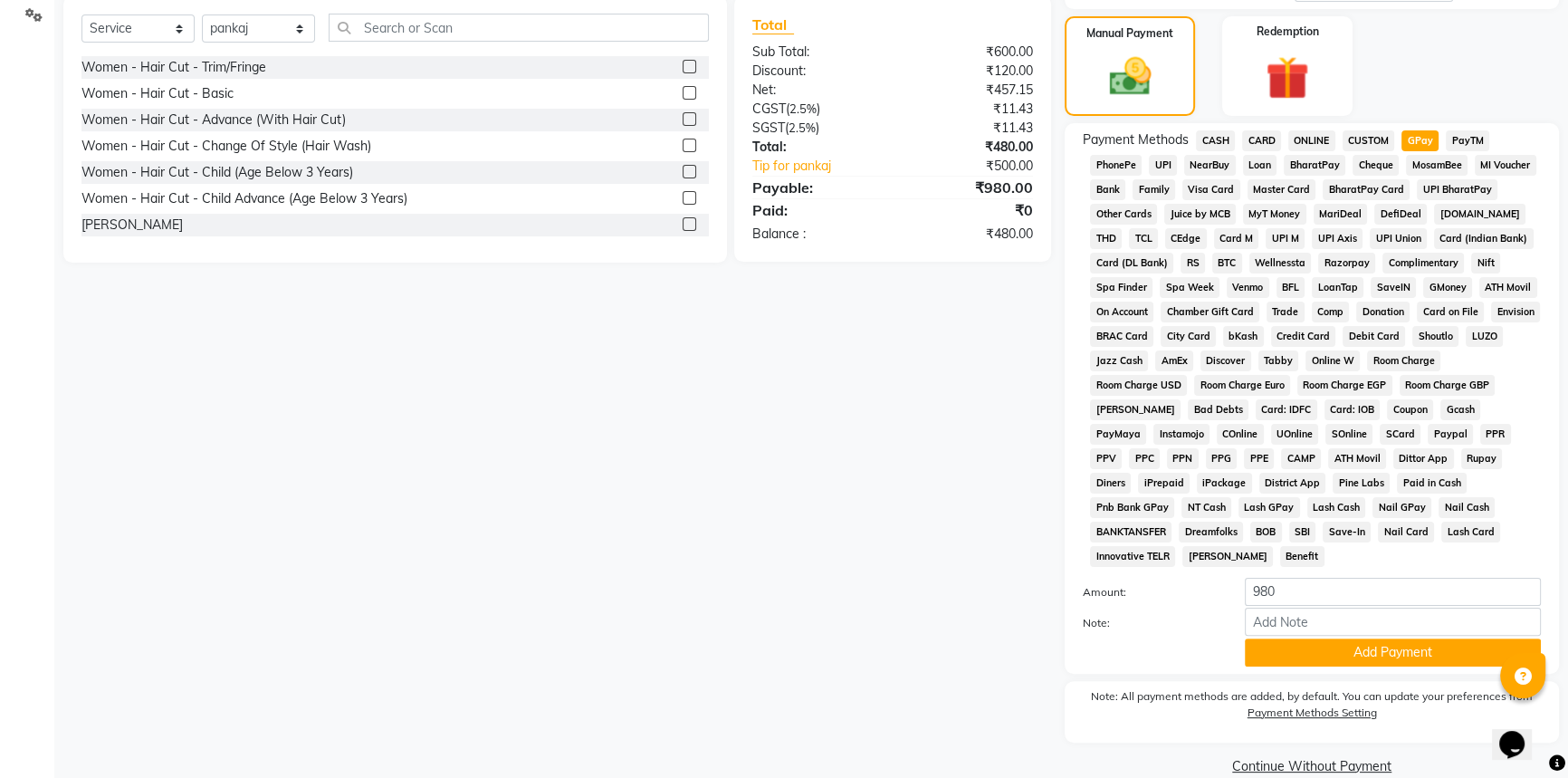
scroll to position [467, 0]
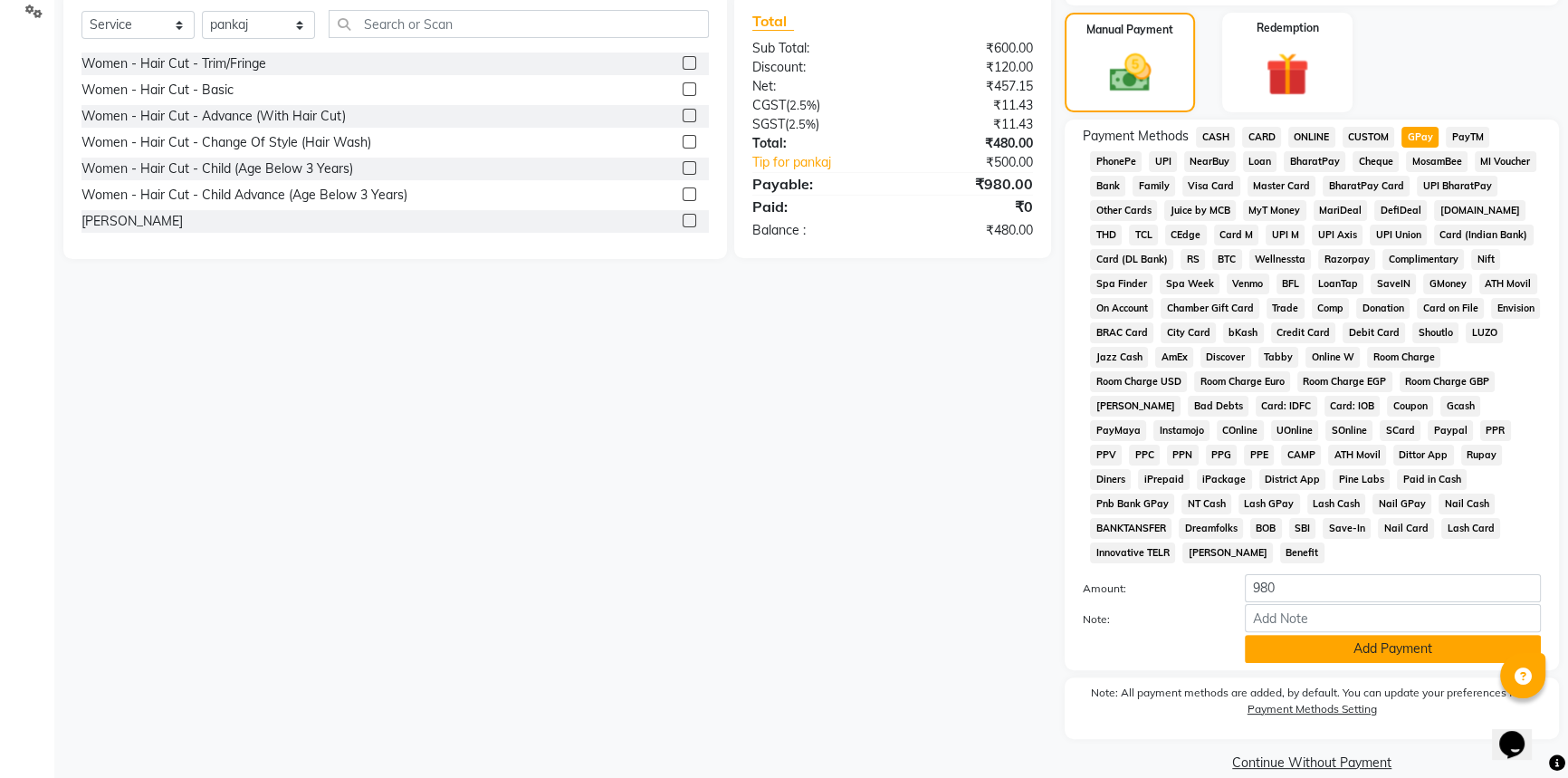
click at [1383, 635] on button "Add Payment" at bounding box center [1392, 649] width 296 height 28
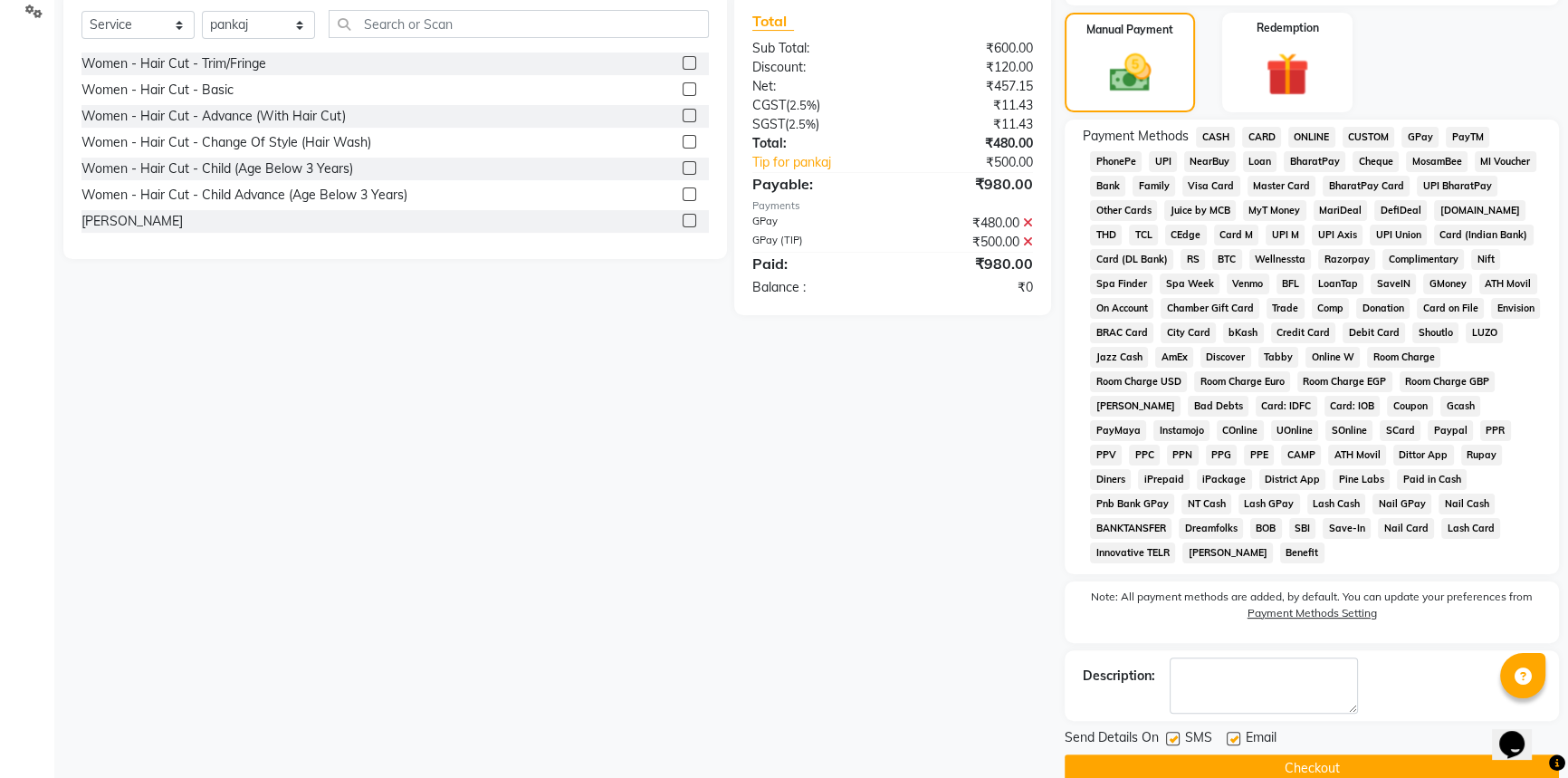
click at [1335, 754] on button "Checkout" at bounding box center [1311, 768] width 494 height 28
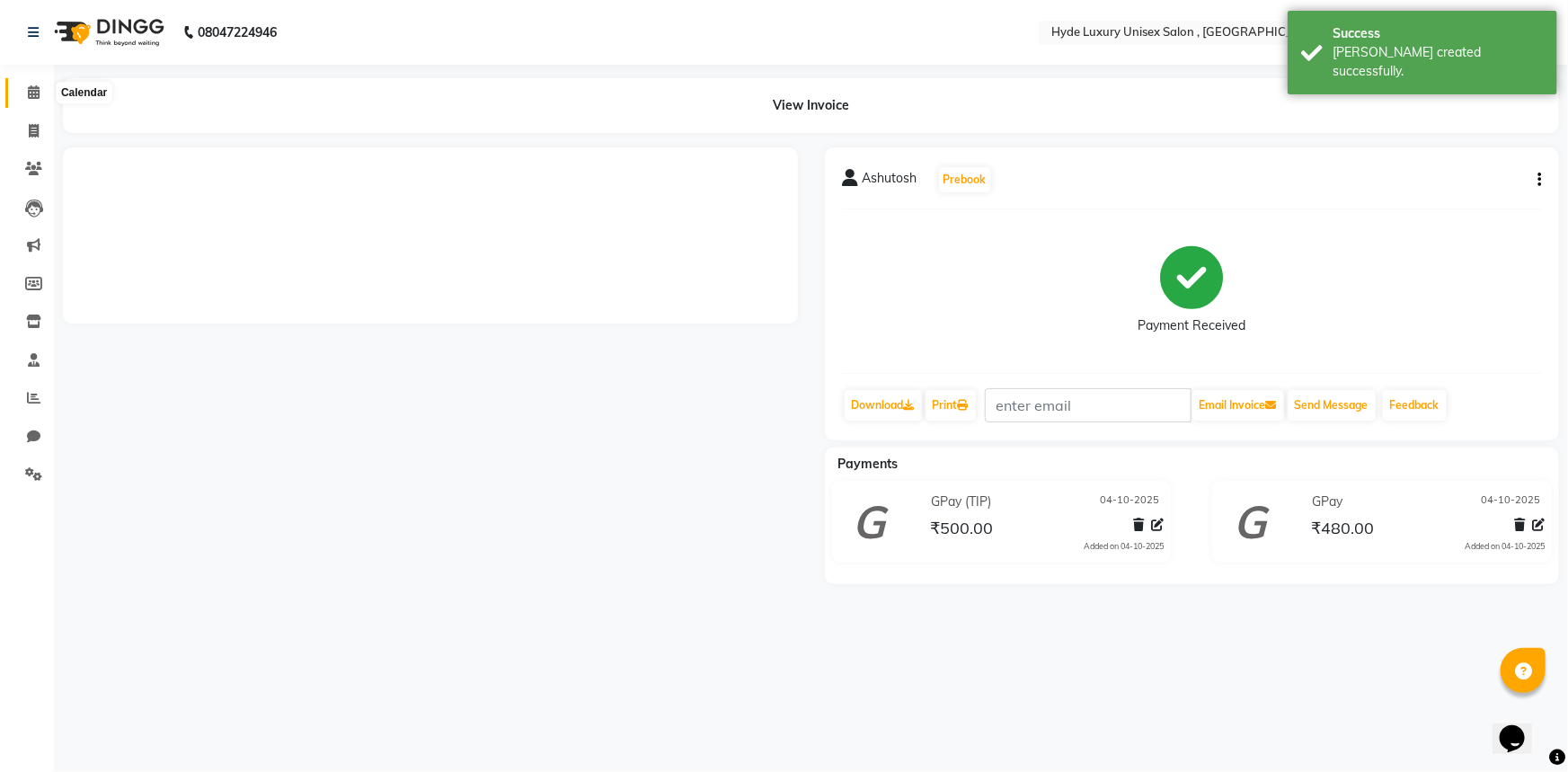
click at [34, 91] on icon at bounding box center [33, 92] width 12 height 14
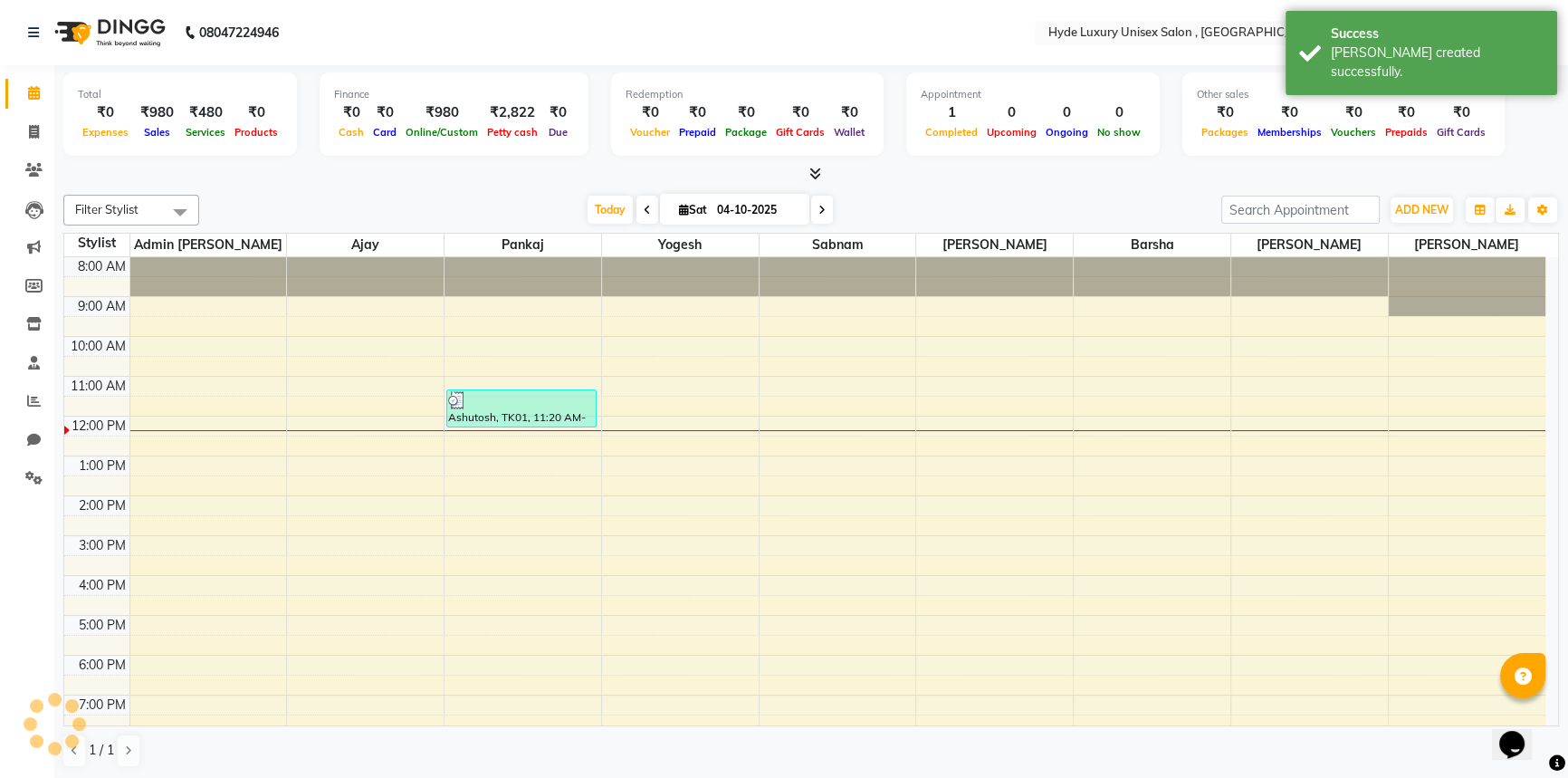
click at [378, 187] on div "Filter Stylist Select All Admin [PERSON_NAME] [PERSON_NAME] [PERSON_NAME] [PERS…" at bounding box center [811, 481] width 1496 height 588
click at [402, 198] on div "[DATE] [DATE]" at bounding box center [709, 209] width 1003 height 27
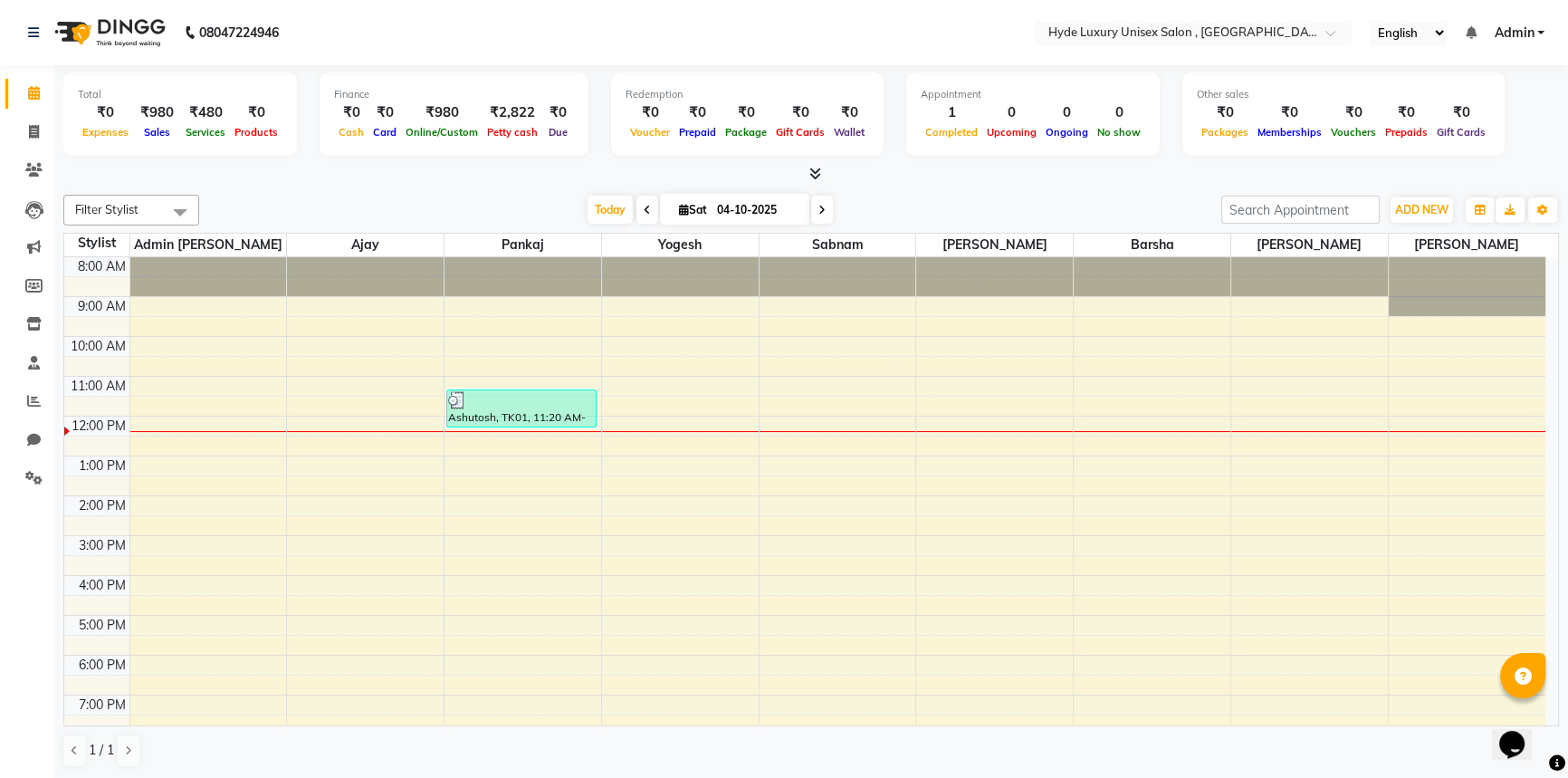
click at [404, 41] on nav "08047224946 Select Location × Hyde Luxury Unisex Salon , Rudrapur, English ENGL…" at bounding box center [784, 33] width 1568 height 65
click at [42, 130] on span at bounding box center [34, 132] width 32 height 21
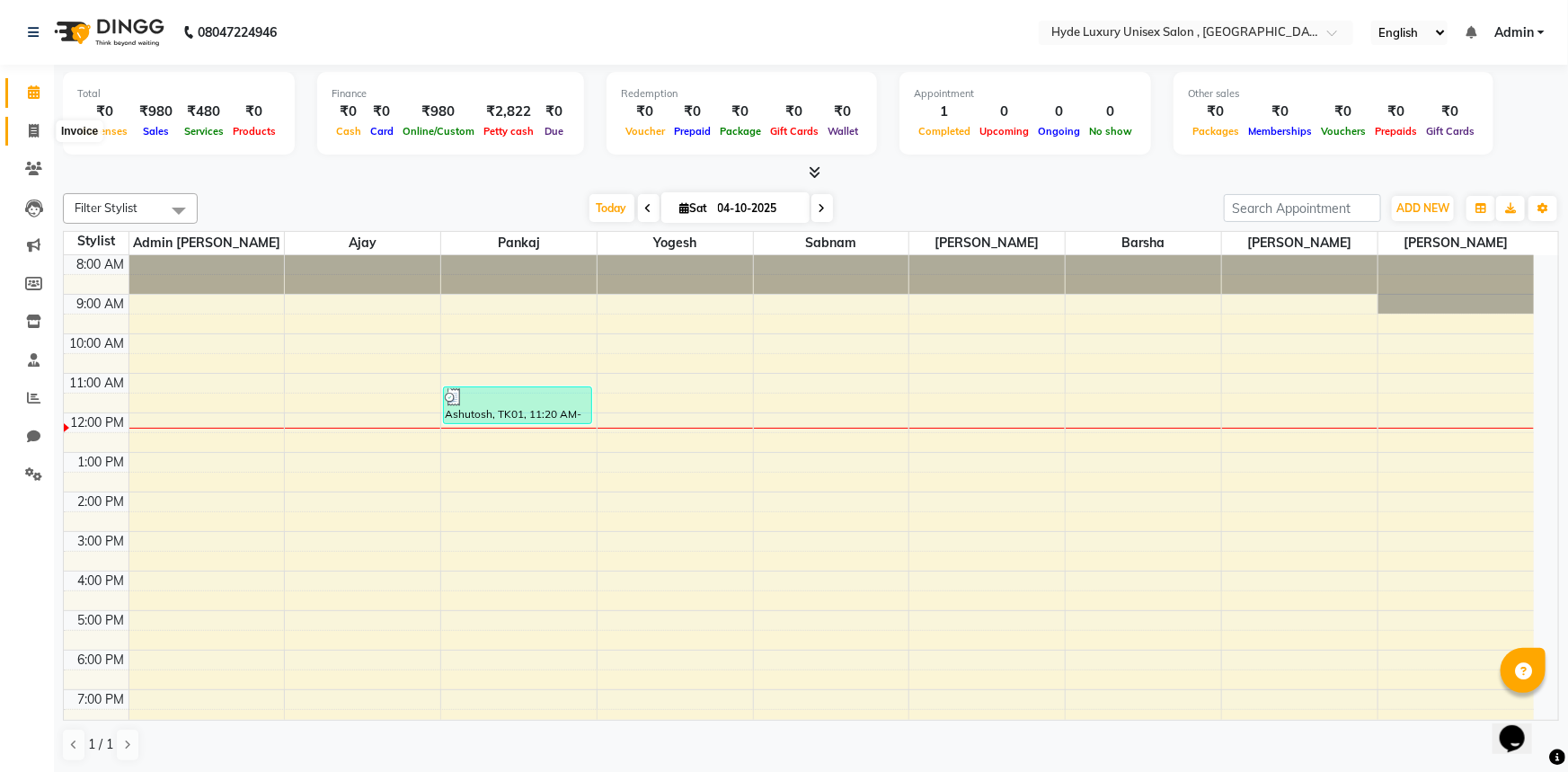
select select "service"
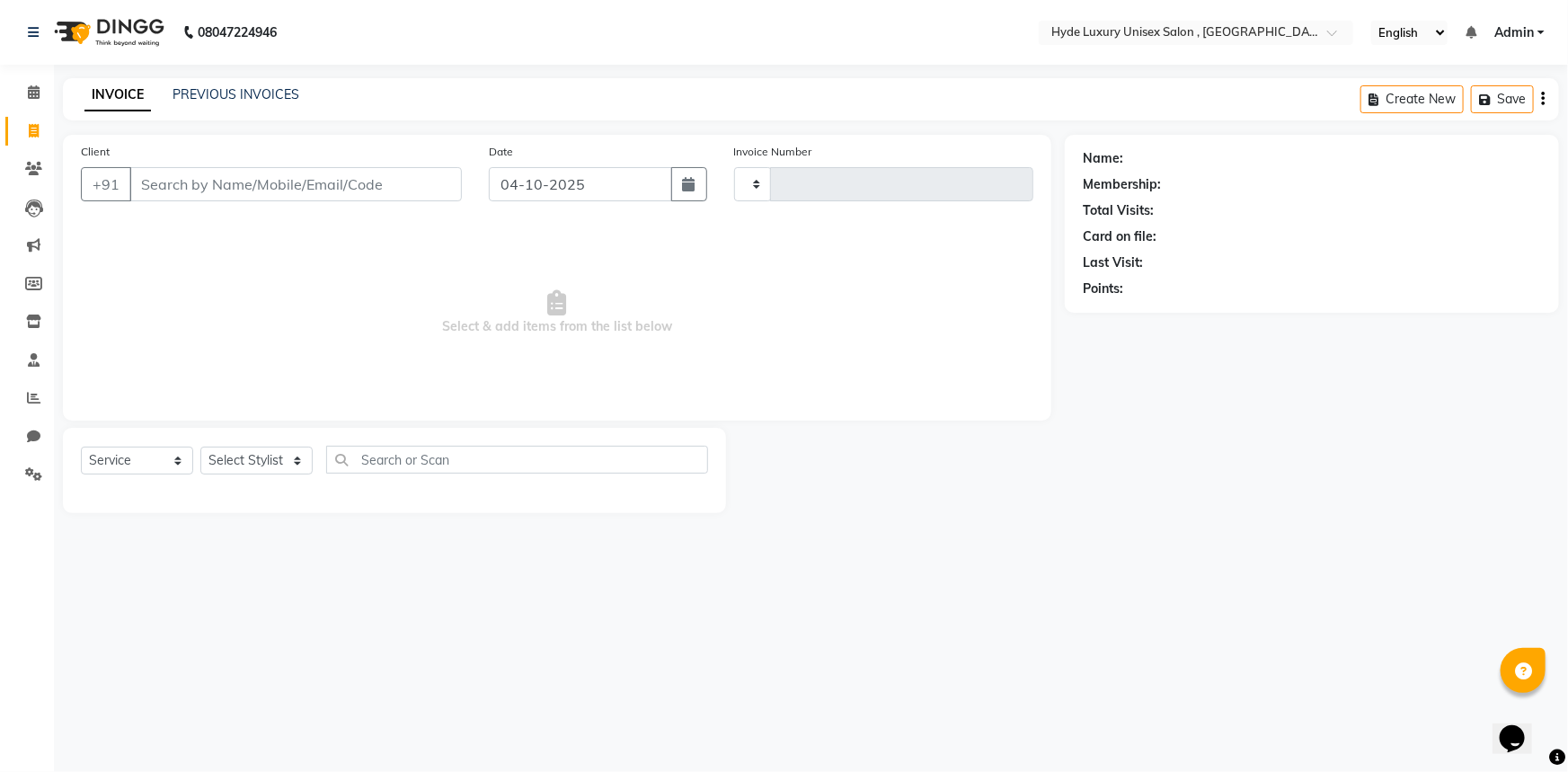
type input "1204"
select select "8189"
click at [249, 457] on select "Select Stylist Admin [PERSON_NAME] [PERSON_NAME] [PERSON_NAME] [PERSON_NAME] [P…" at bounding box center [257, 460] width 112 height 28
select select "90316"
click at [201, 446] on select "Select Stylist Admin [PERSON_NAME] [PERSON_NAME] [PERSON_NAME] [PERSON_NAME] [P…" at bounding box center [257, 460] width 112 height 28
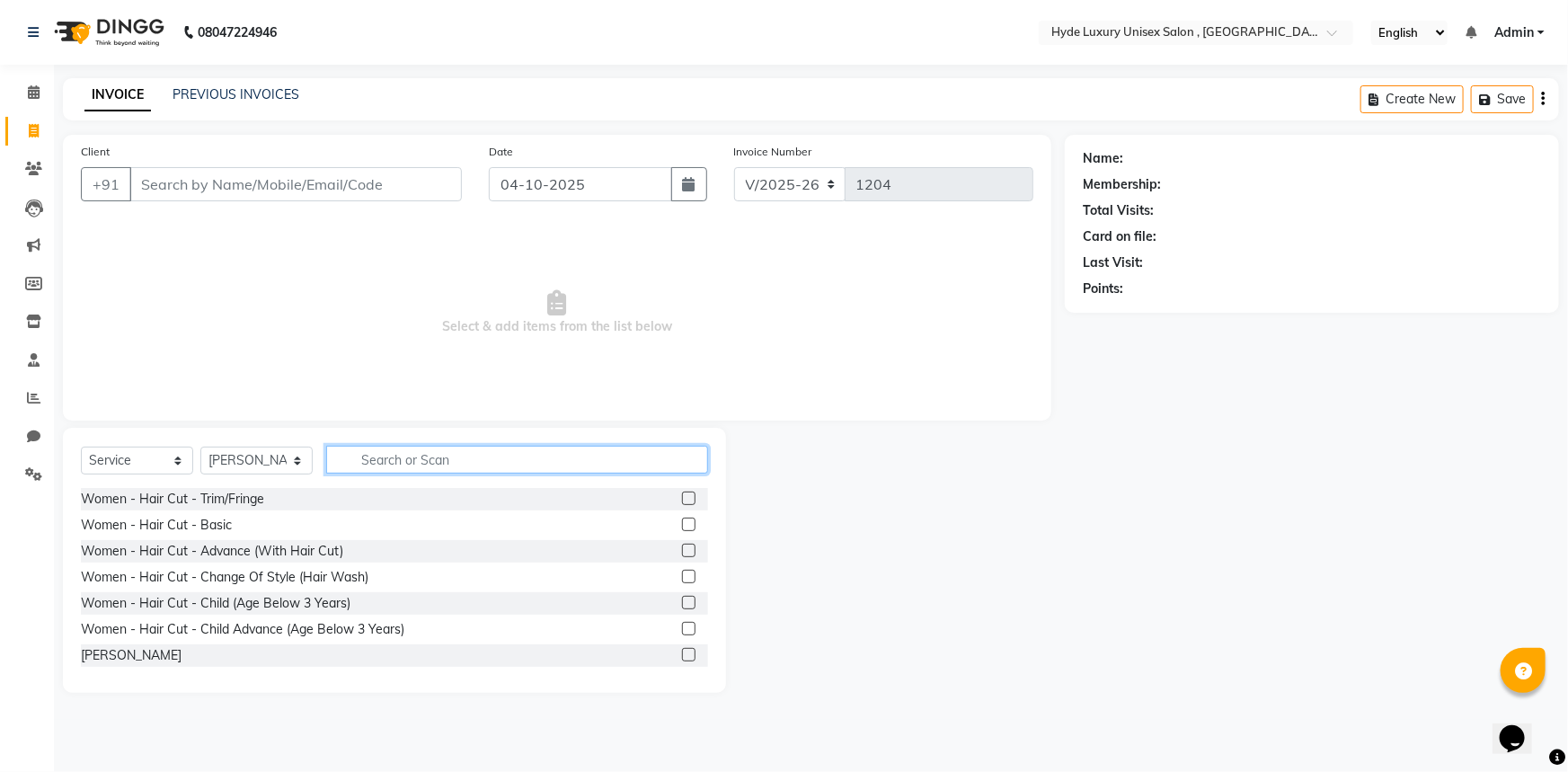
click at [365, 468] on input "text" at bounding box center [517, 459] width 381 height 28
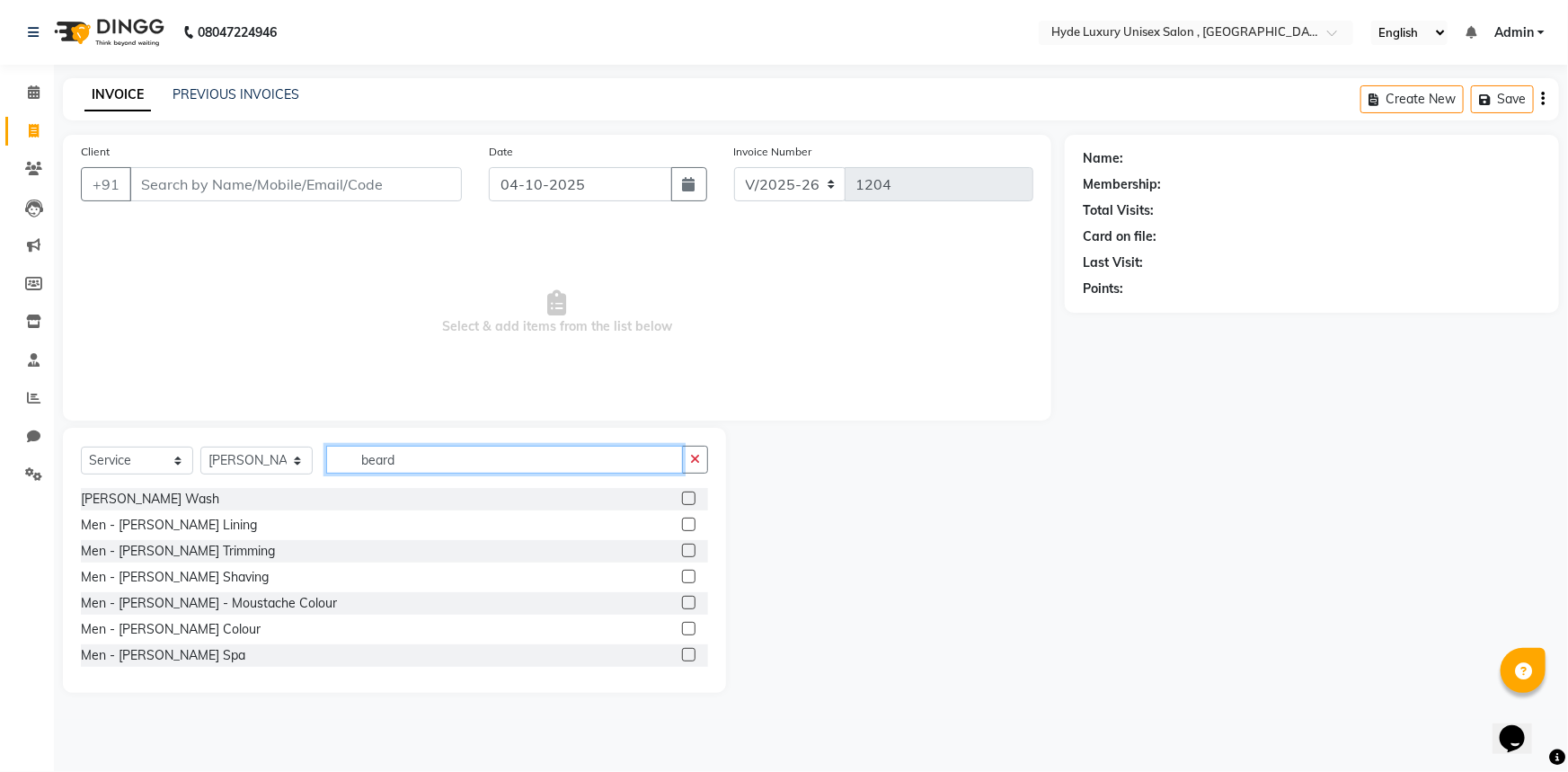
type input "beard"
click at [682, 548] on label at bounding box center [689, 551] width 14 height 14
click at [682, 548] on input "checkbox" at bounding box center [688, 552] width 12 height 12
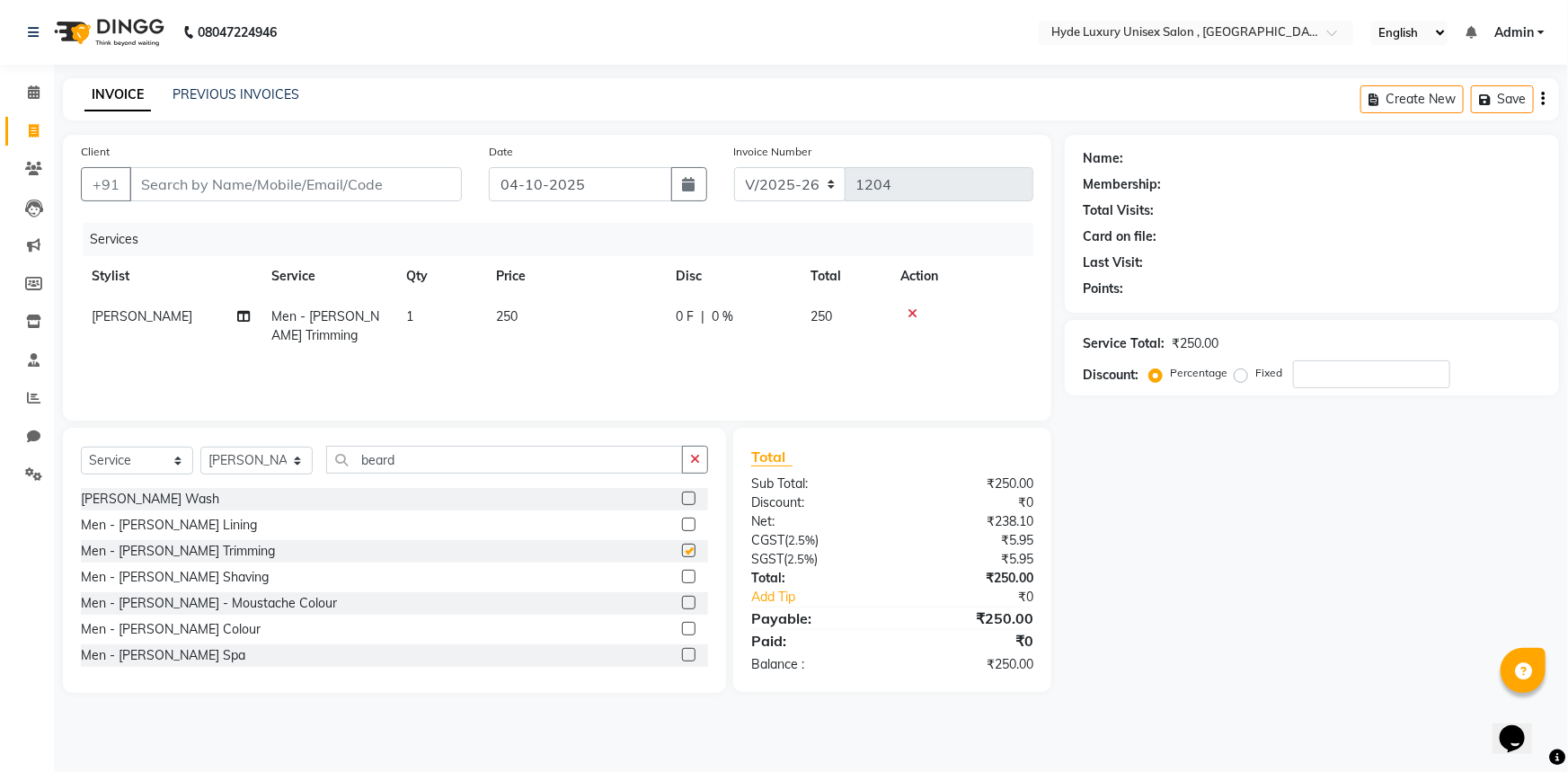
checkbox input "false"
click at [682, 630] on label at bounding box center [689, 628] width 14 height 14
click at [682, 630] on input "checkbox" at bounding box center [688, 629] width 12 height 12
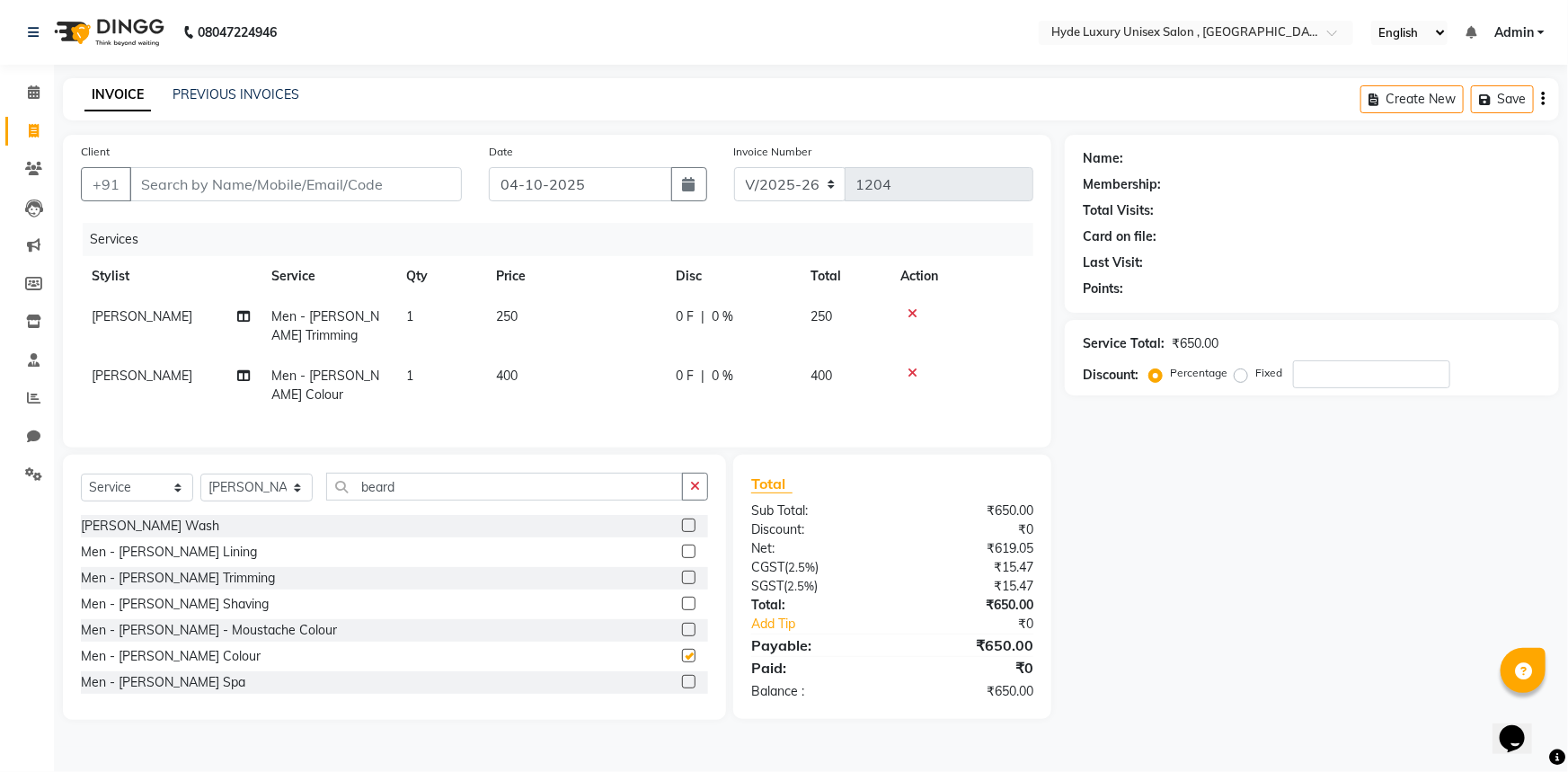
checkbox input "false"
click at [695, 493] on icon "button" at bounding box center [695, 486] width 10 height 13
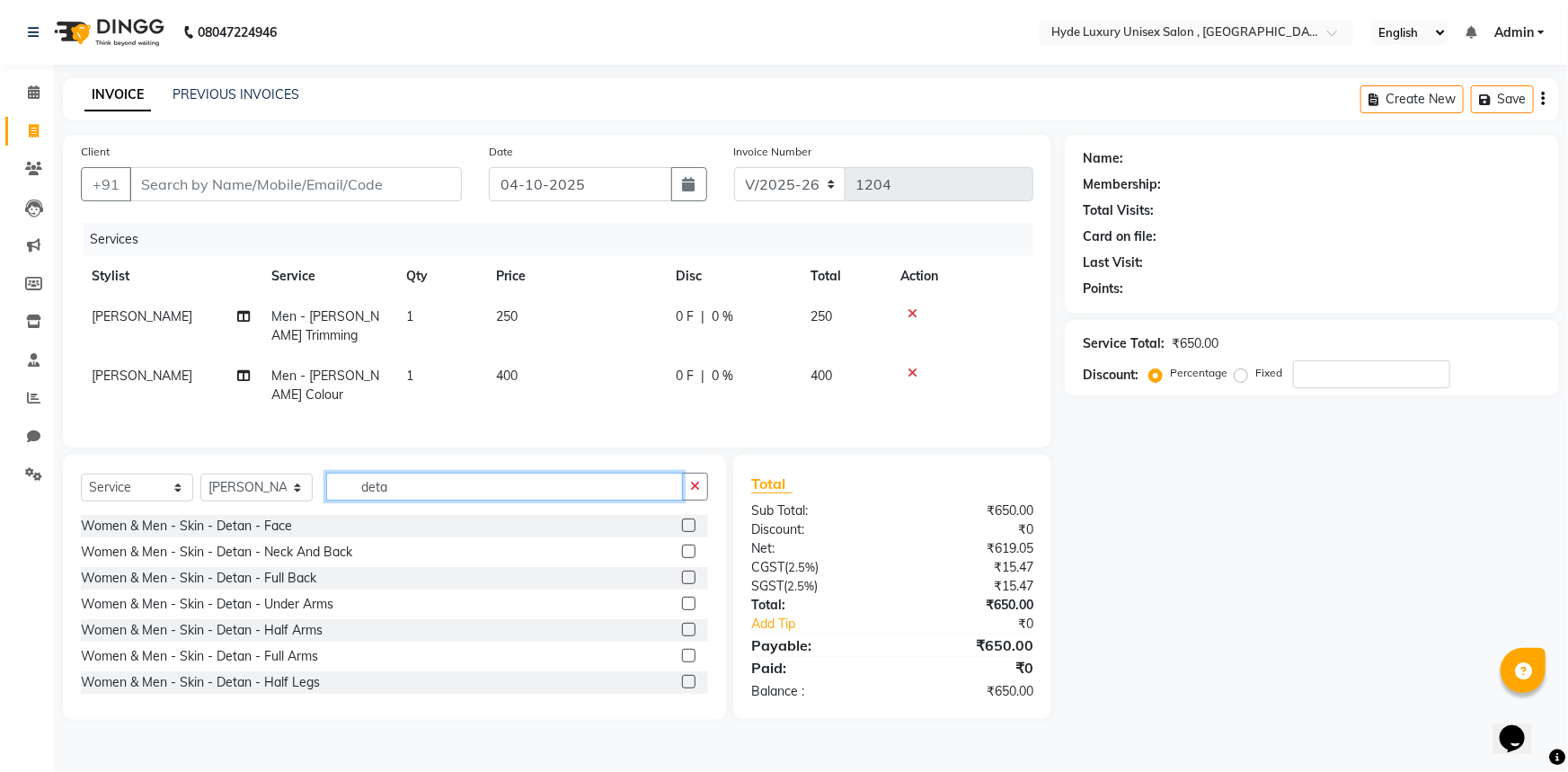
type input "deta"
click at [682, 532] on label at bounding box center [689, 525] width 14 height 14
click at [682, 532] on input "checkbox" at bounding box center [688, 526] width 12 height 12
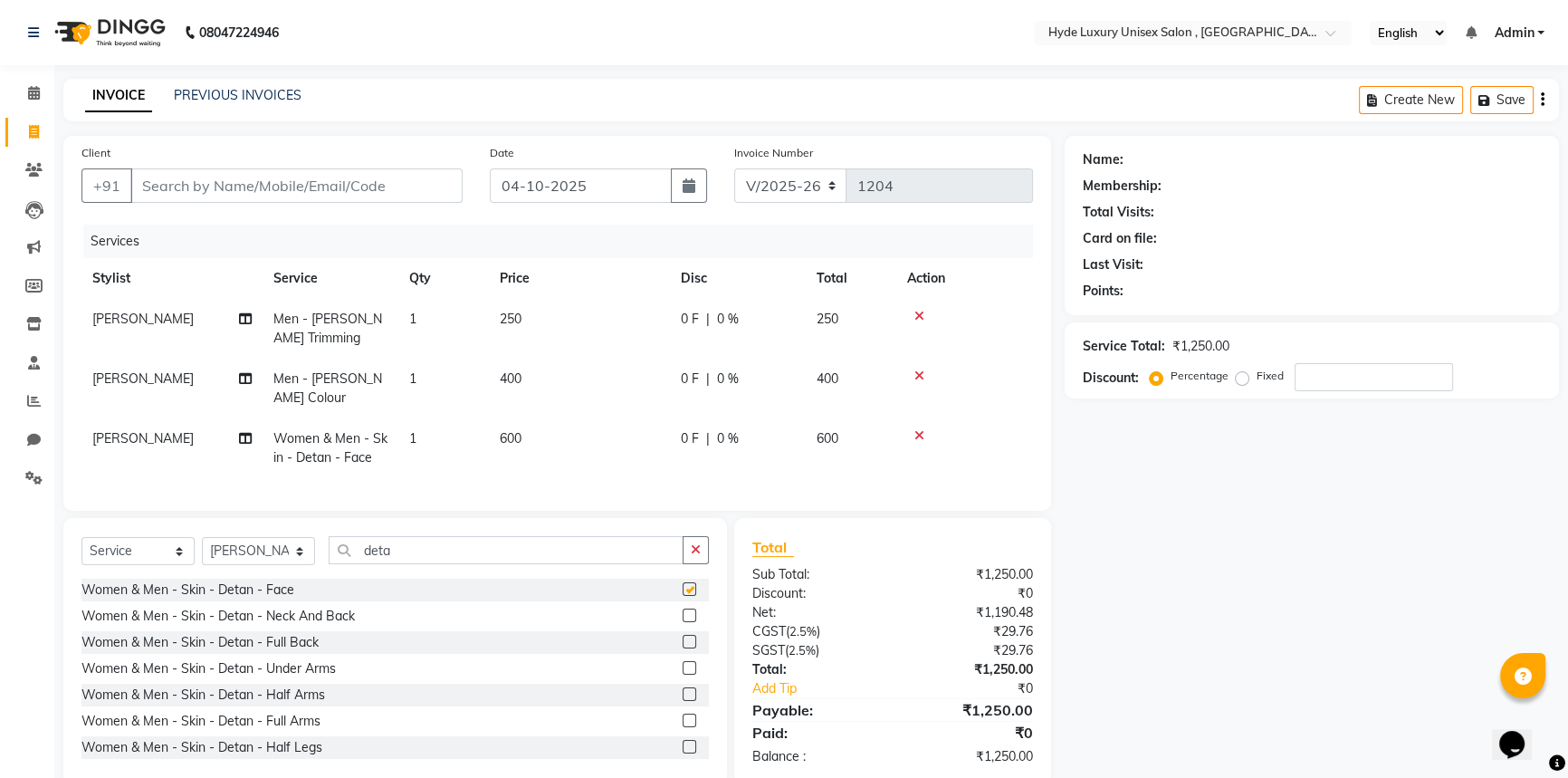
checkbox input "false"
click at [220, 180] on input "Client" at bounding box center [296, 185] width 332 height 35
type input "9"
type input "0"
click at [167, 184] on input "97706" at bounding box center [251, 185] width 240 height 35
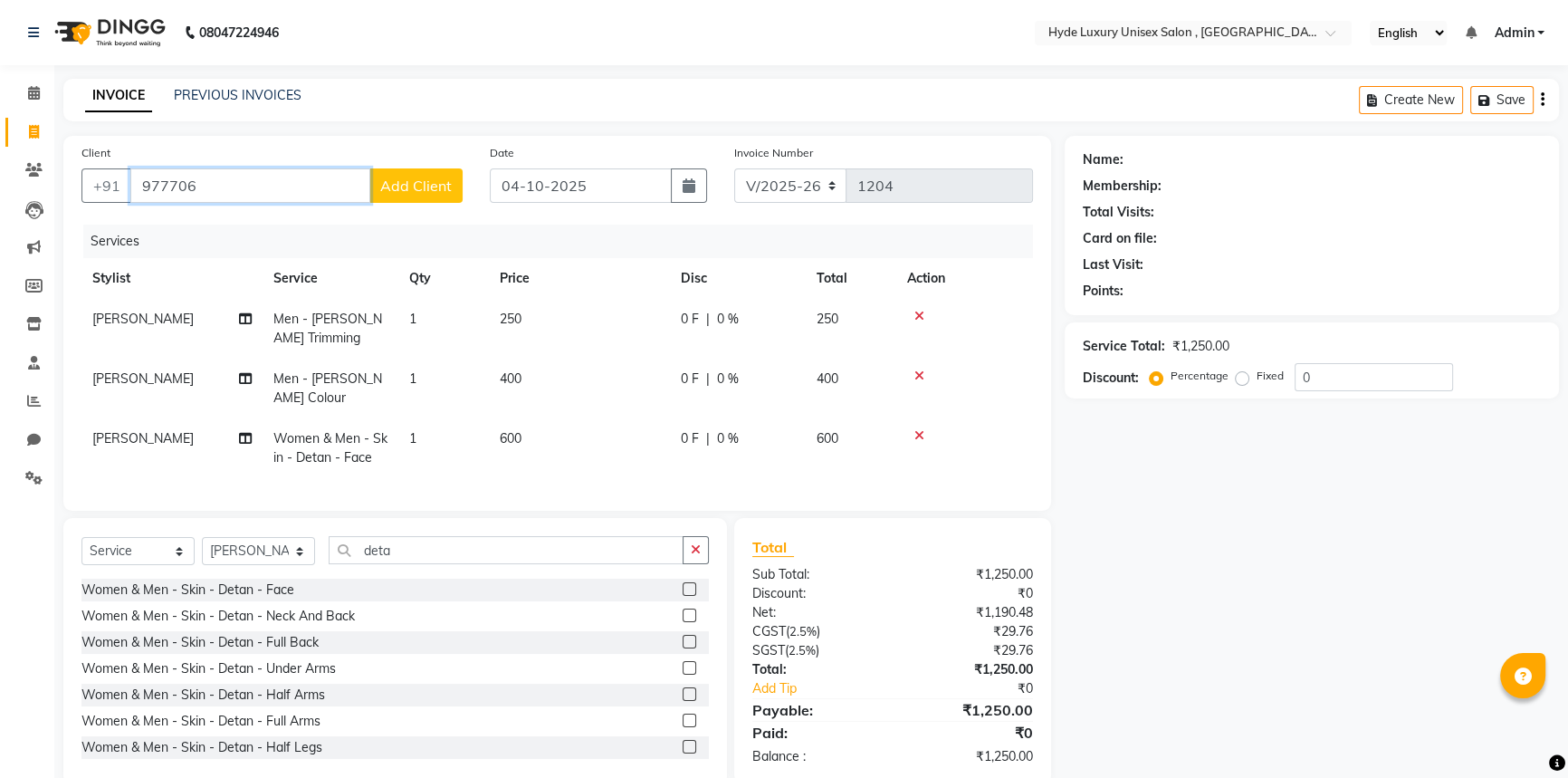
click at [191, 179] on input "977706" at bounding box center [251, 185] width 240 height 35
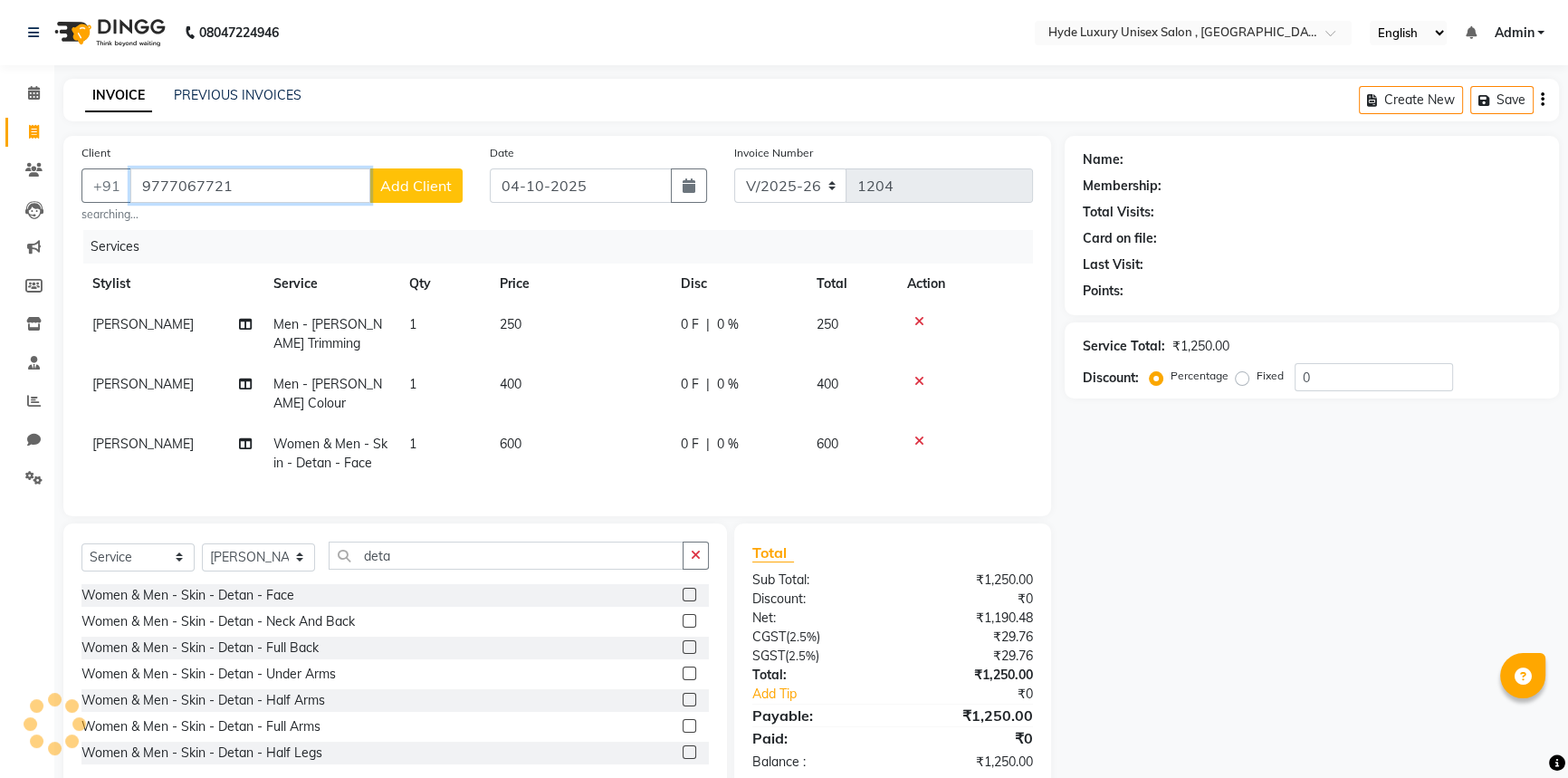
type input "9777067721"
click at [394, 181] on span "Add Client" at bounding box center [416, 185] width 71 height 18
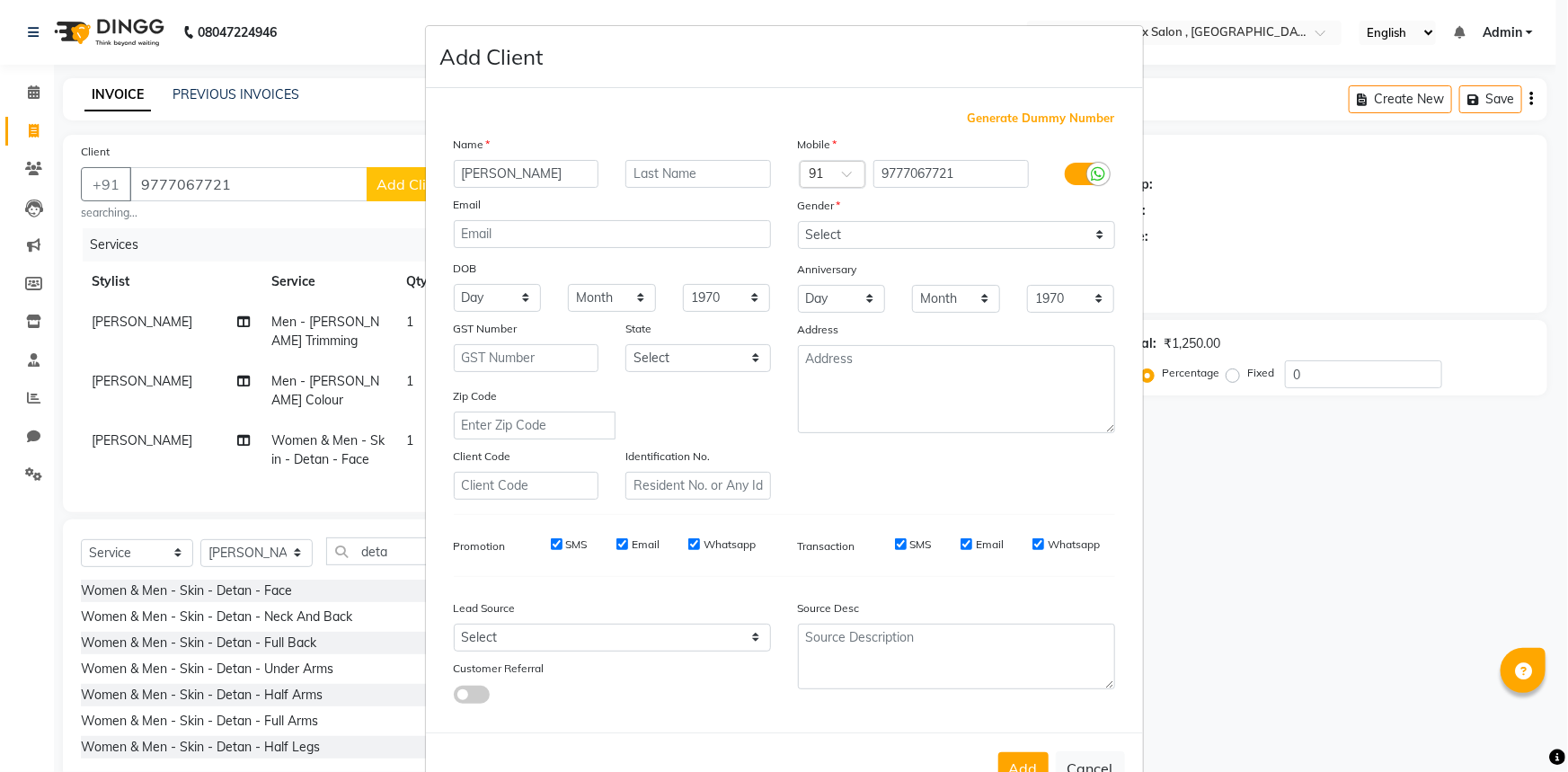
type input "[PERSON_NAME]"
click at [699, 181] on input "text" at bounding box center [698, 174] width 145 height 28
type input "Das"
click at [852, 228] on select "Select [DEMOGRAPHIC_DATA] [DEMOGRAPHIC_DATA] Other Prefer Not To Say" at bounding box center [956, 235] width 318 height 28
select select "[DEMOGRAPHIC_DATA]"
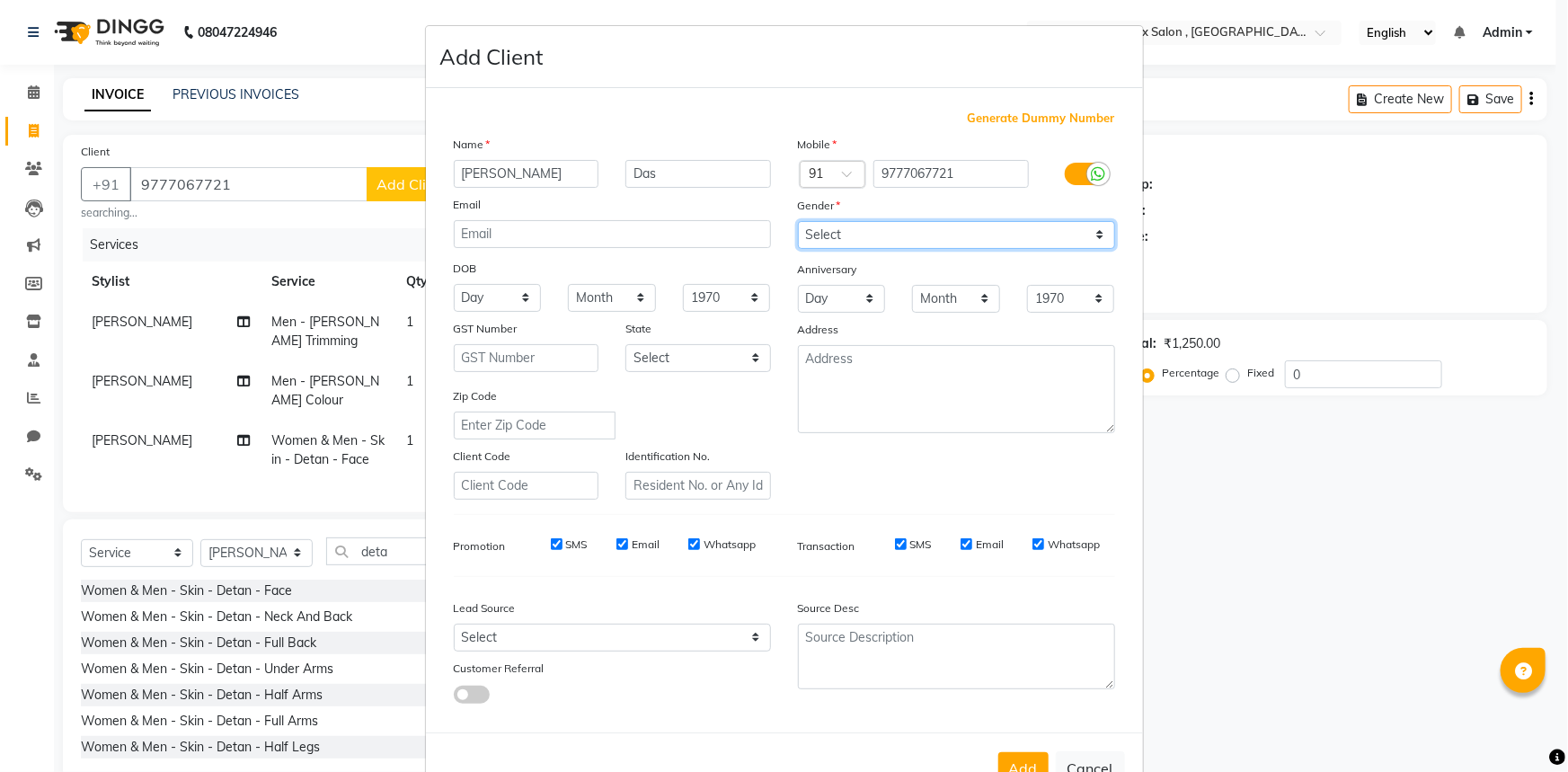
click at [797, 221] on select "Select [DEMOGRAPHIC_DATA] [DEMOGRAPHIC_DATA] Other Prefer Not To Say" at bounding box center [956, 235] width 318 height 28
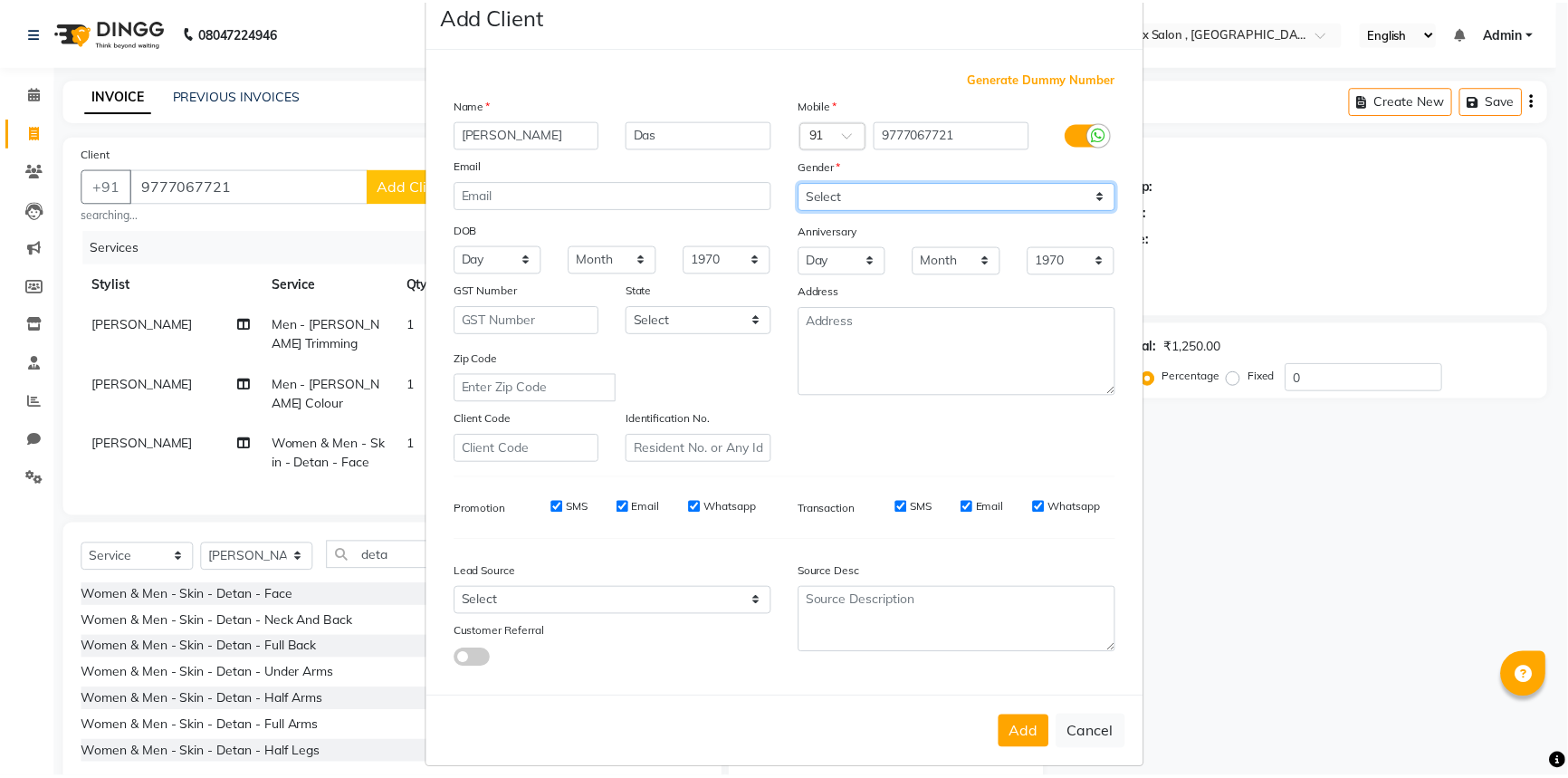
scroll to position [63, 0]
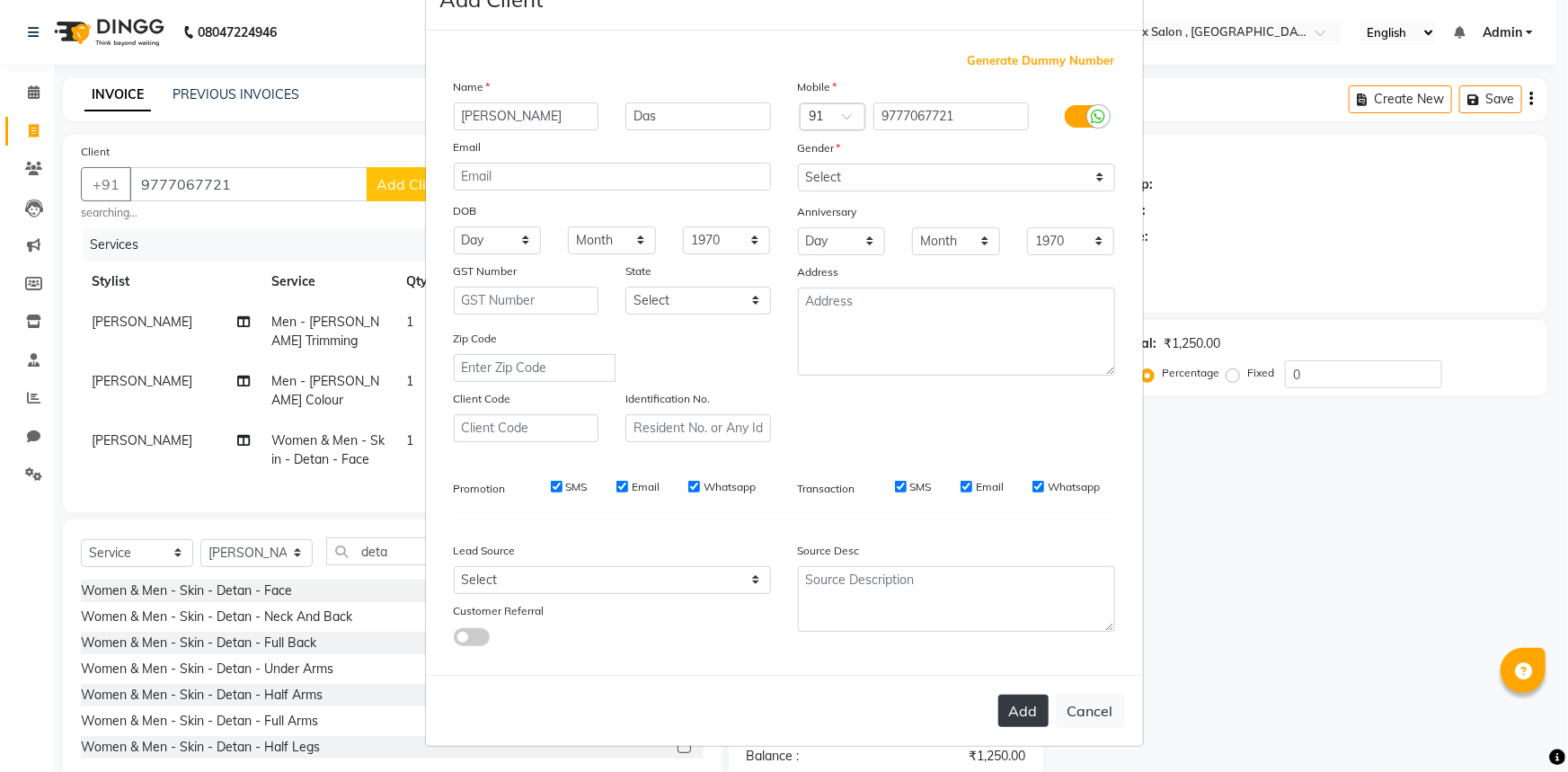
click at [1016, 702] on button "Add" at bounding box center [1022, 710] width 50 height 32
select select
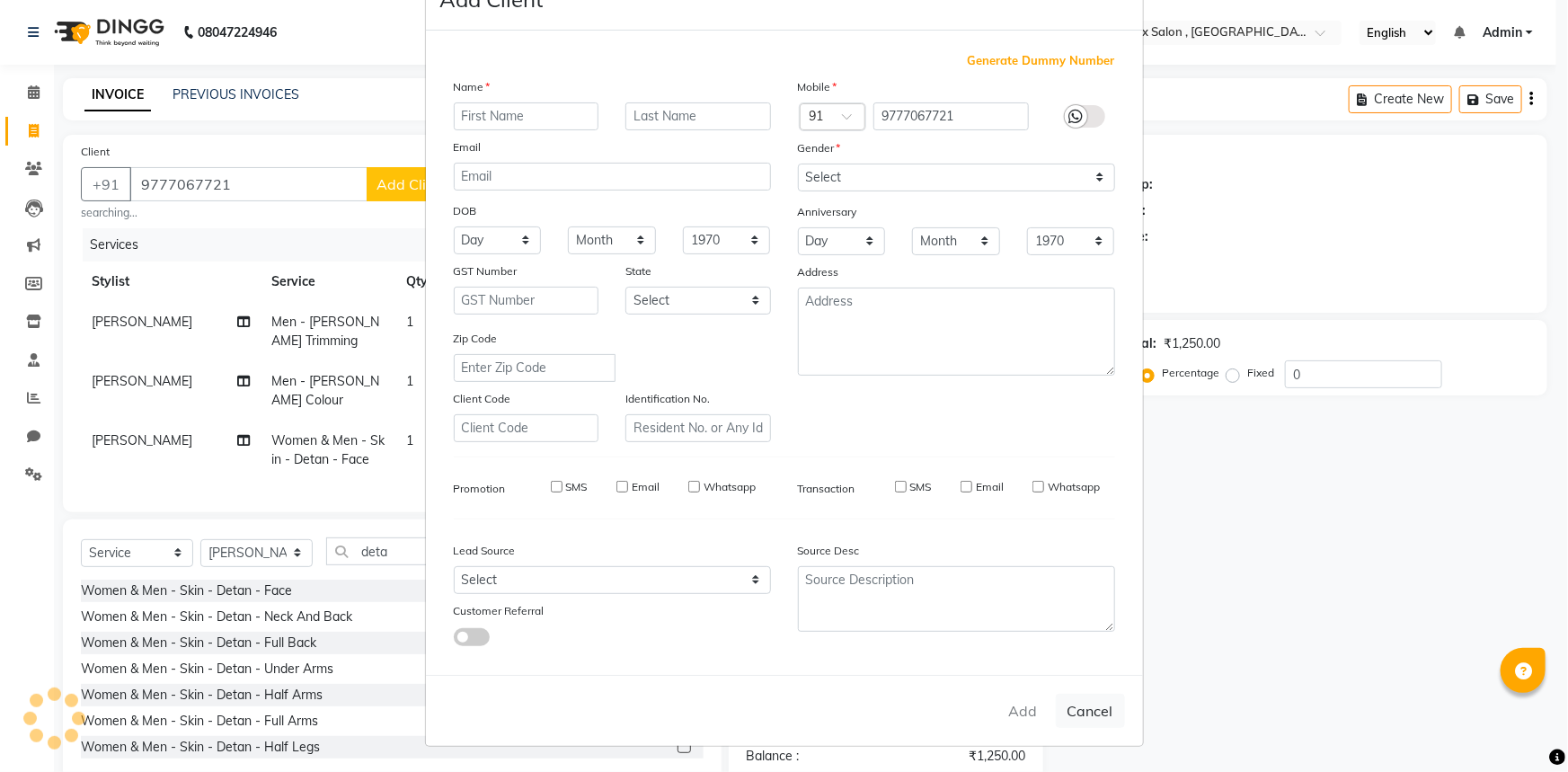
select select
checkbox input "false"
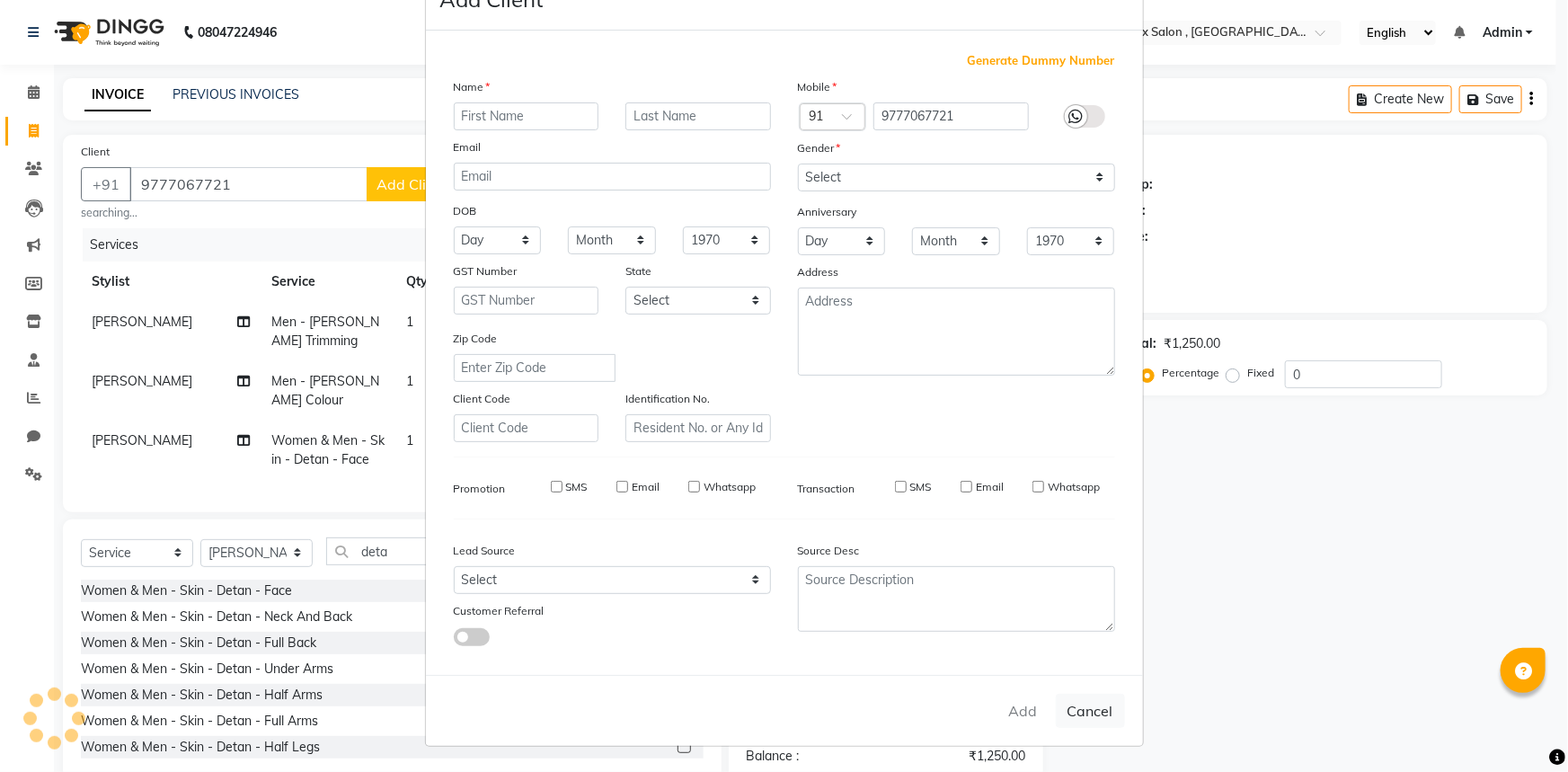
checkbox input "false"
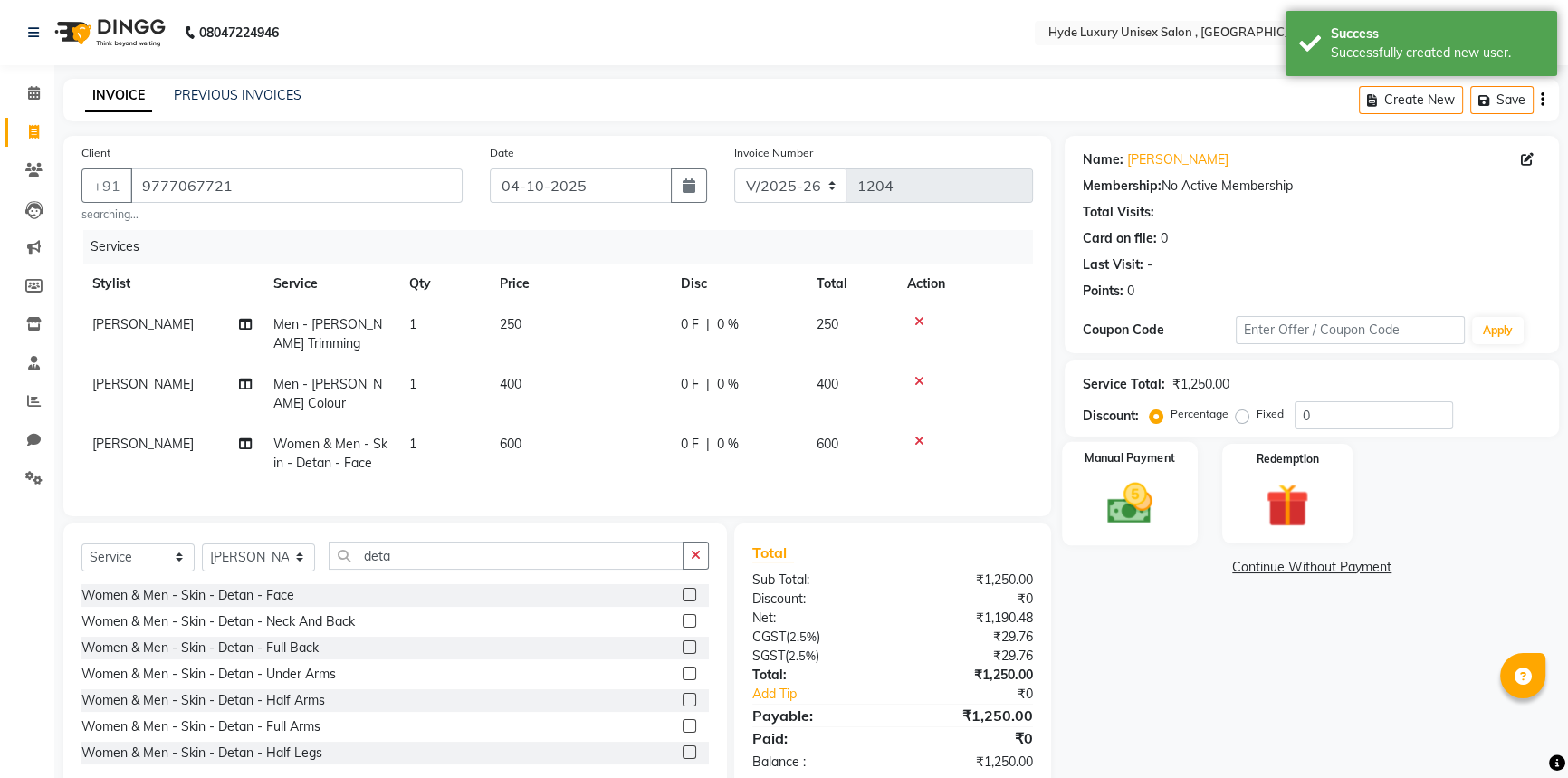
click at [1133, 484] on img at bounding box center [1130, 503] width 73 height 52
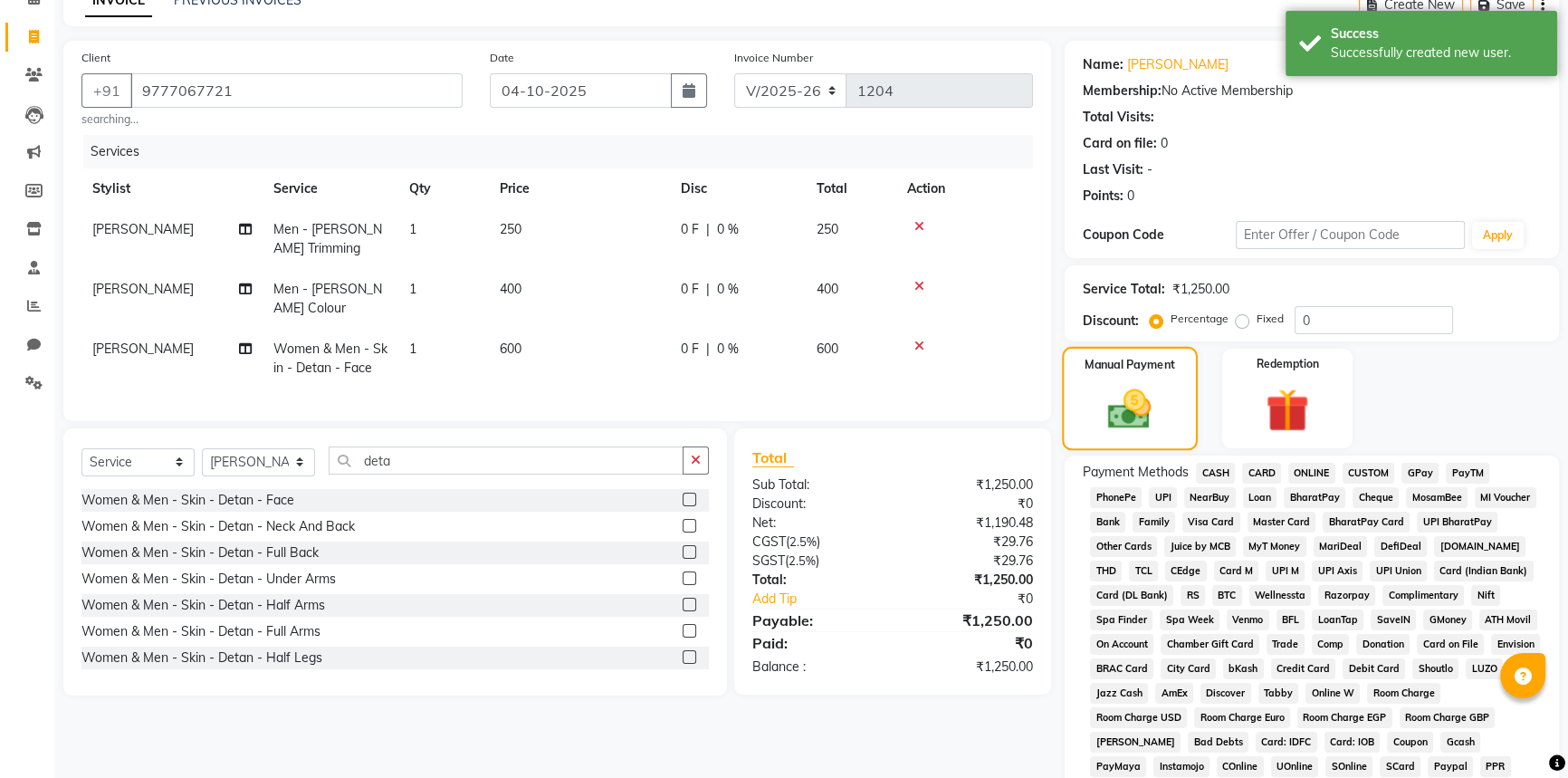
scroll to position [335, 0]
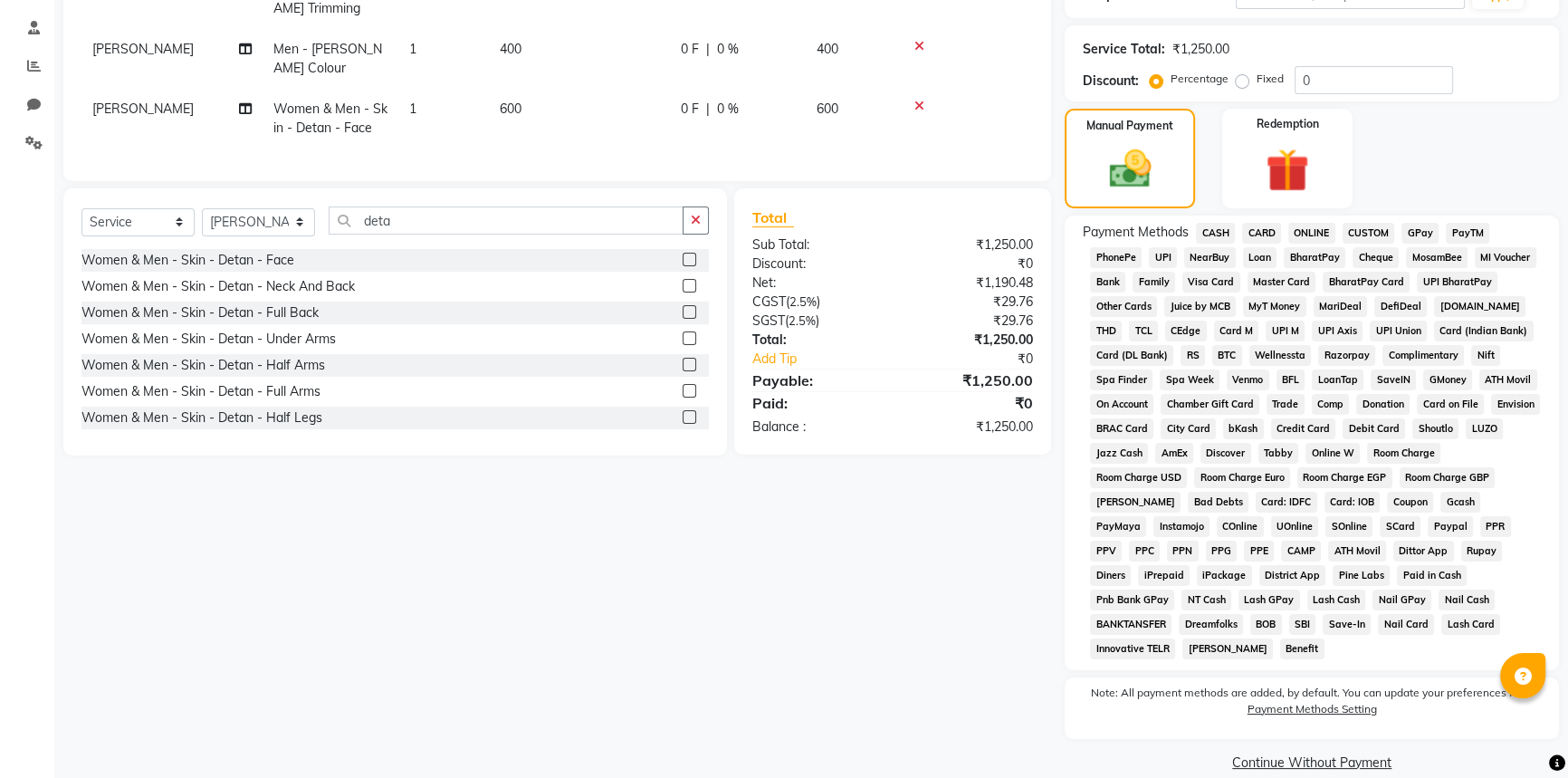
click at [1118, 259] on span "PhonePe" at bounding box center [1115, 257] width 52 height 21
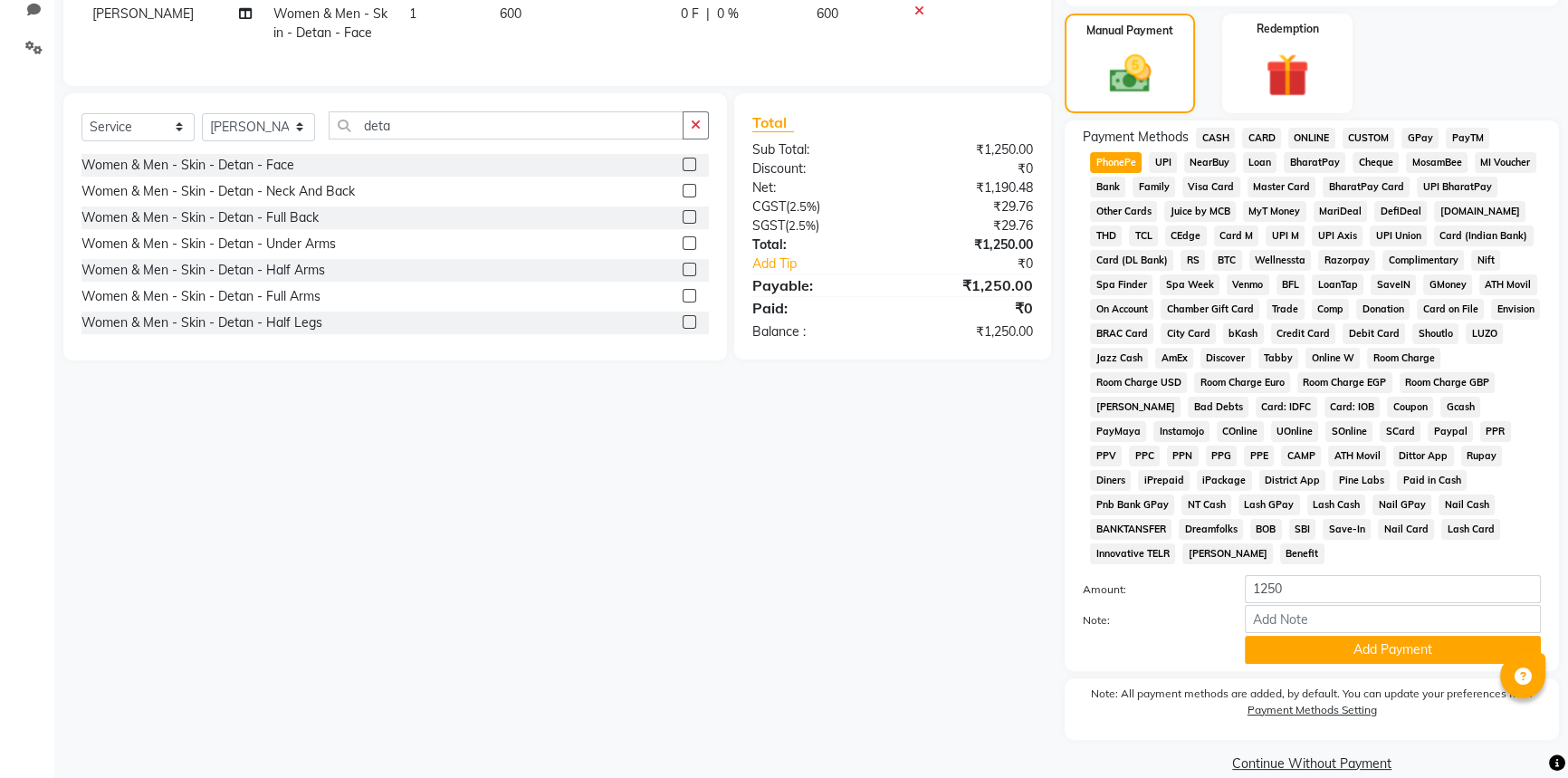
scroll to position [431, 0]
click at [1404, 635] on button "Add Payment" at bounding box center [1392, 649] width 296 height 28
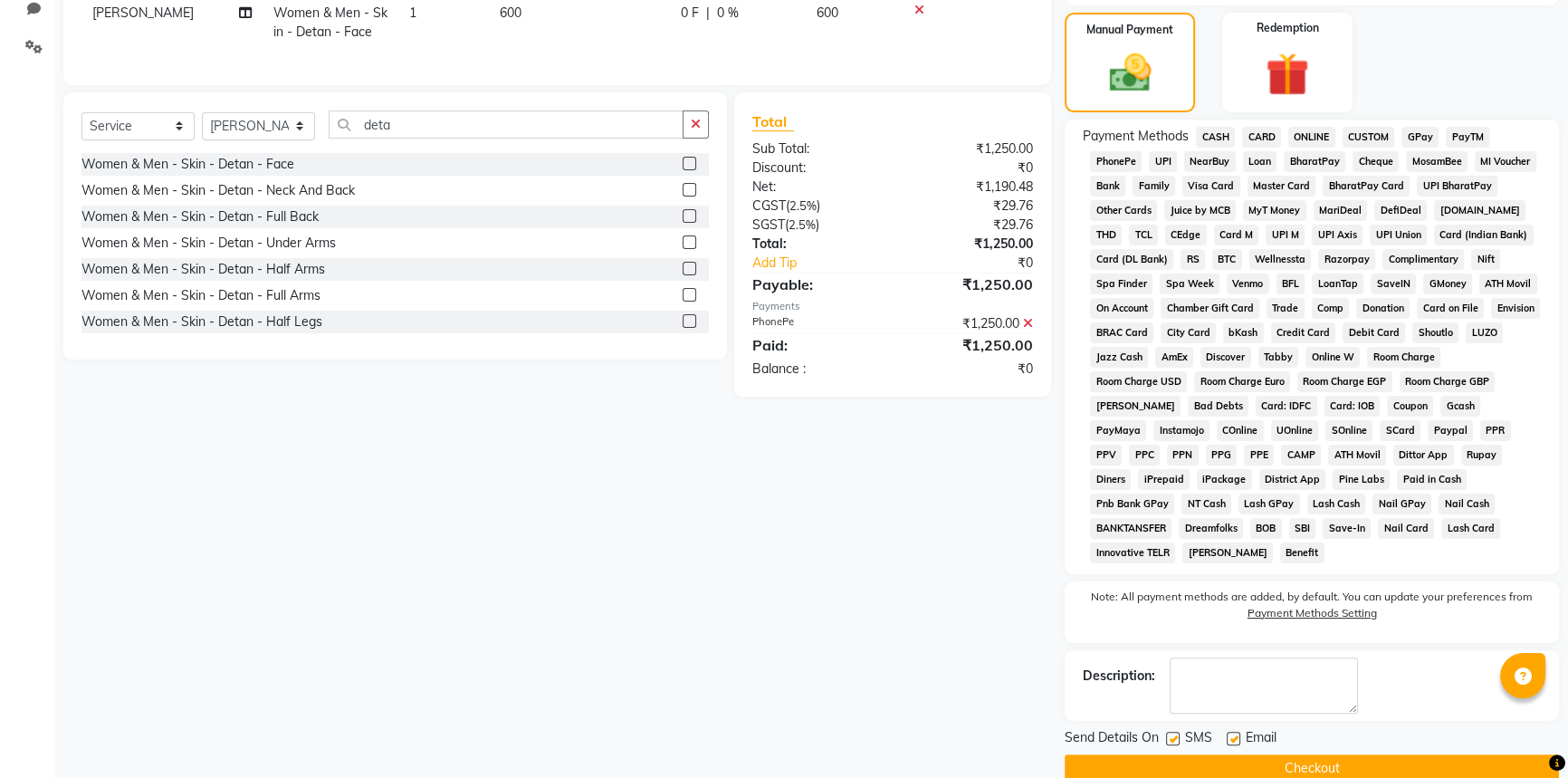
click at [1307, 754] on button "Checkout" at bounding box center [1311, 768] width 494 height 28
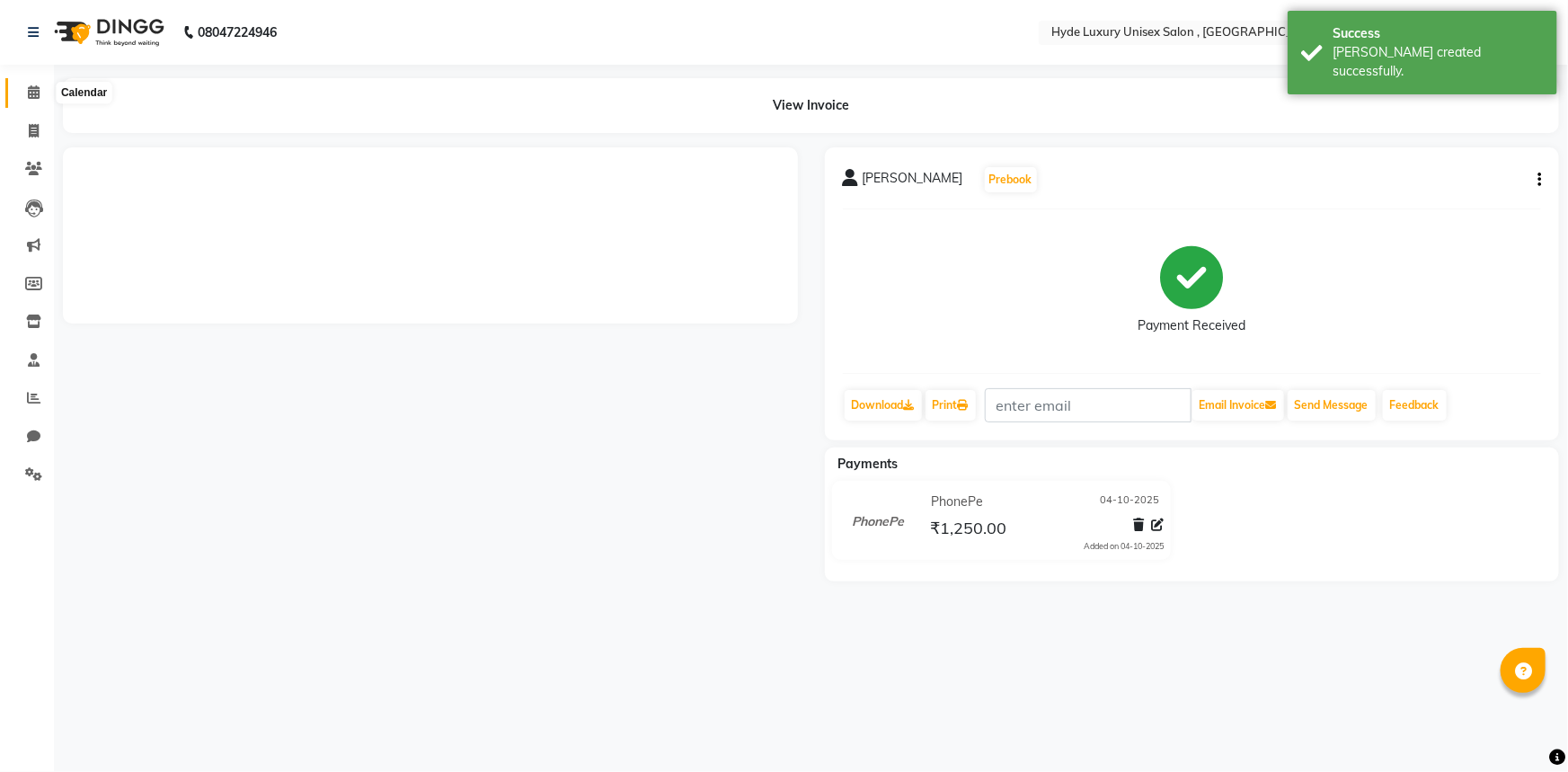
click at [28, 87] on icon at bounding box center [33, 92] width 12 height 14
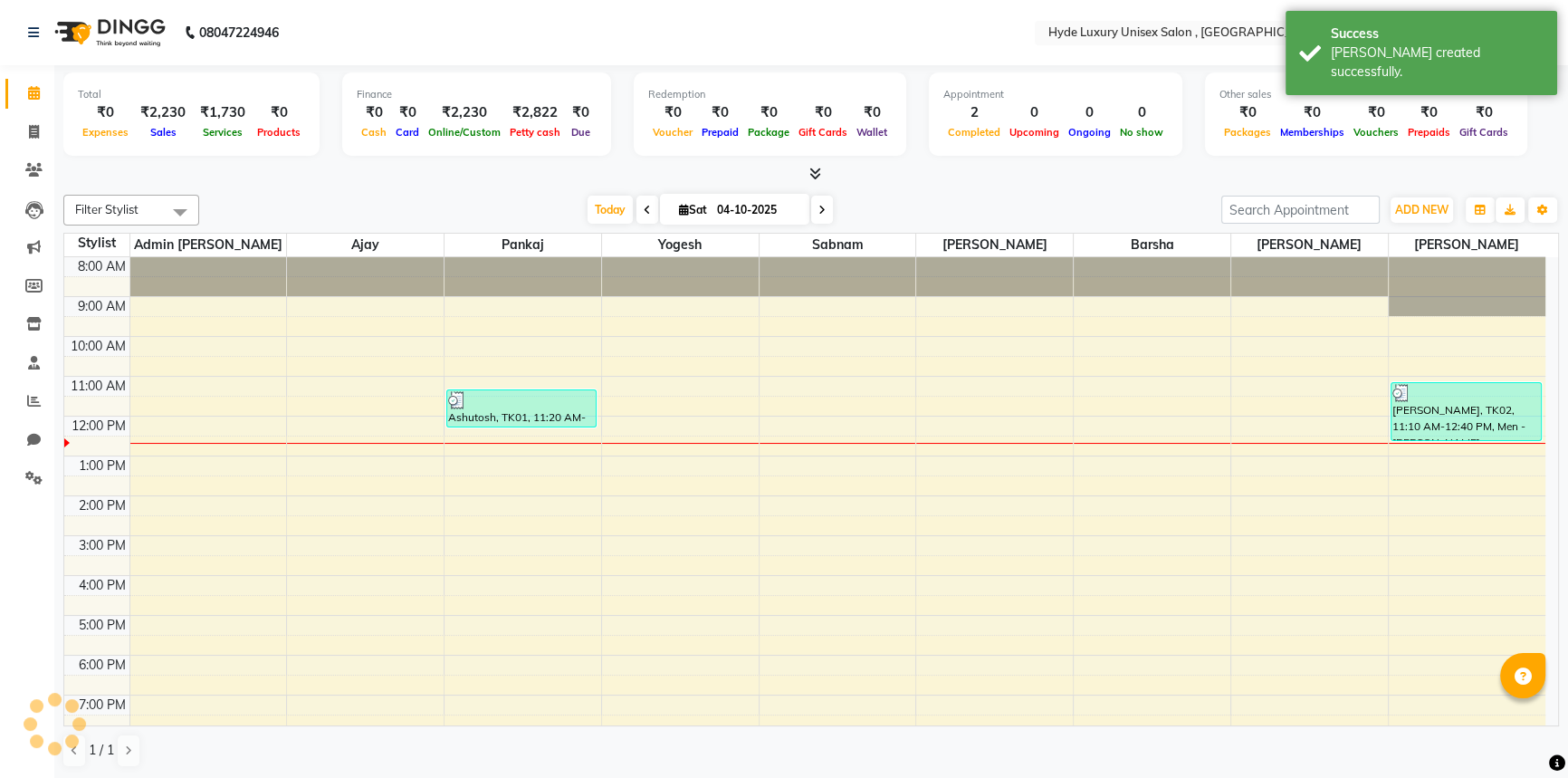
click at [267, 172] on div at bounding box center [811, 173] width 1496 height 19
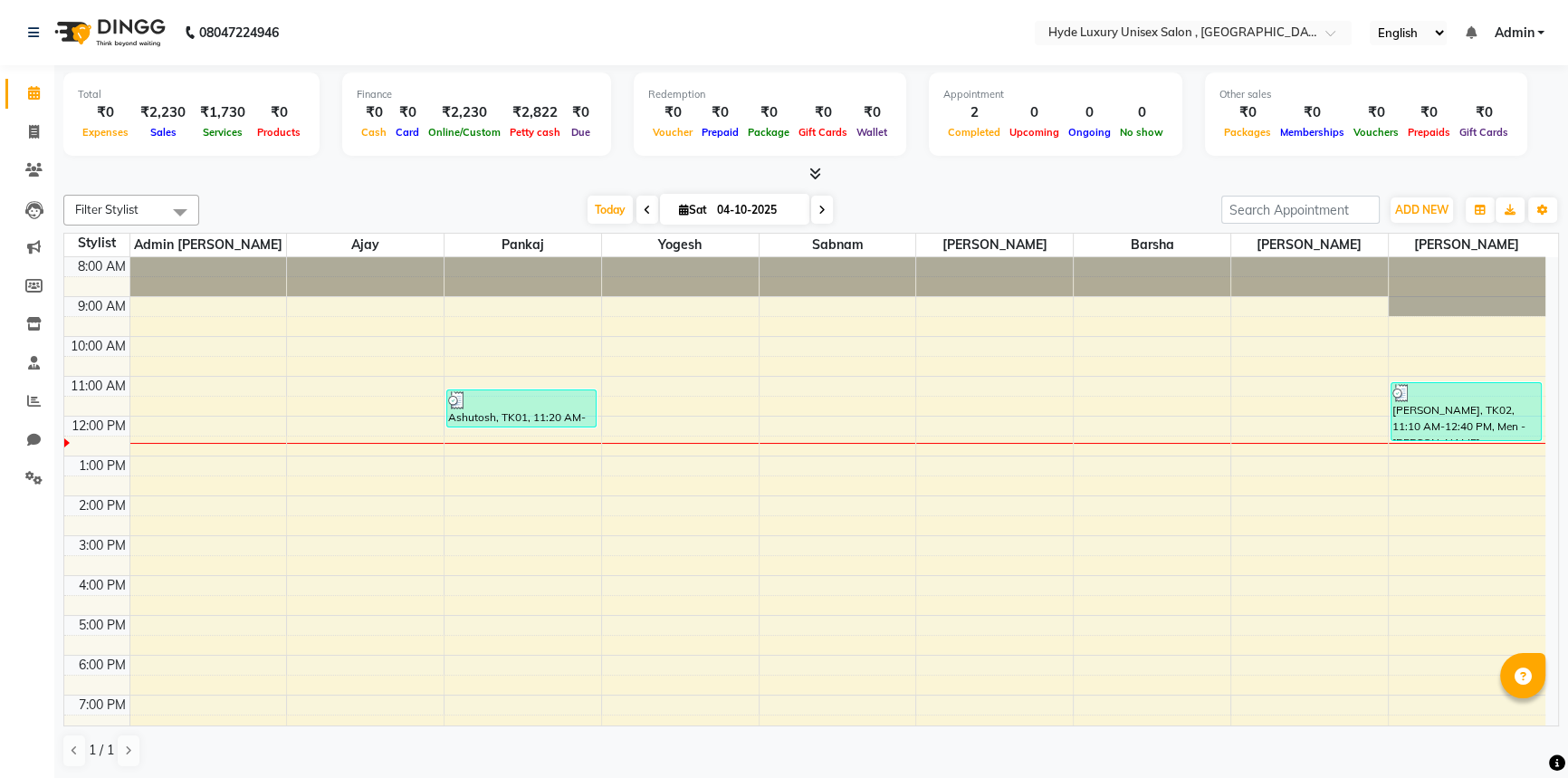
click at [355, 30] on nav "08047224946 Select Location × Hyde Luxury Unisex Salon , Rudrapur, English ENGL…" at bounding box center [784, 33] width 1568 height 65
